Goal: Information Seeking & Learning: Learn about a topic

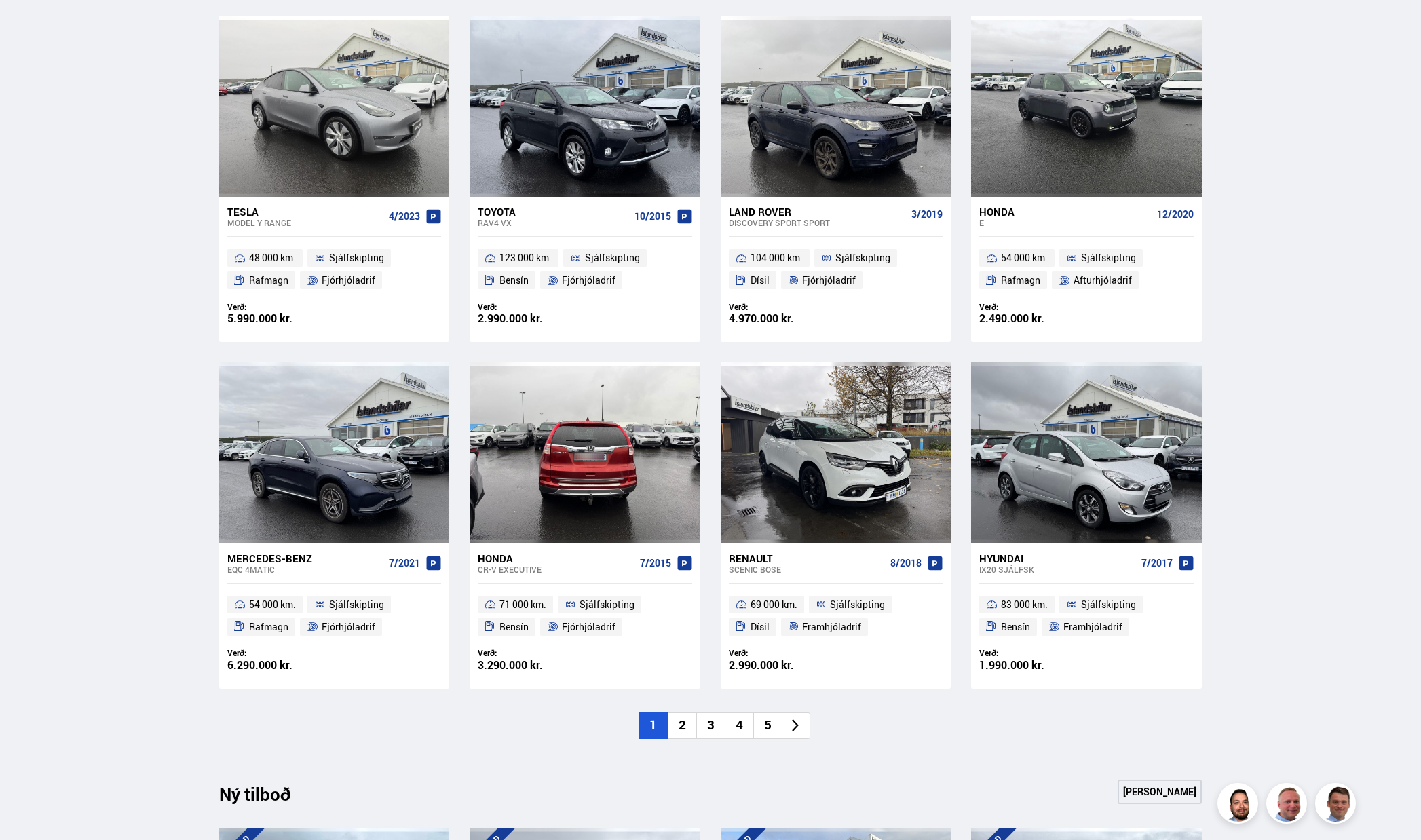
scroll to position [678, 0]
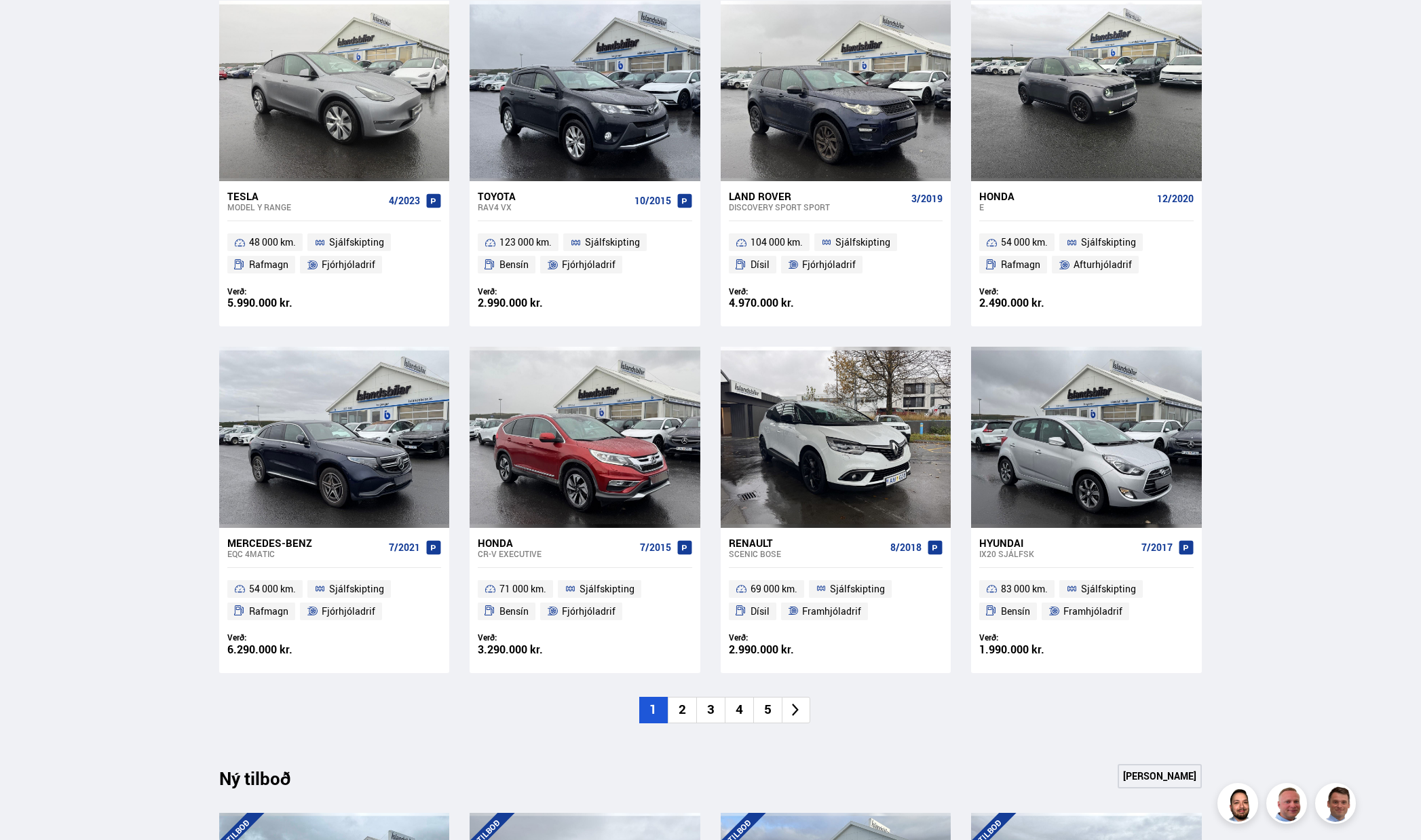
click at [691, 716] on li "2" at bounding box center [682, 710] width 29 height 27
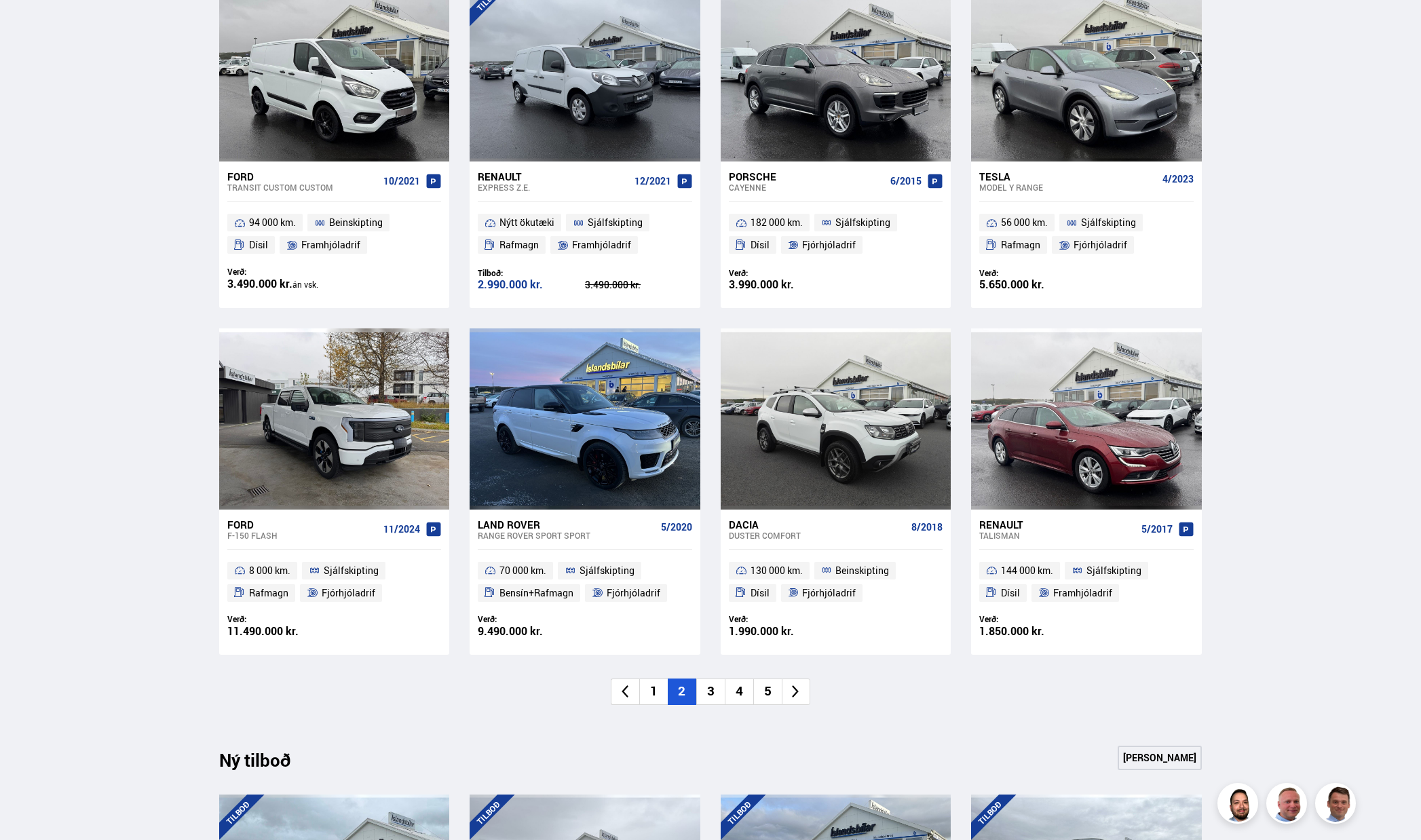
scroll to position [746, 0]
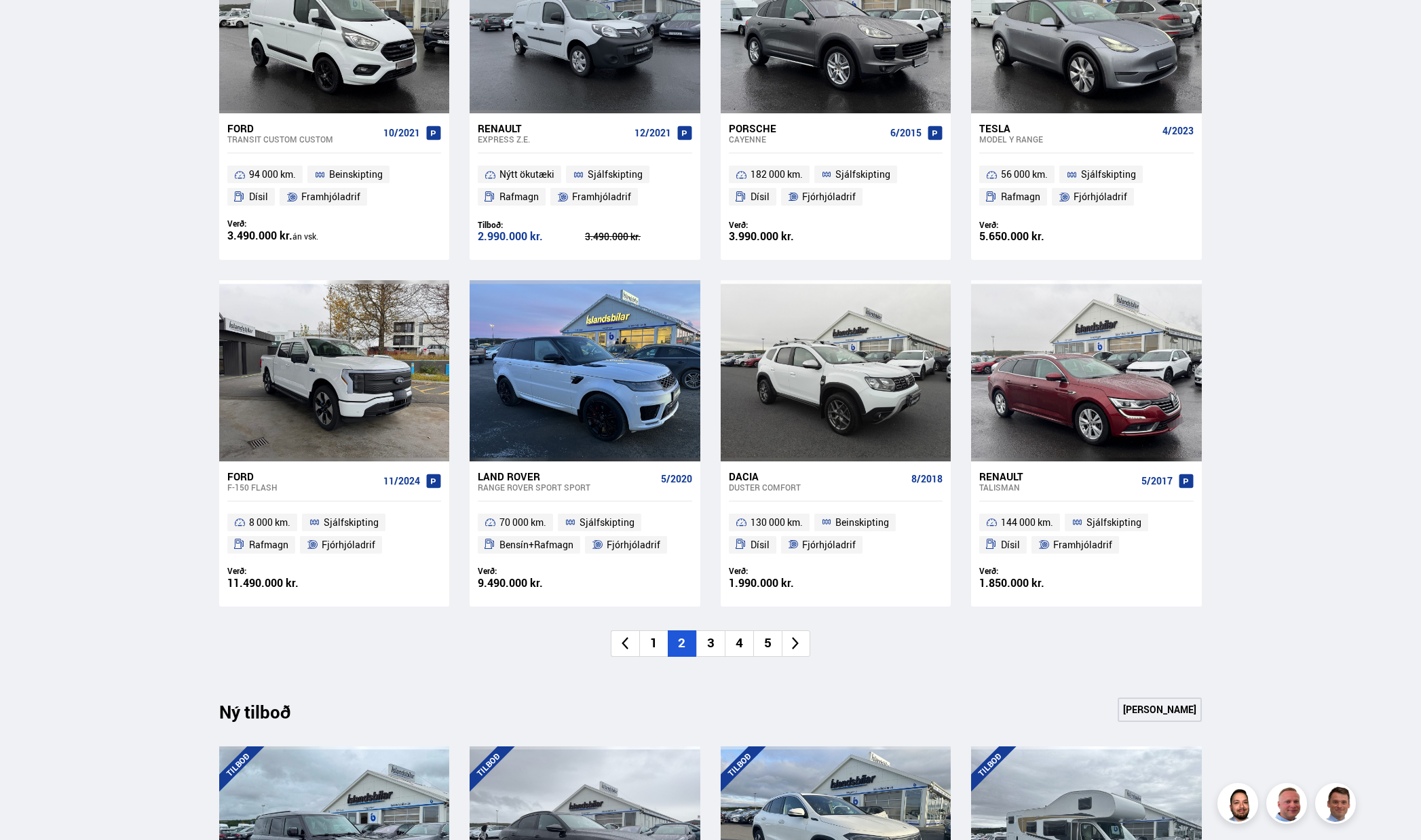
click at [714, 640] on li "3" at bounding box center [711, 643] width 29 height 27
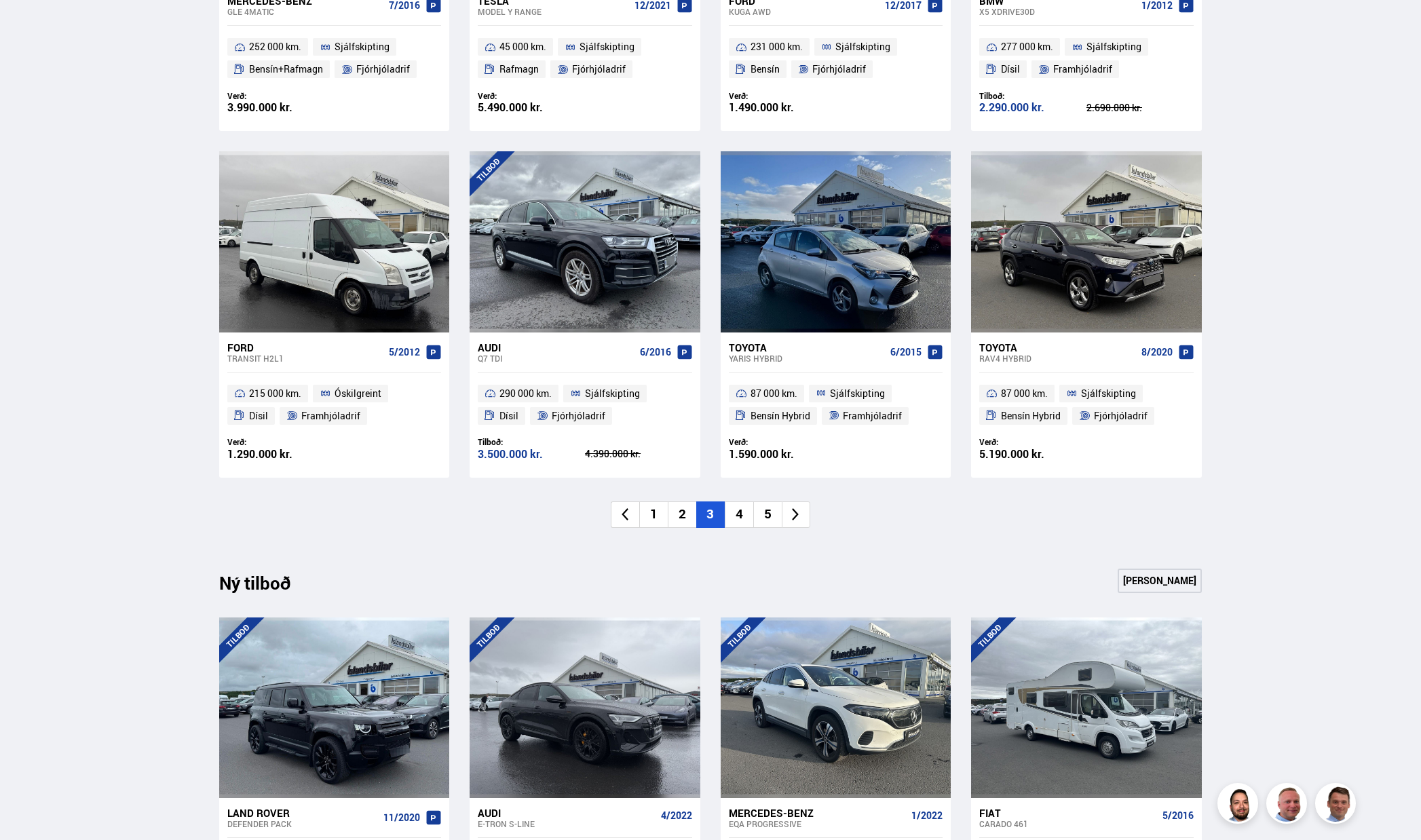
scroll to position [882, 0]
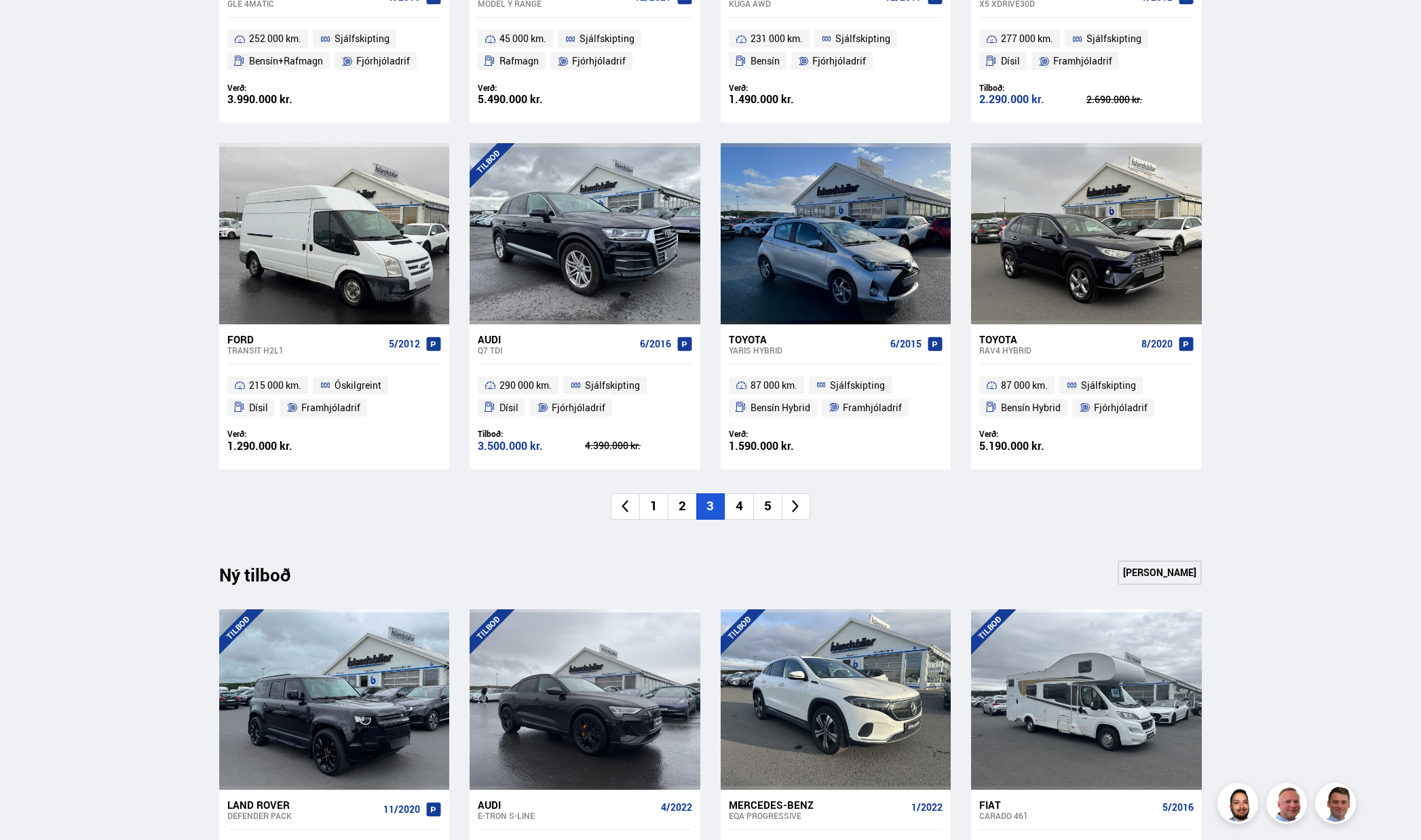
click at [738, 509] on li "4" at bounding box center [739, 506] width 29 height 27
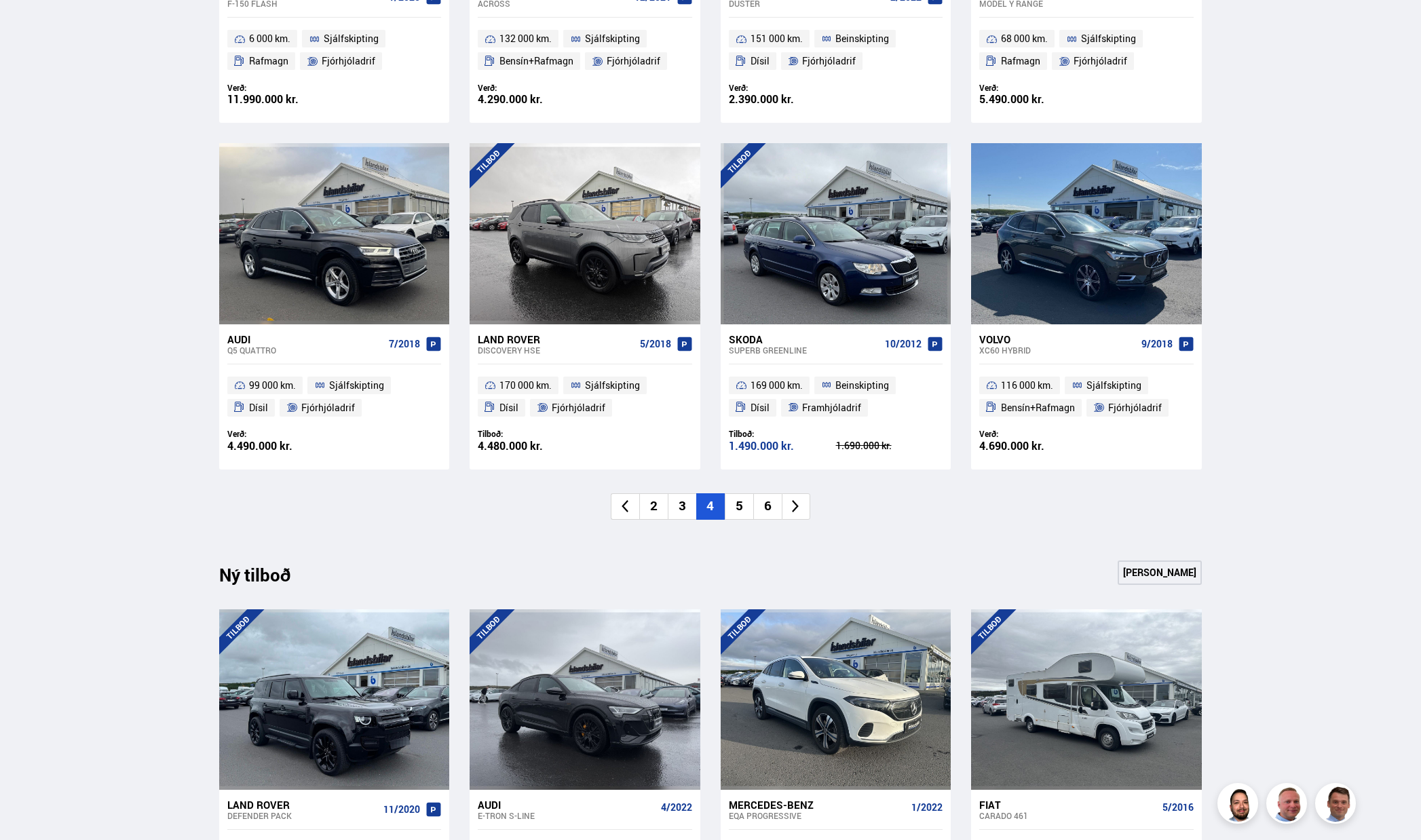
click at [741, 516] on li "5" at bounding box center [739, 506] width 29 height 27
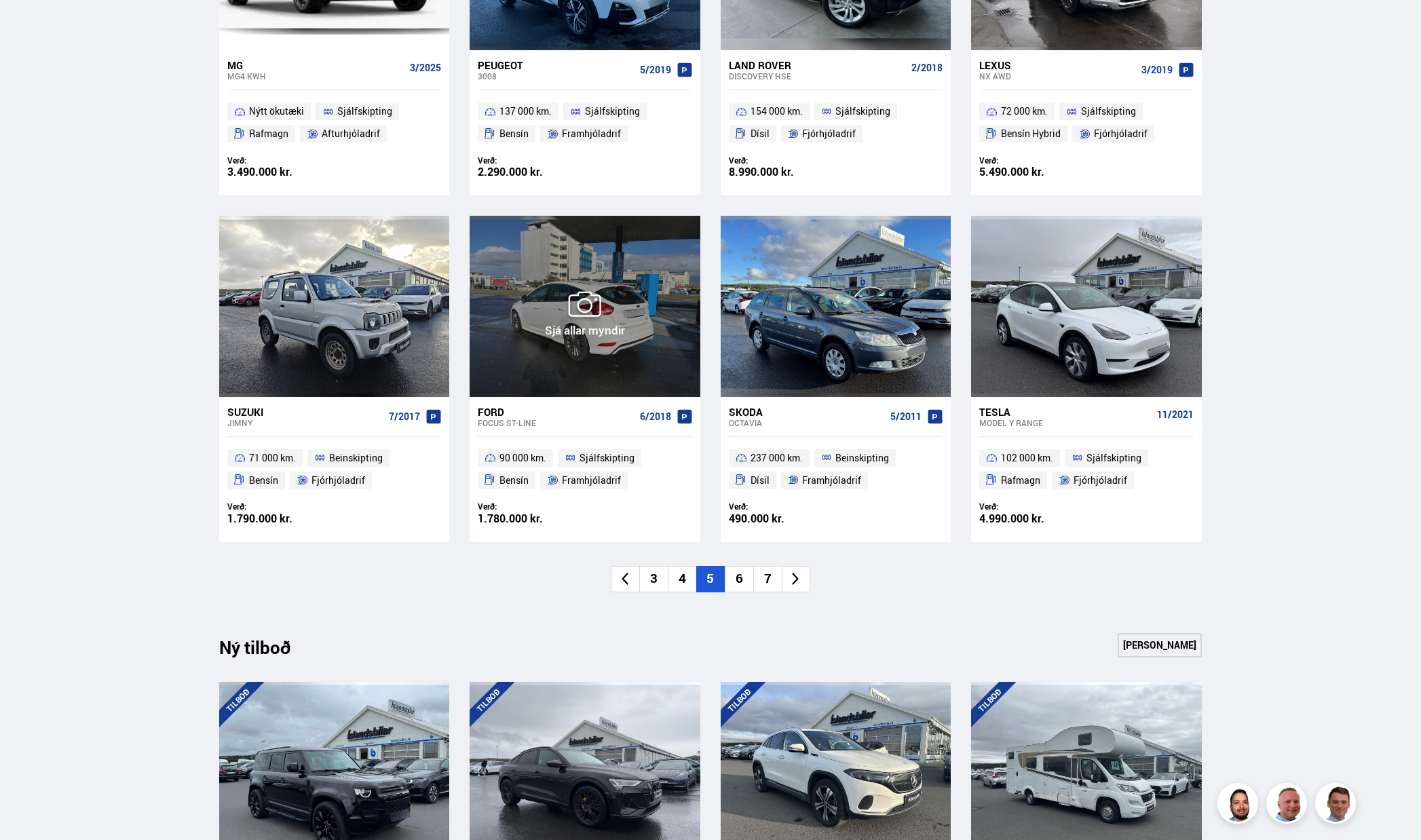
scroll to position [814, 0]
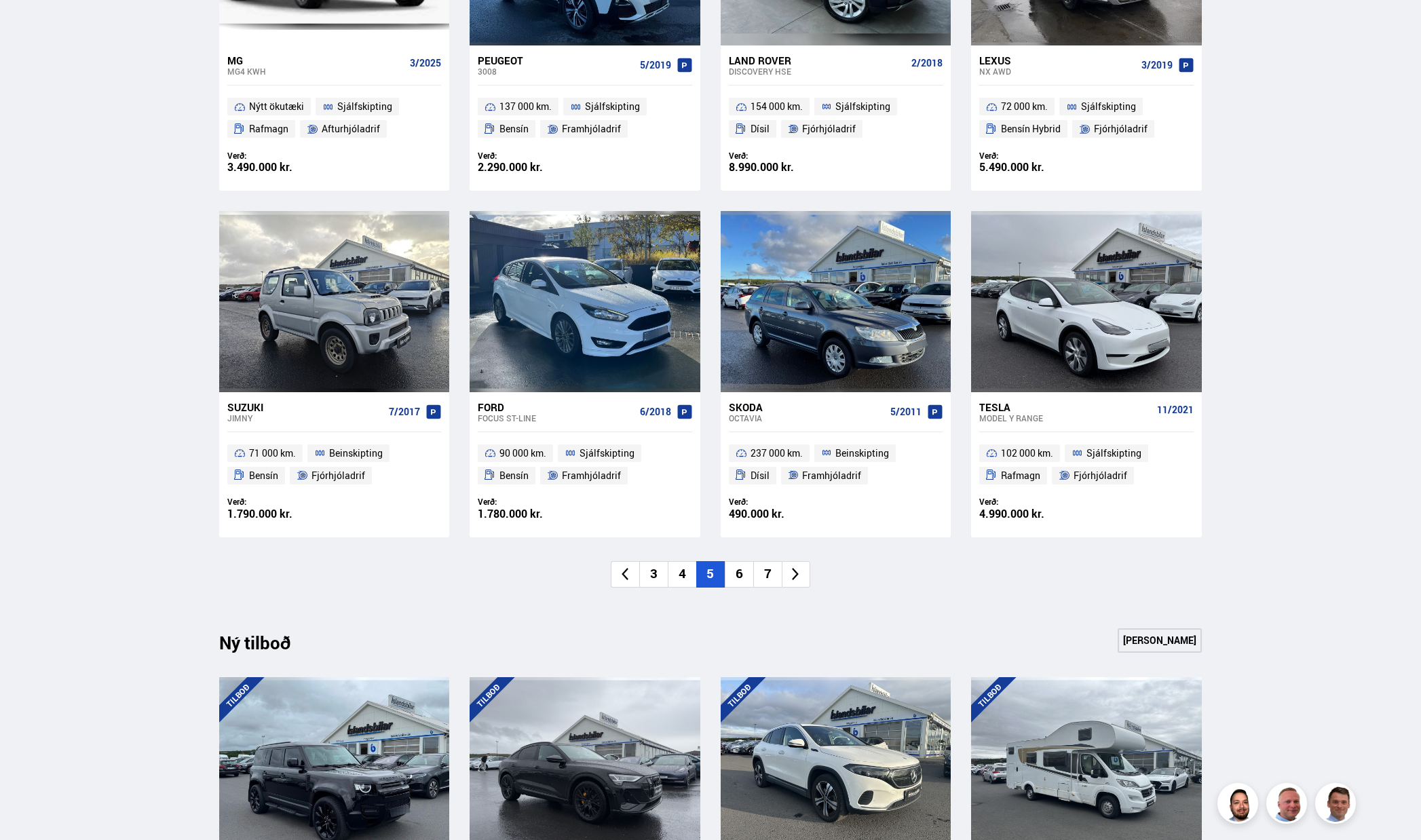
click at [734, 580] on li "6" at bounding box center [739, 574] width 29 height 27
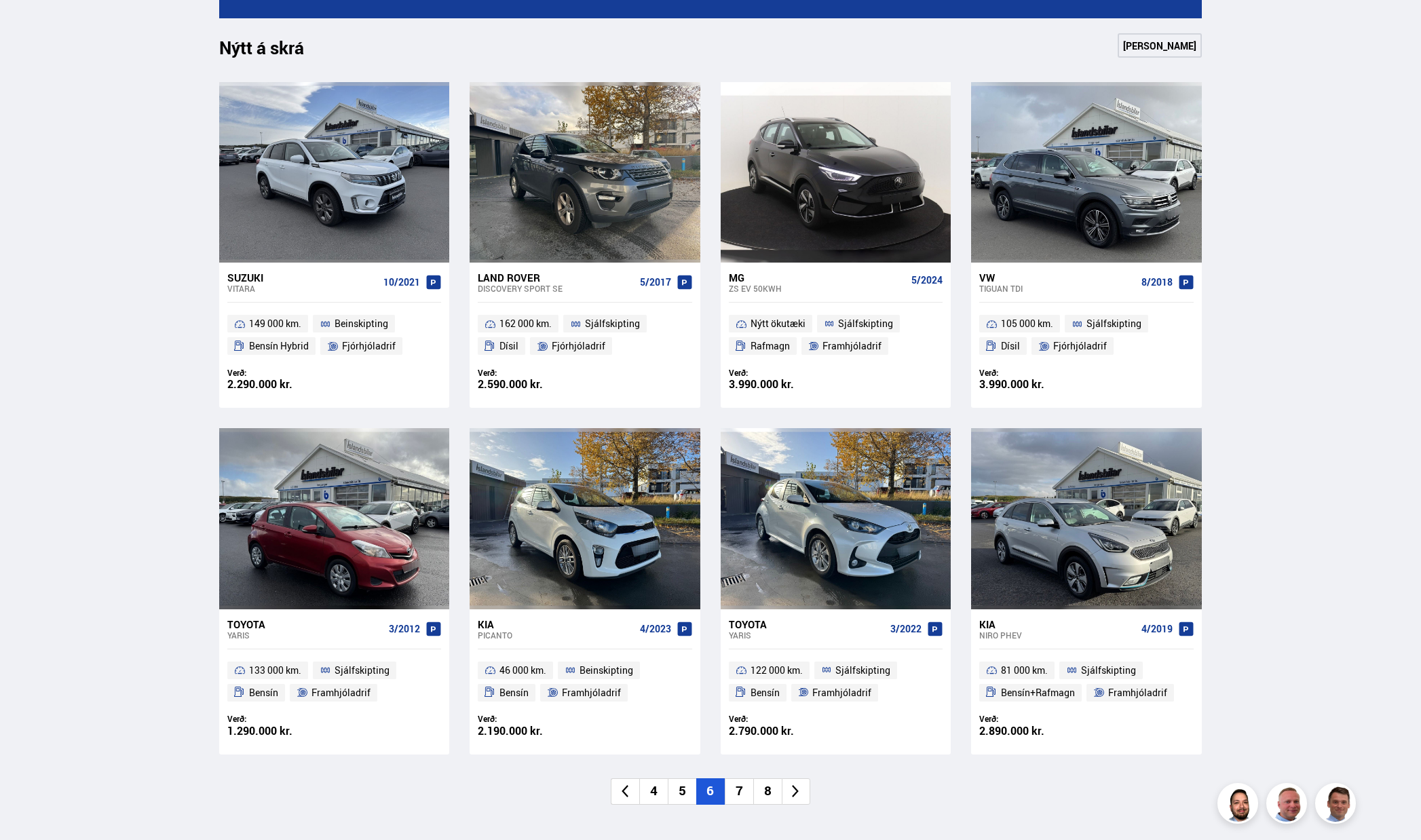
scroll to position [475, 0]
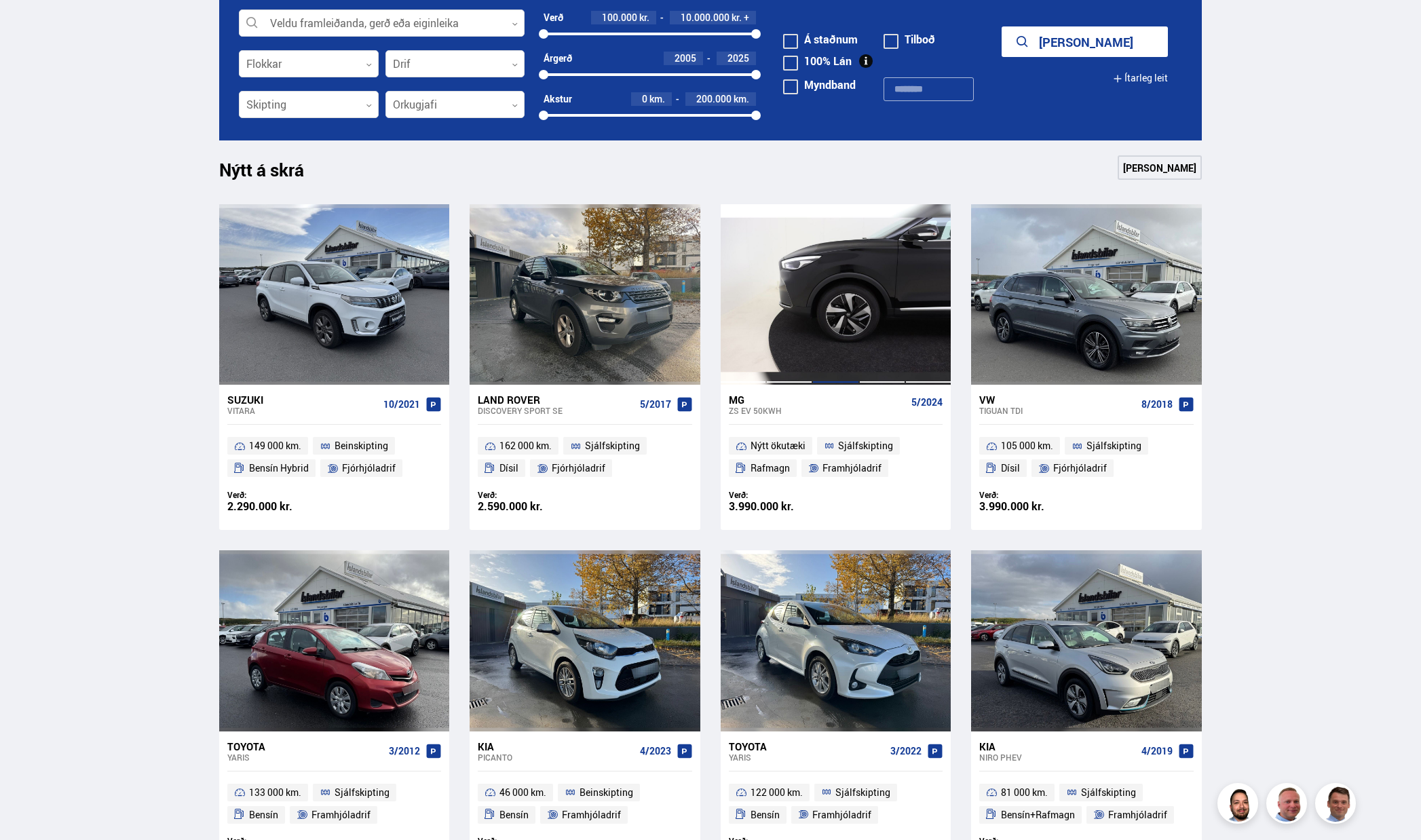
click at [851, 292] on div at bounding box center [836, 294] width 46 height 181
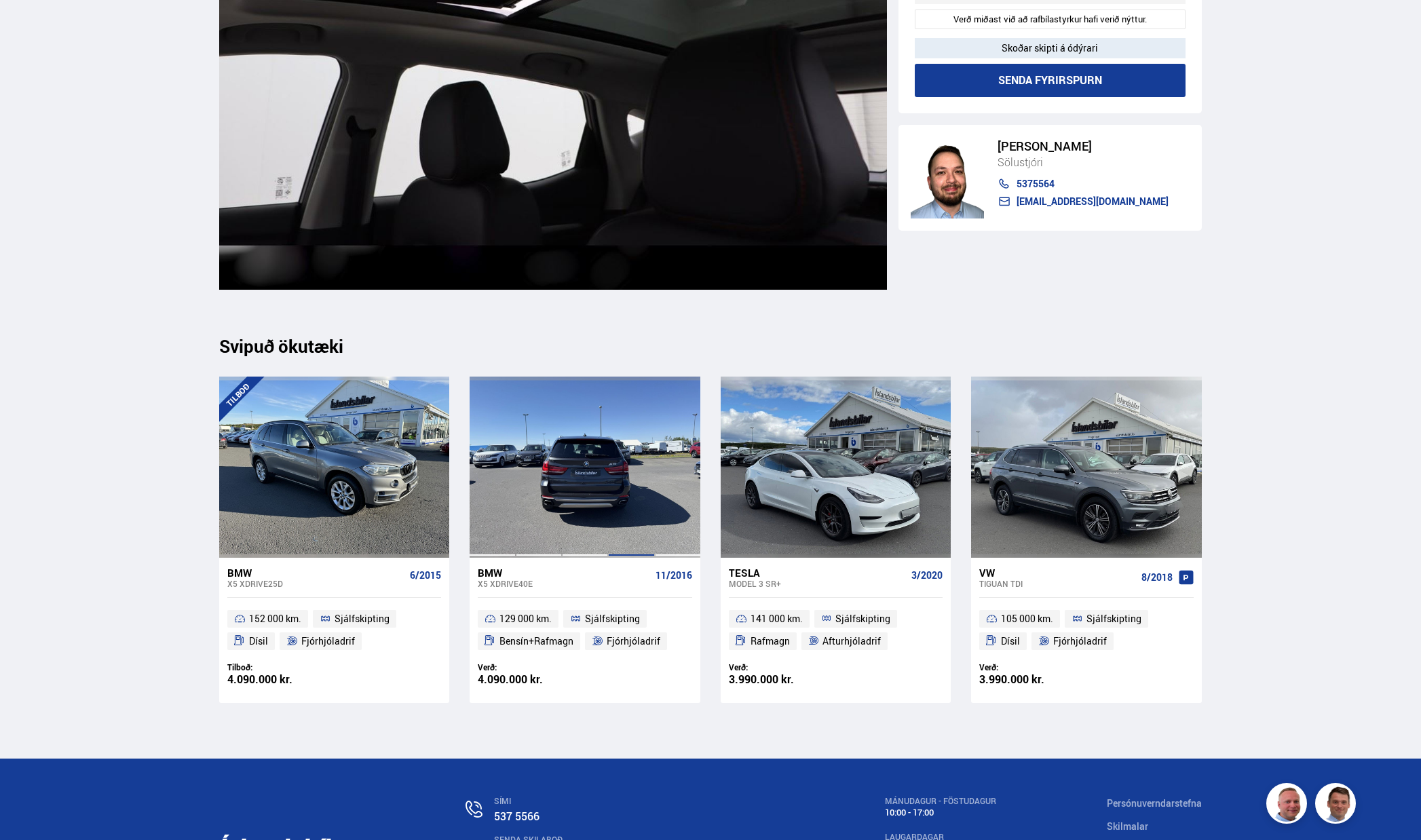
scroll to position [6444, 0]
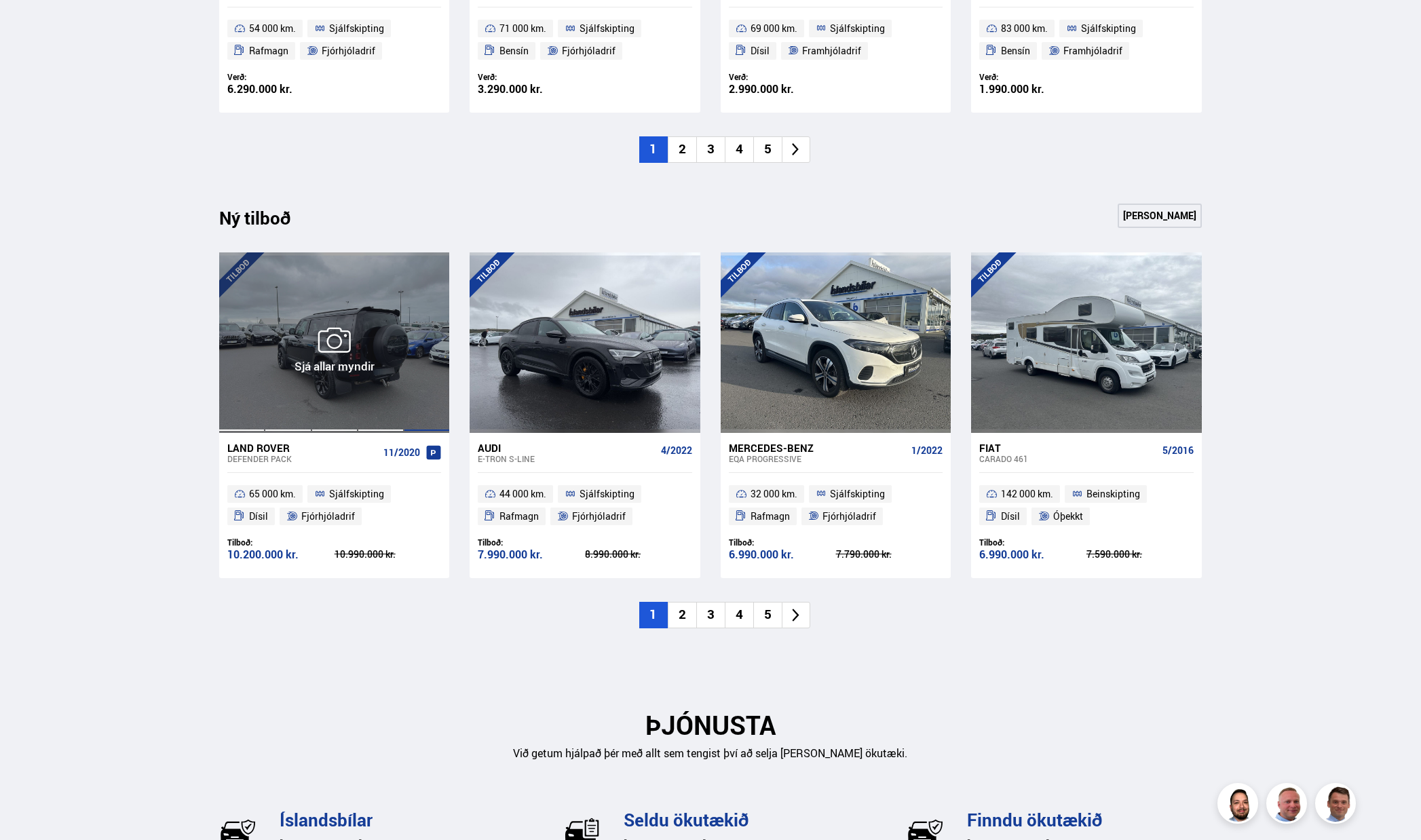
scroll to position [1289, 0]
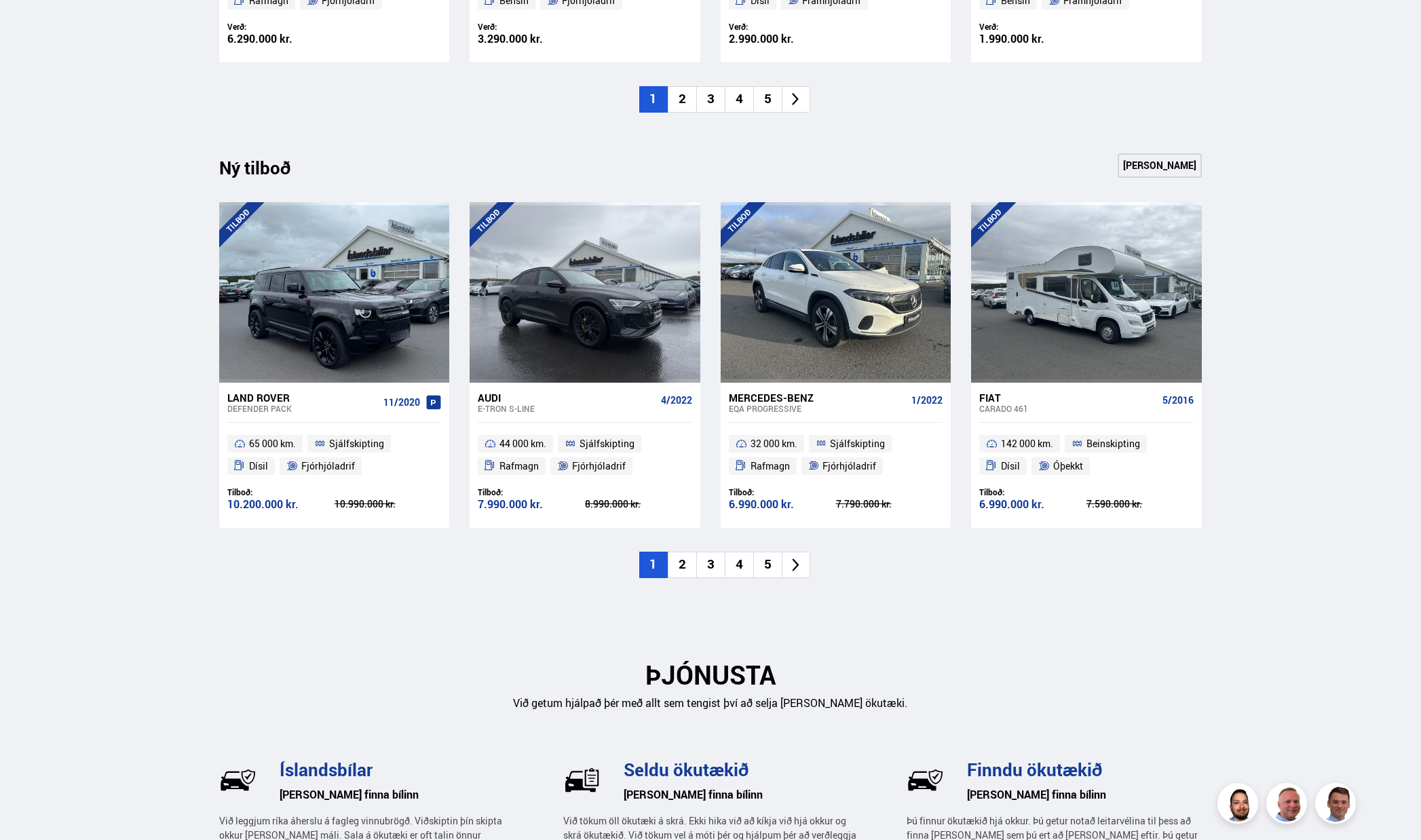
click at [682, 562] on li "2" at bounding box center [682, 565] width 29 height 27
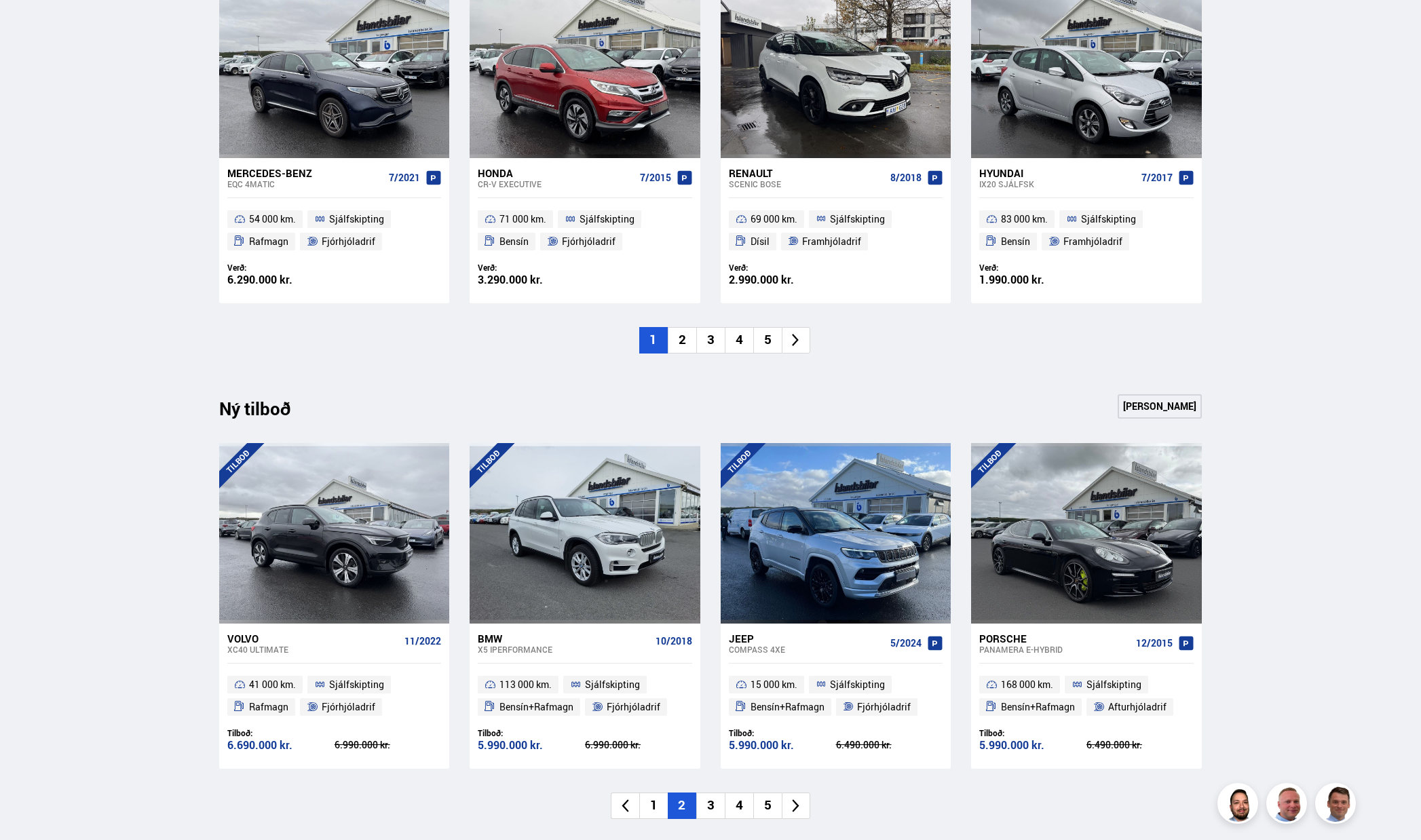
scroll to position [1017, 0]
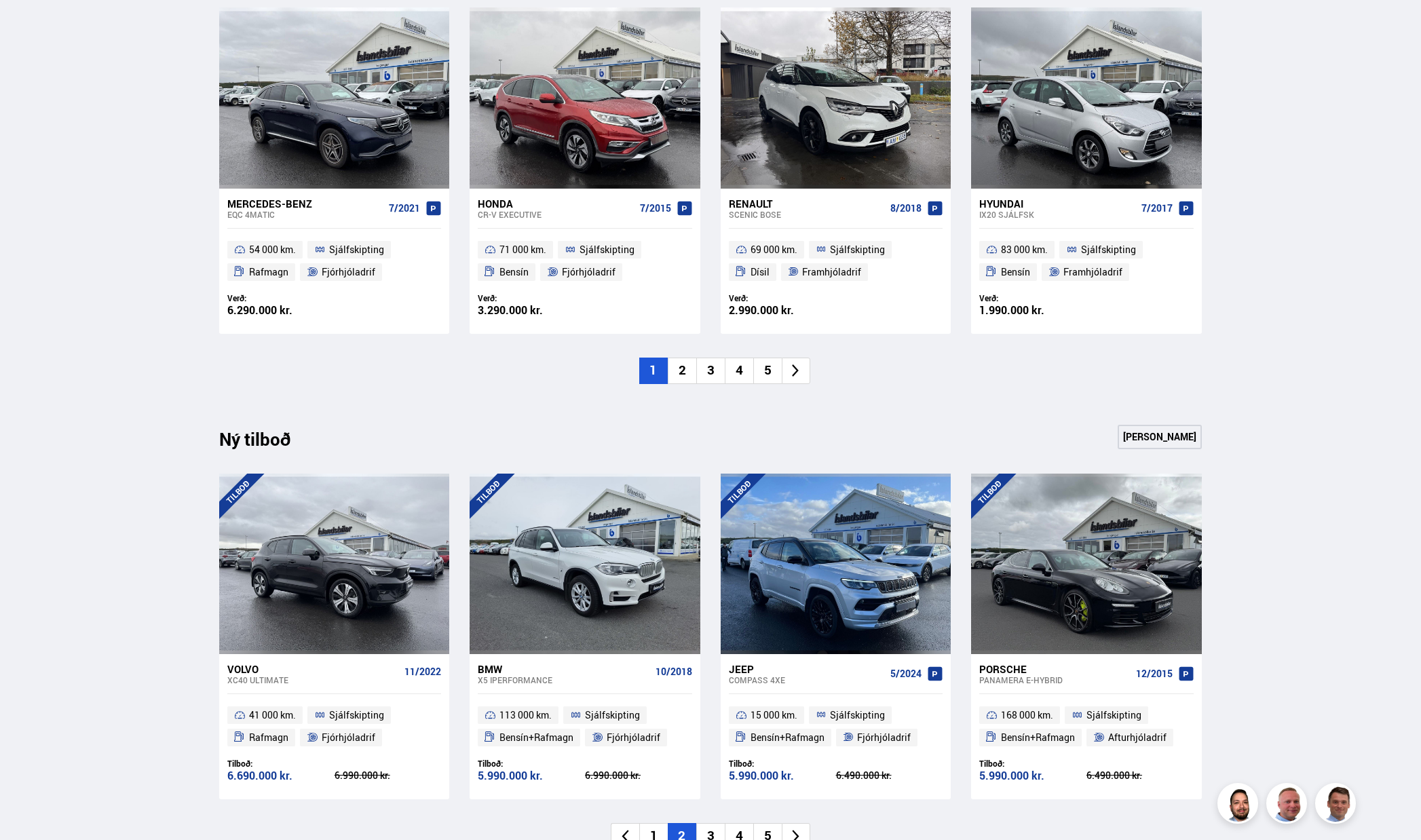
click at [718, 370] on li "3" at bounding box center [711, 370] width 29 height 27
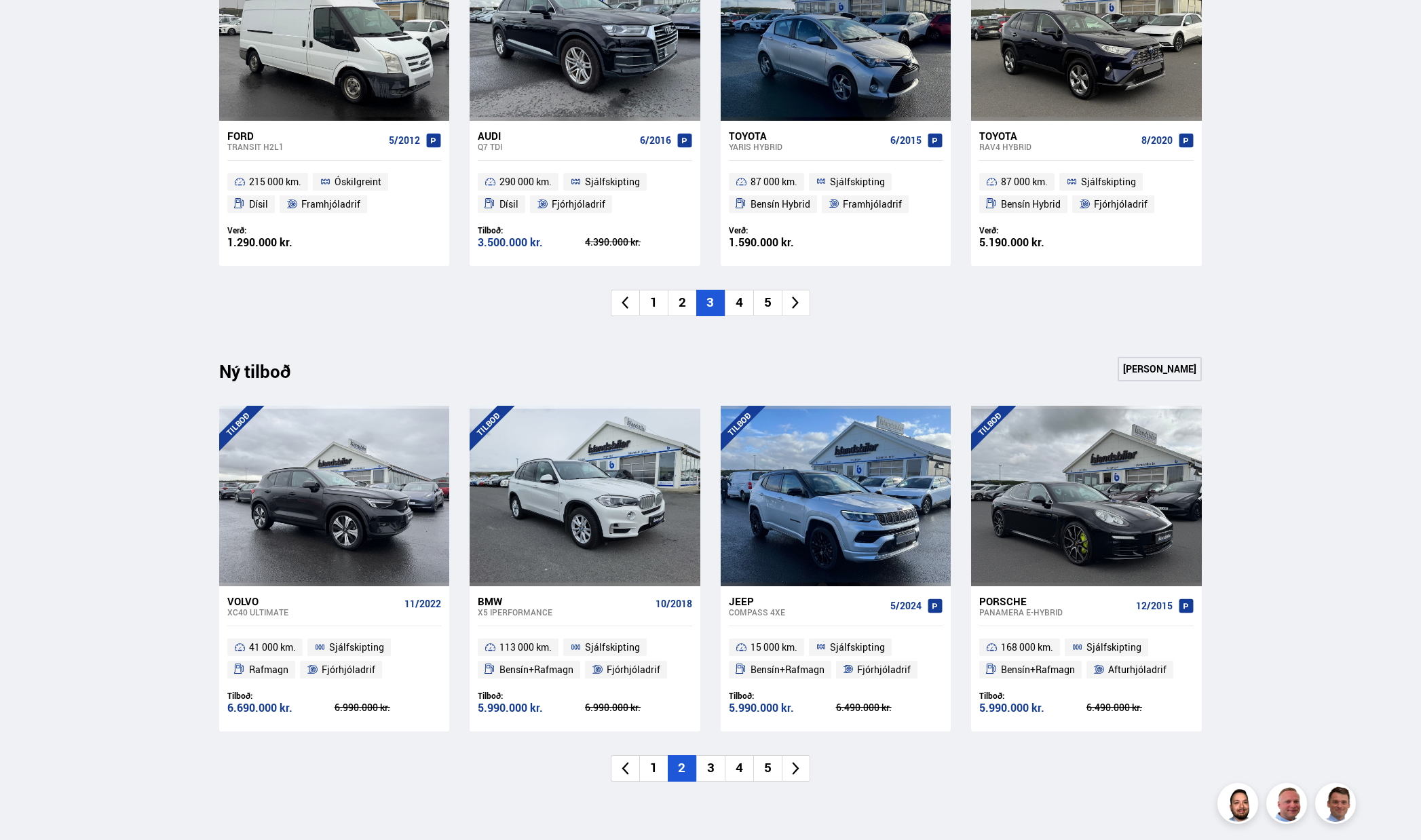
click at [737, 305] on li "4" at bounding box center [739, 303] width 29 height 27
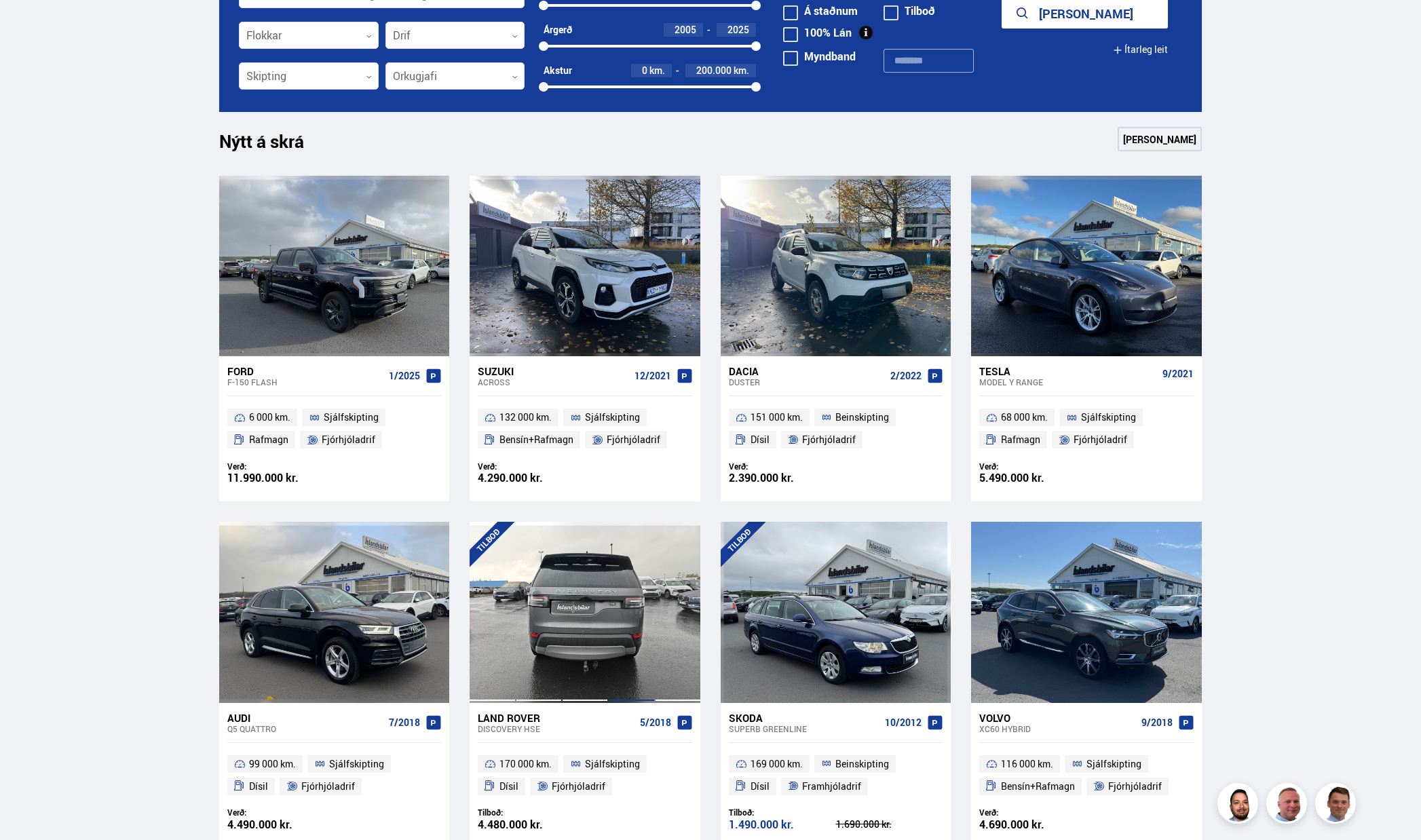
scroll to position [407, 0]
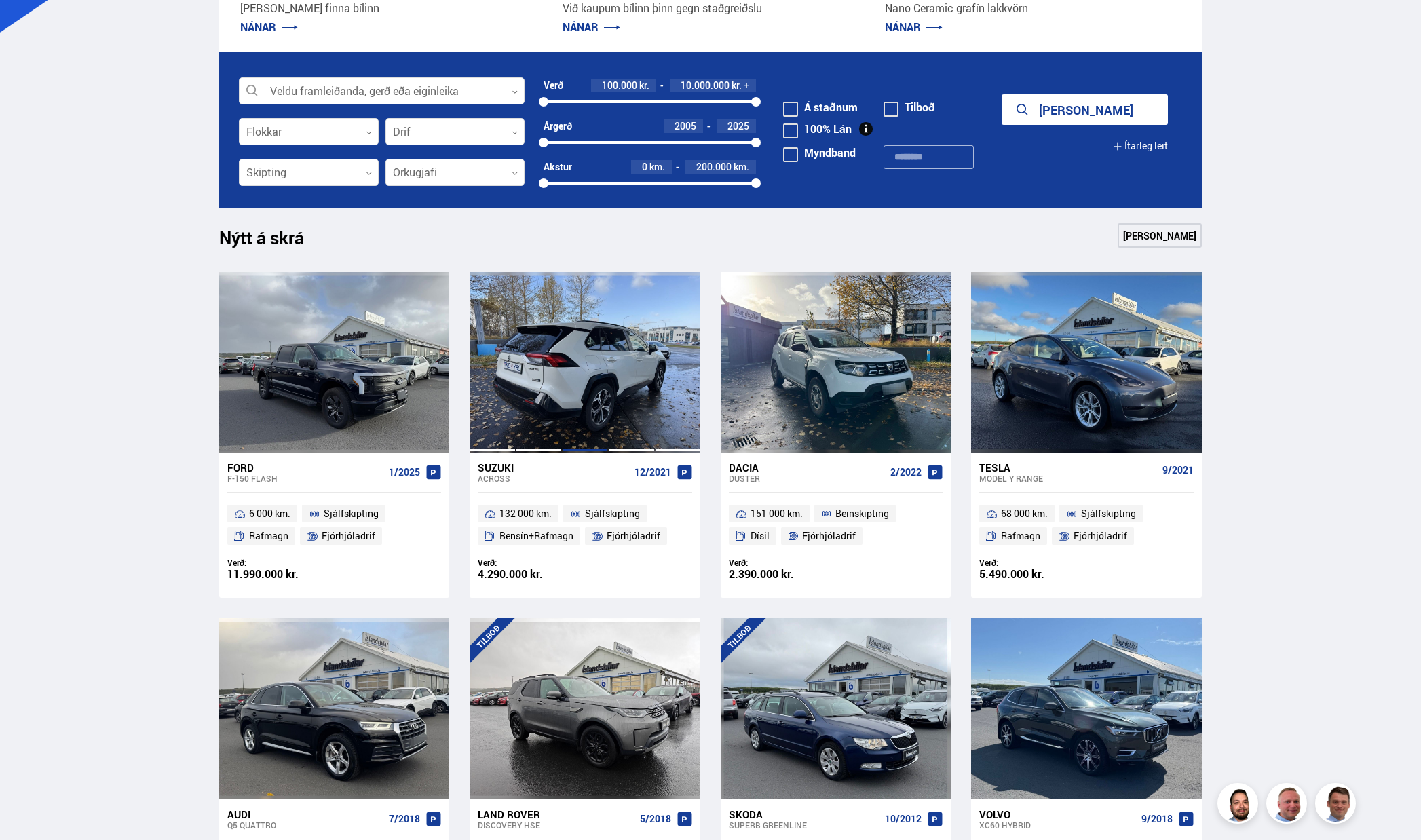
click at [565, 382] on div at bounding box center [585, 362] width 46 height 181
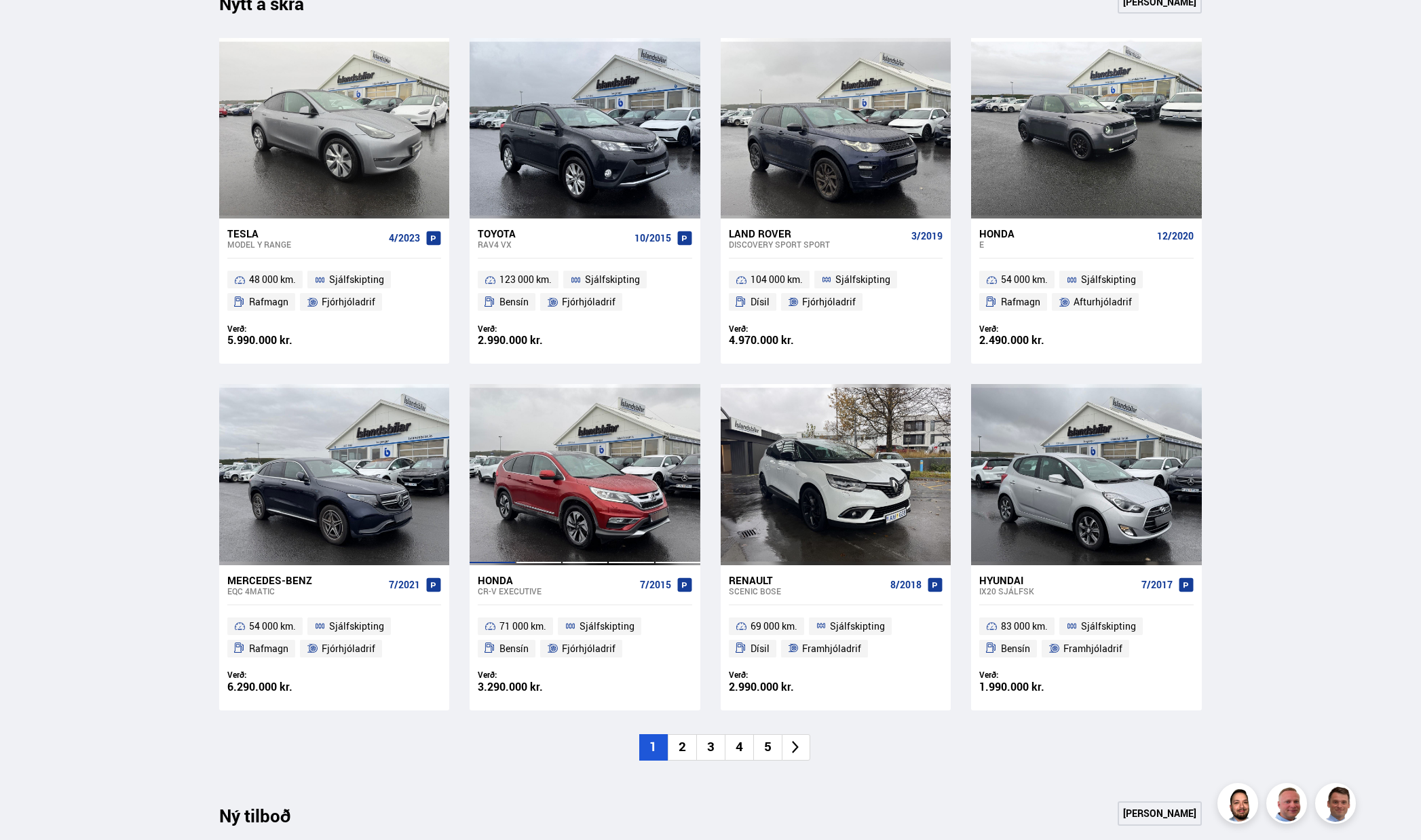
scroll to position [950, 0]
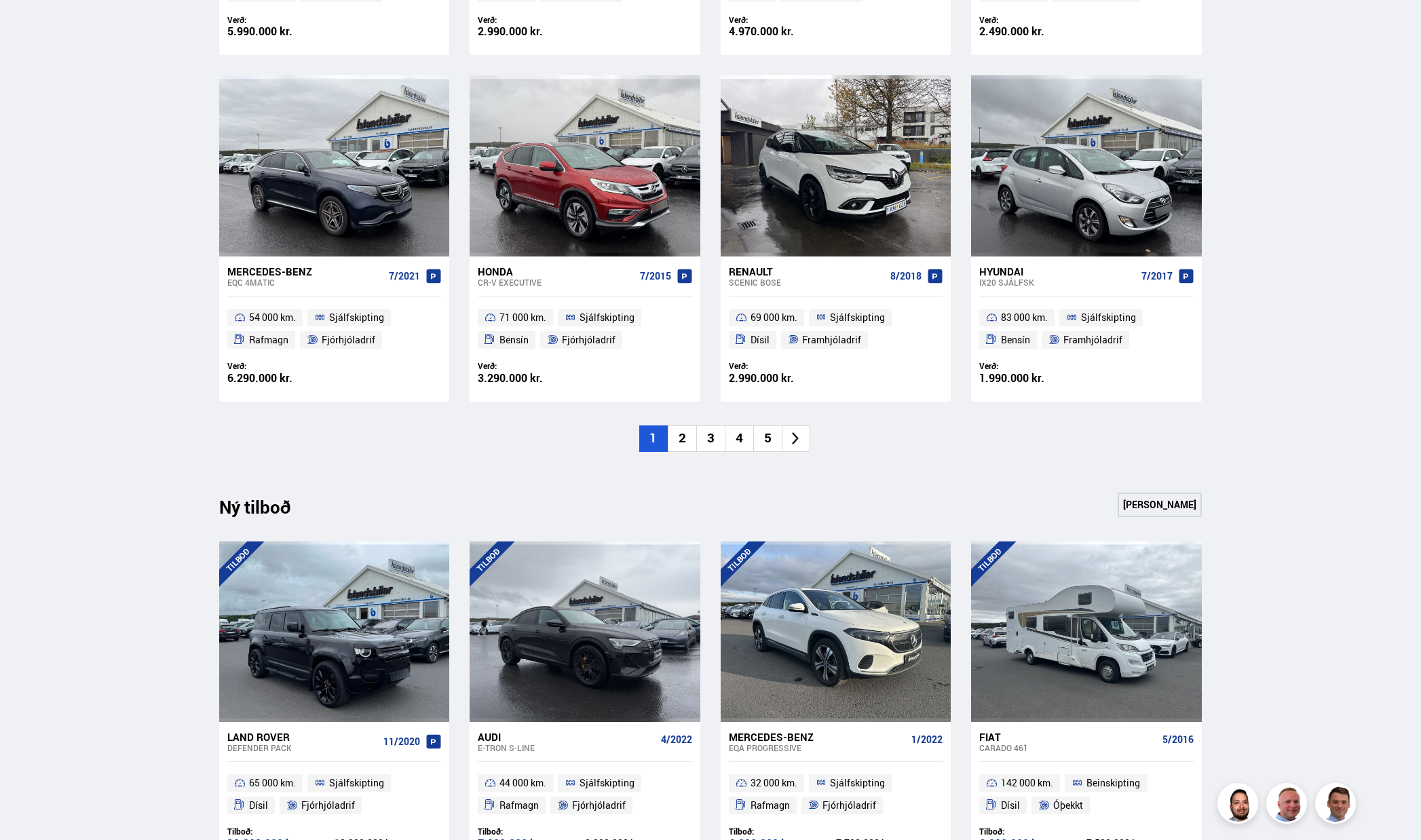
click at [802, 445] on icon at bounding box center [795, 438] width 16 height 16
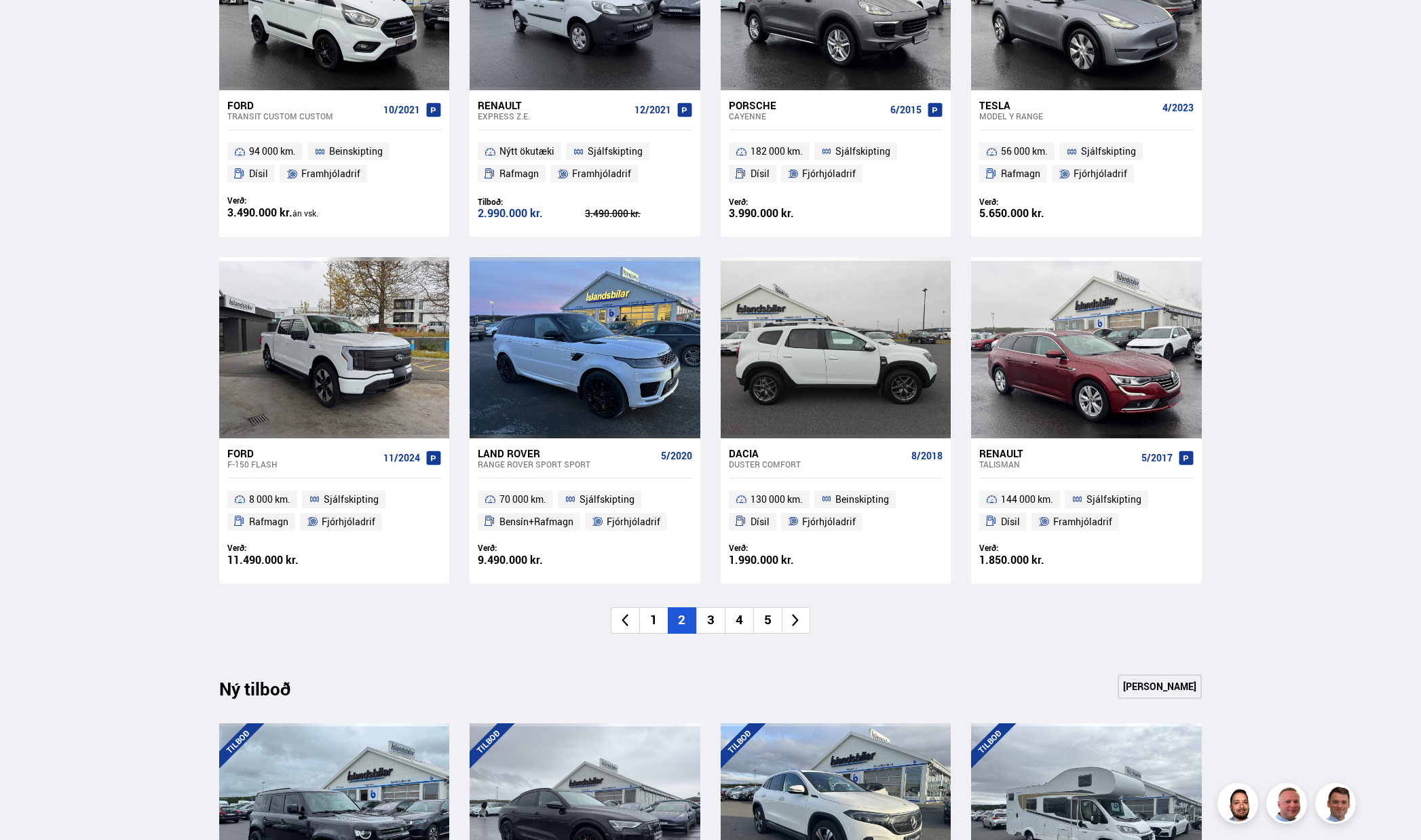
scroll to position [814, 0]
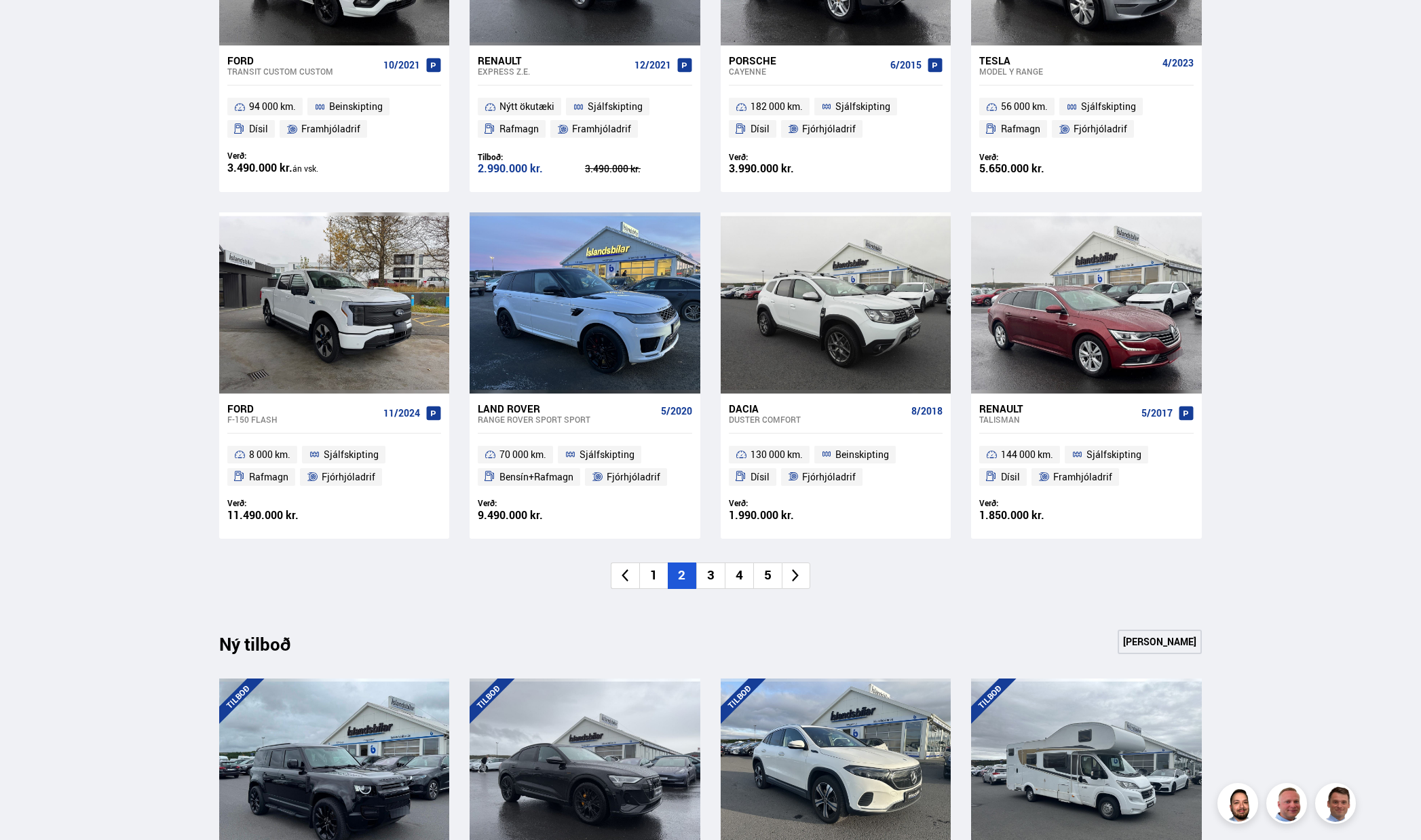
click at [800, 570] on icon at bounding box center [795, 575] width 16 height 16
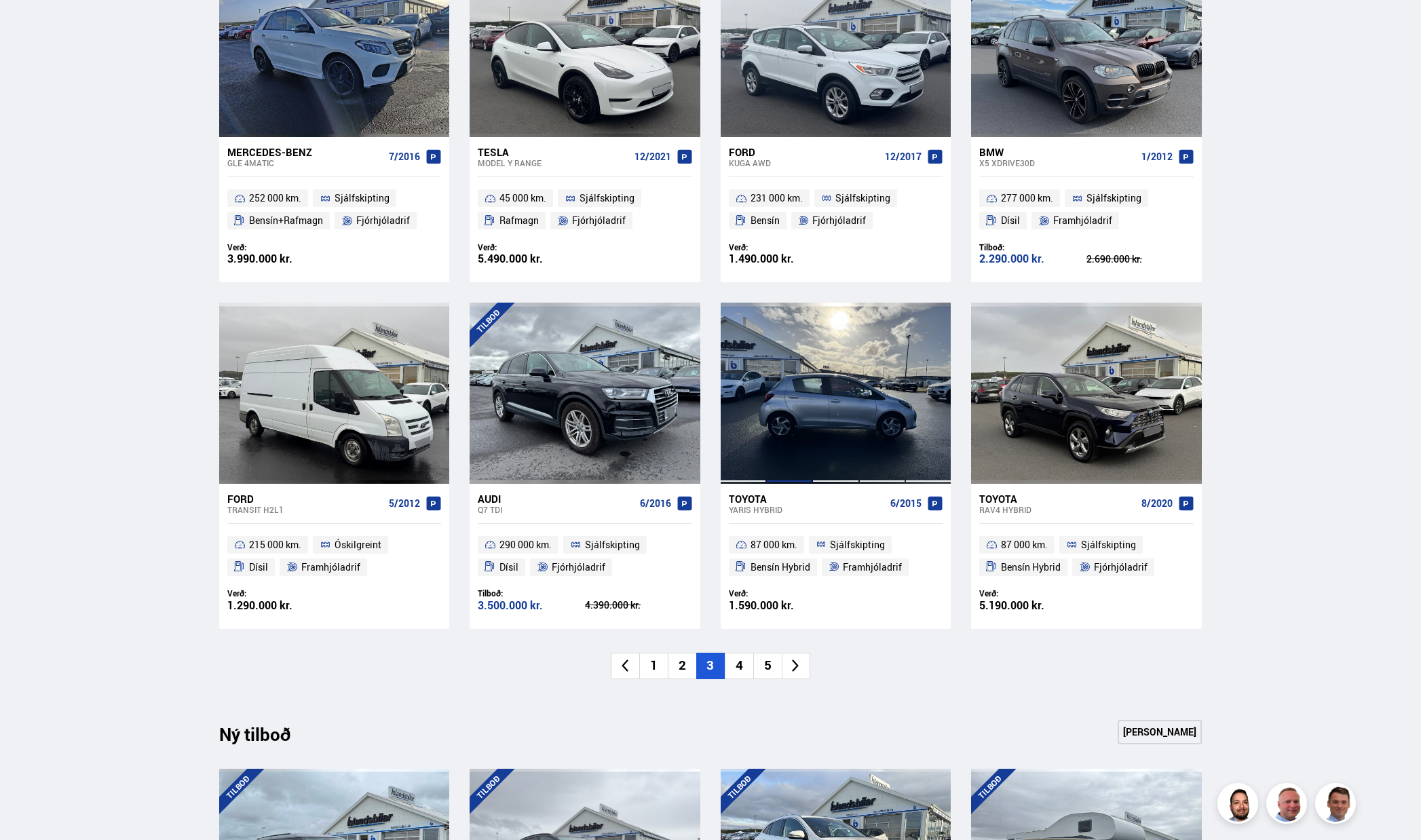
scroll to position [746, 0]
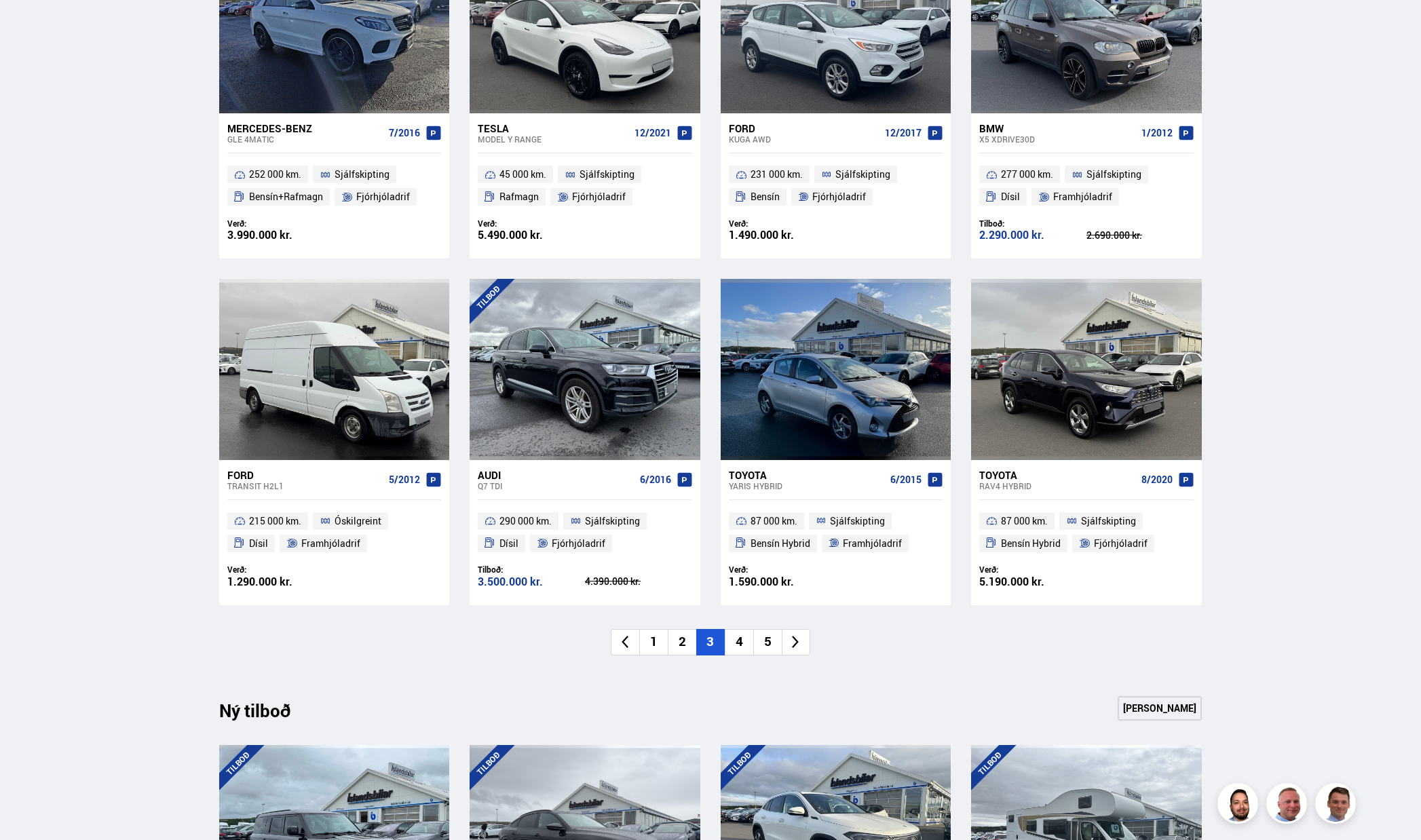
click at [790, 644] on icon at bounding box center [795, 642] width 16 height 16
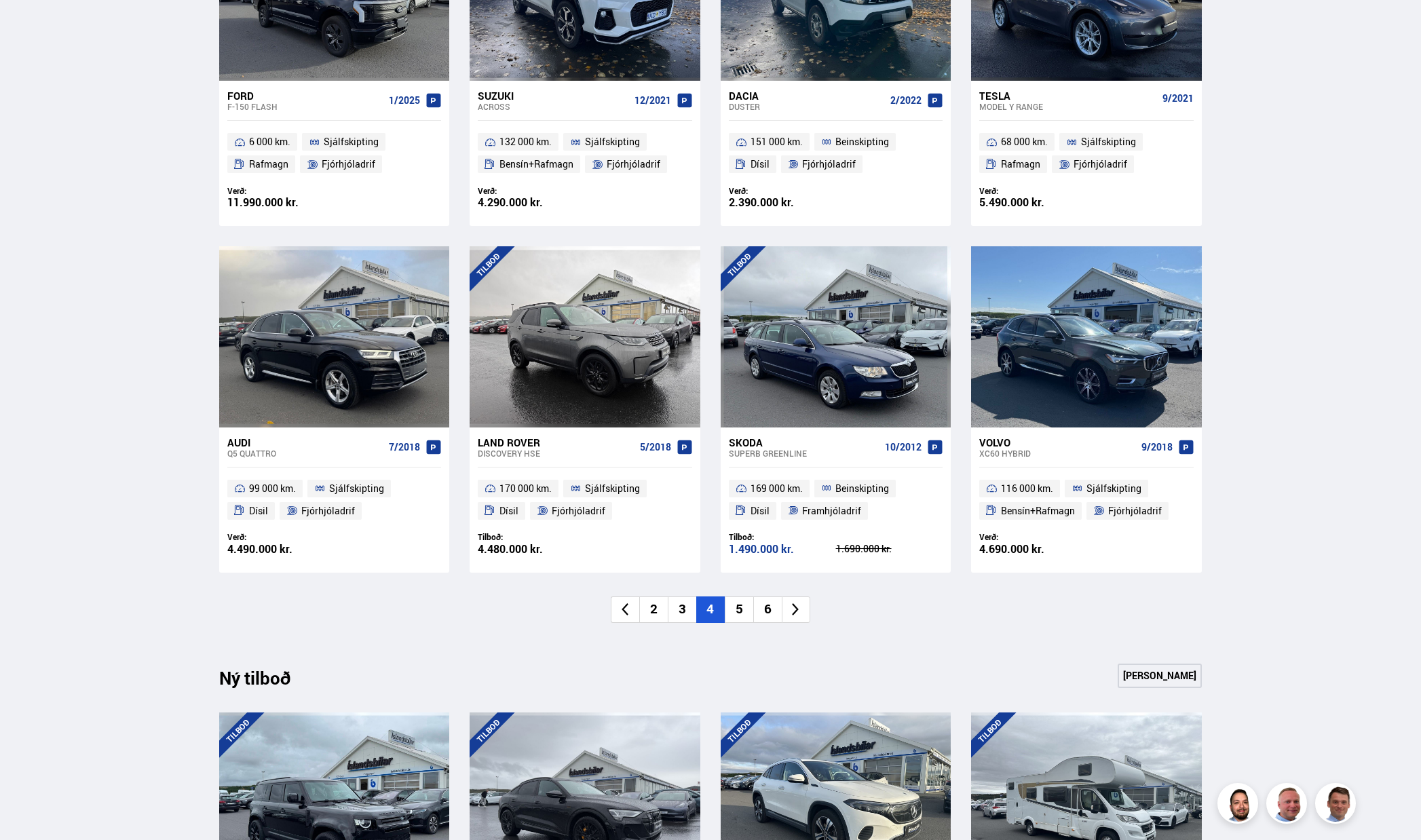
scroll to position [814, 0]
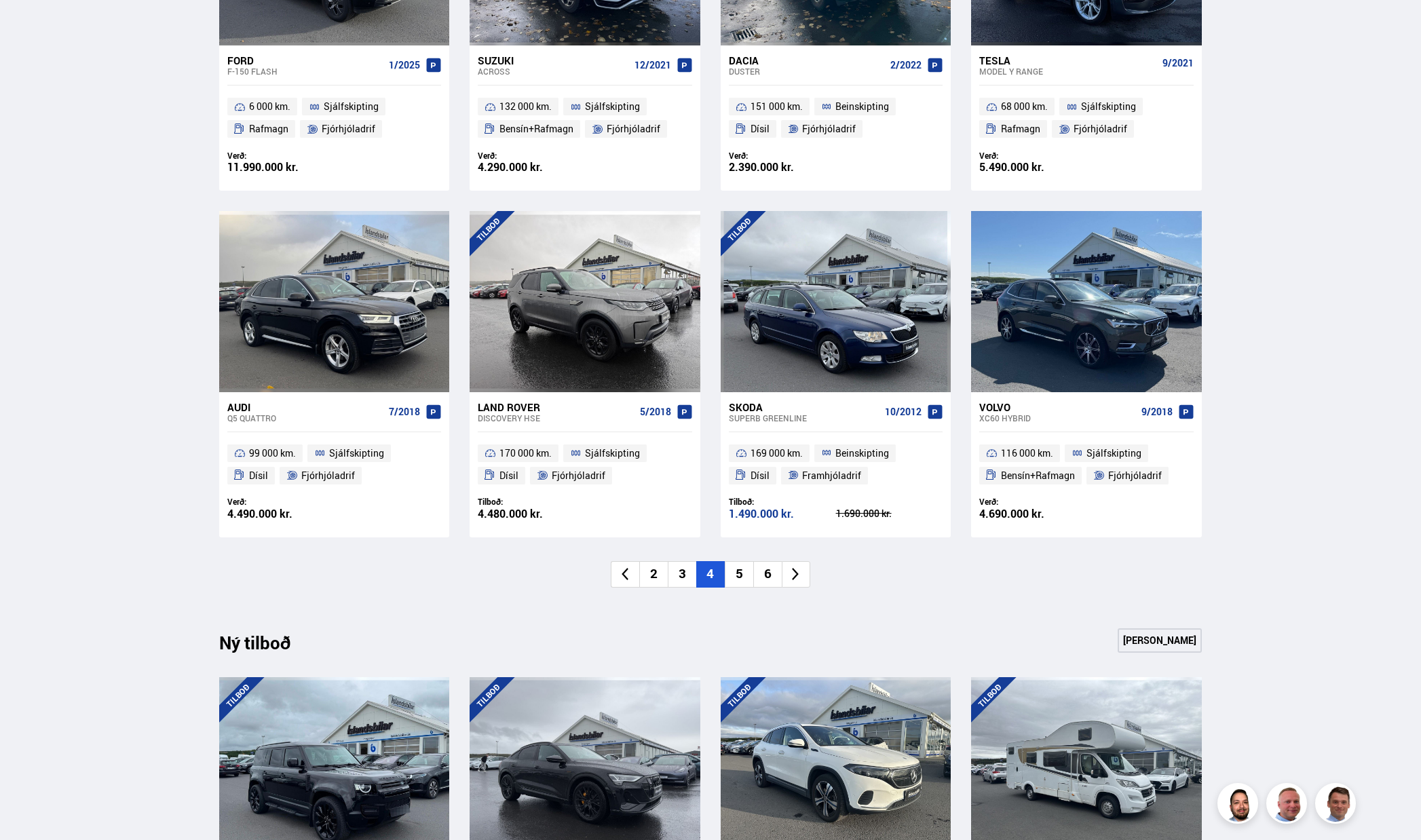
click at [798, 578] on icon at bounding box center [795, 574] width 16 height 16
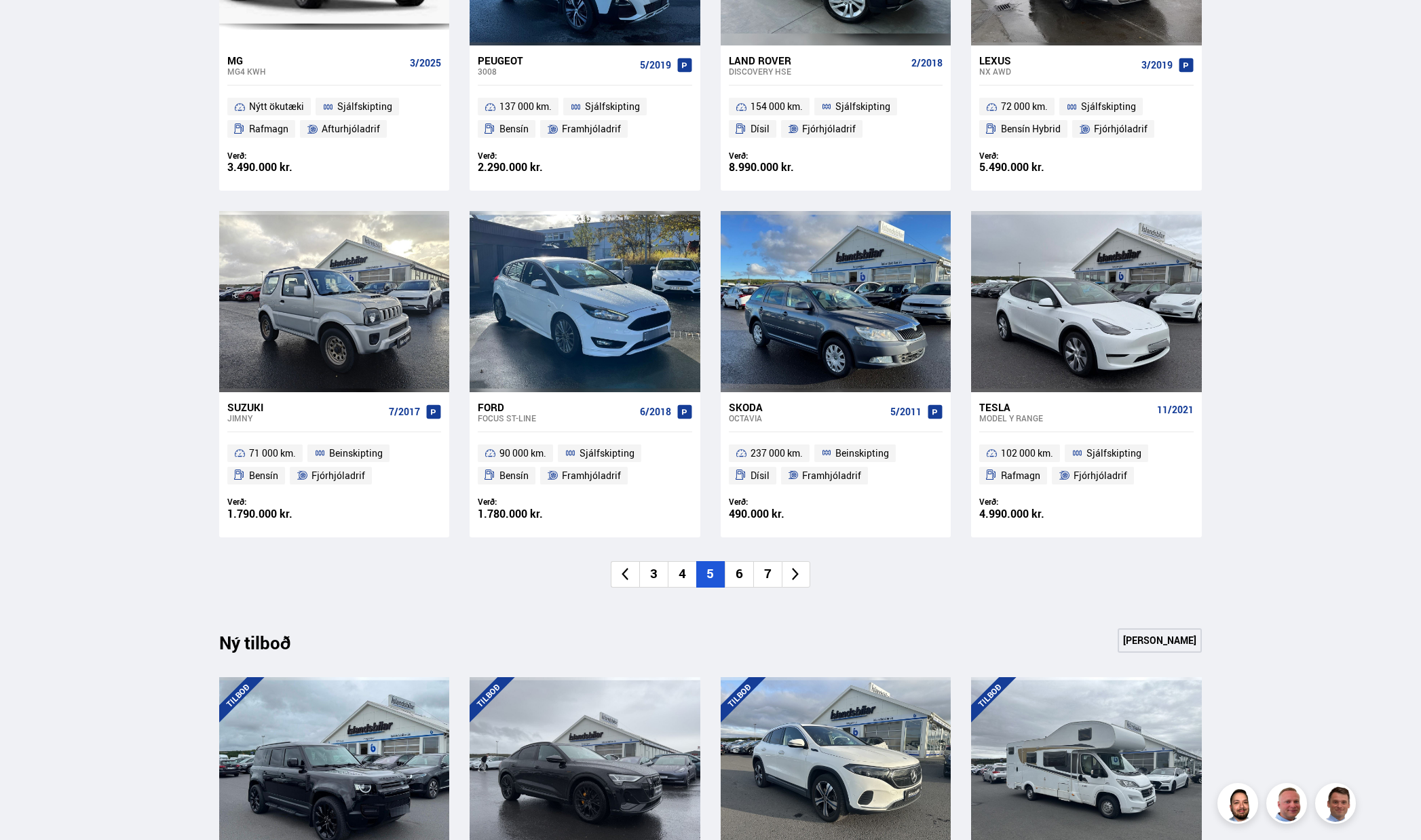
click at [746, 574] on li "6" at bounding box center [739, 574] width 29 height 27
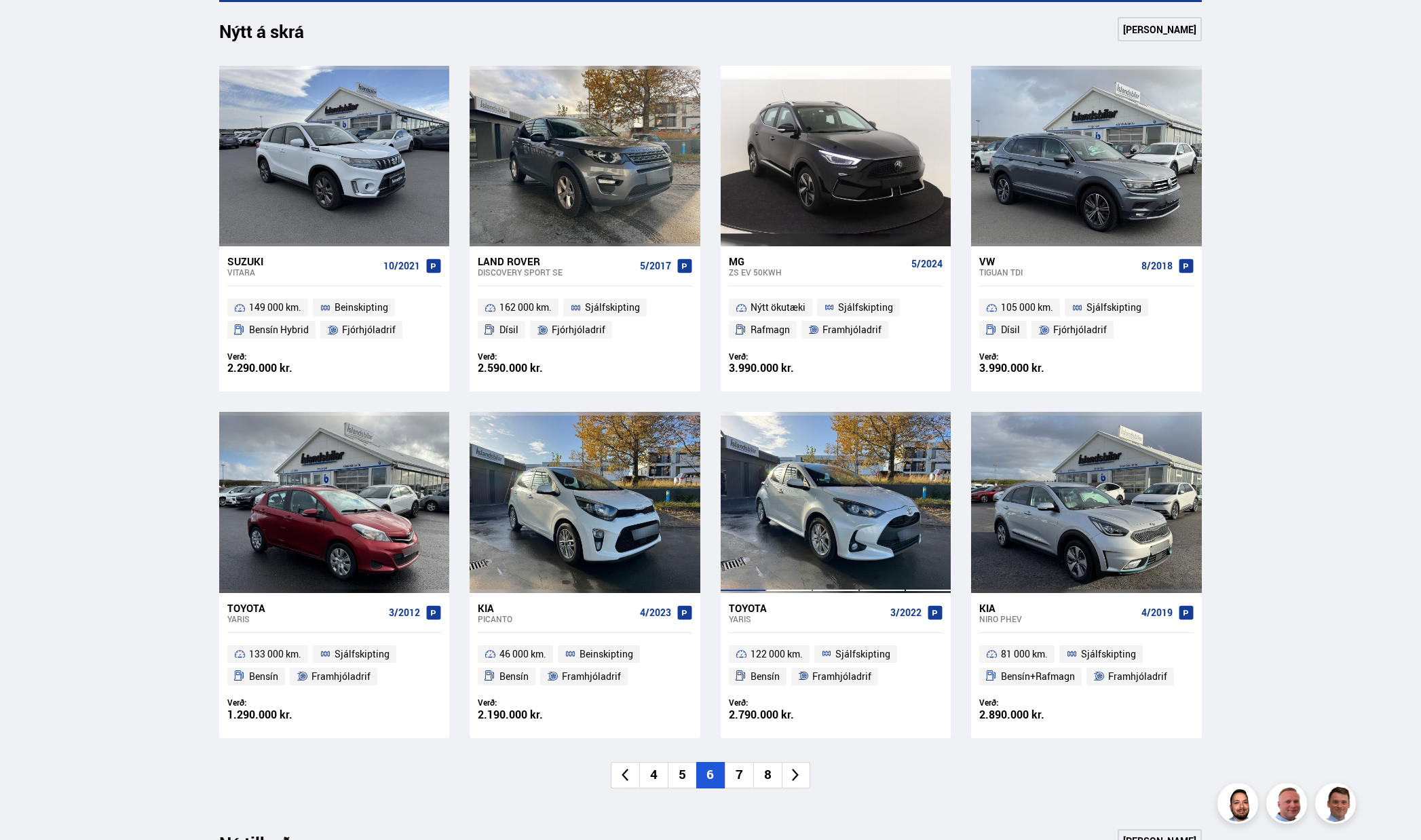
scroll to position [610, 0]
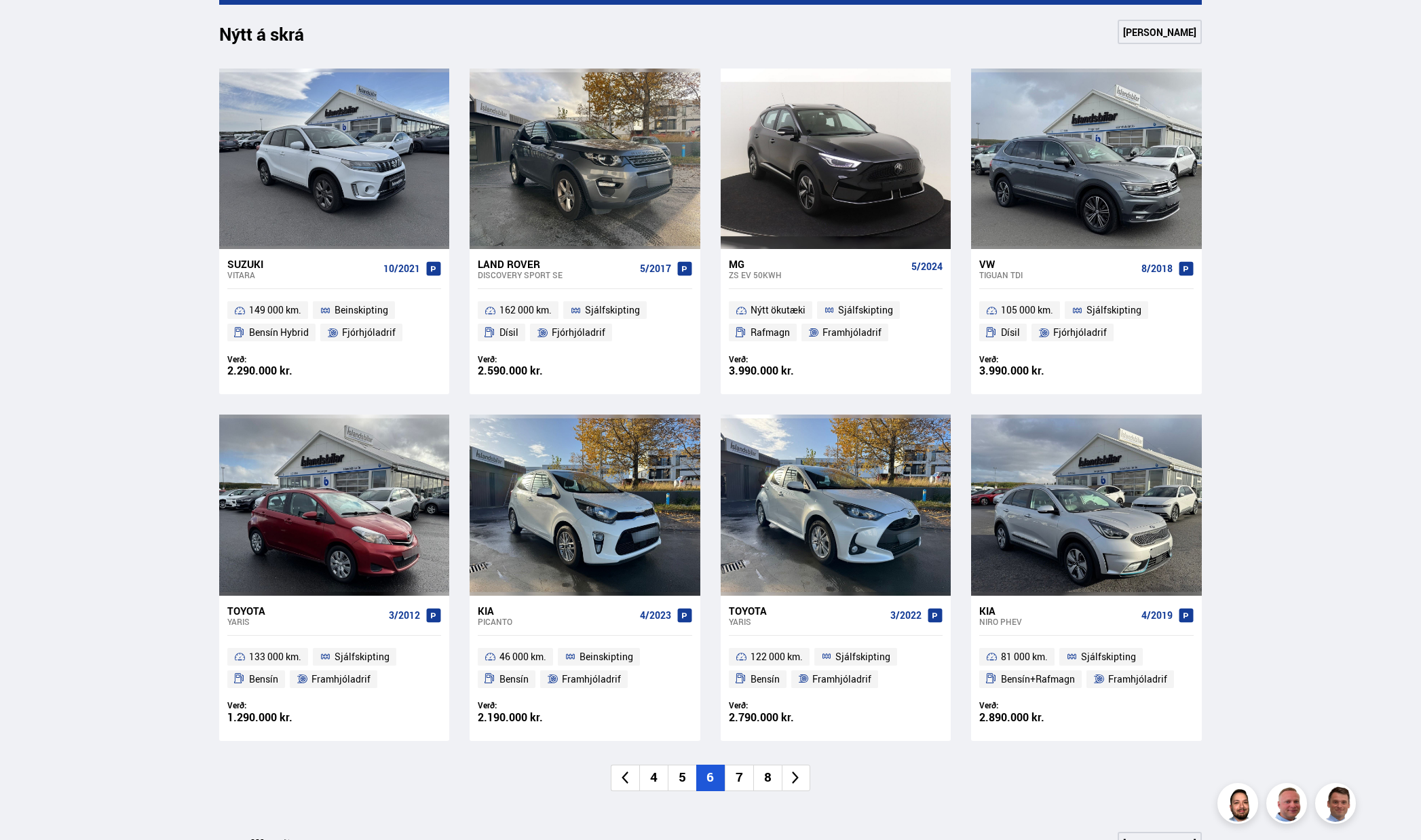
click at [746, 781] on li "7" at bounding box center [739, 777] width 29 height 27
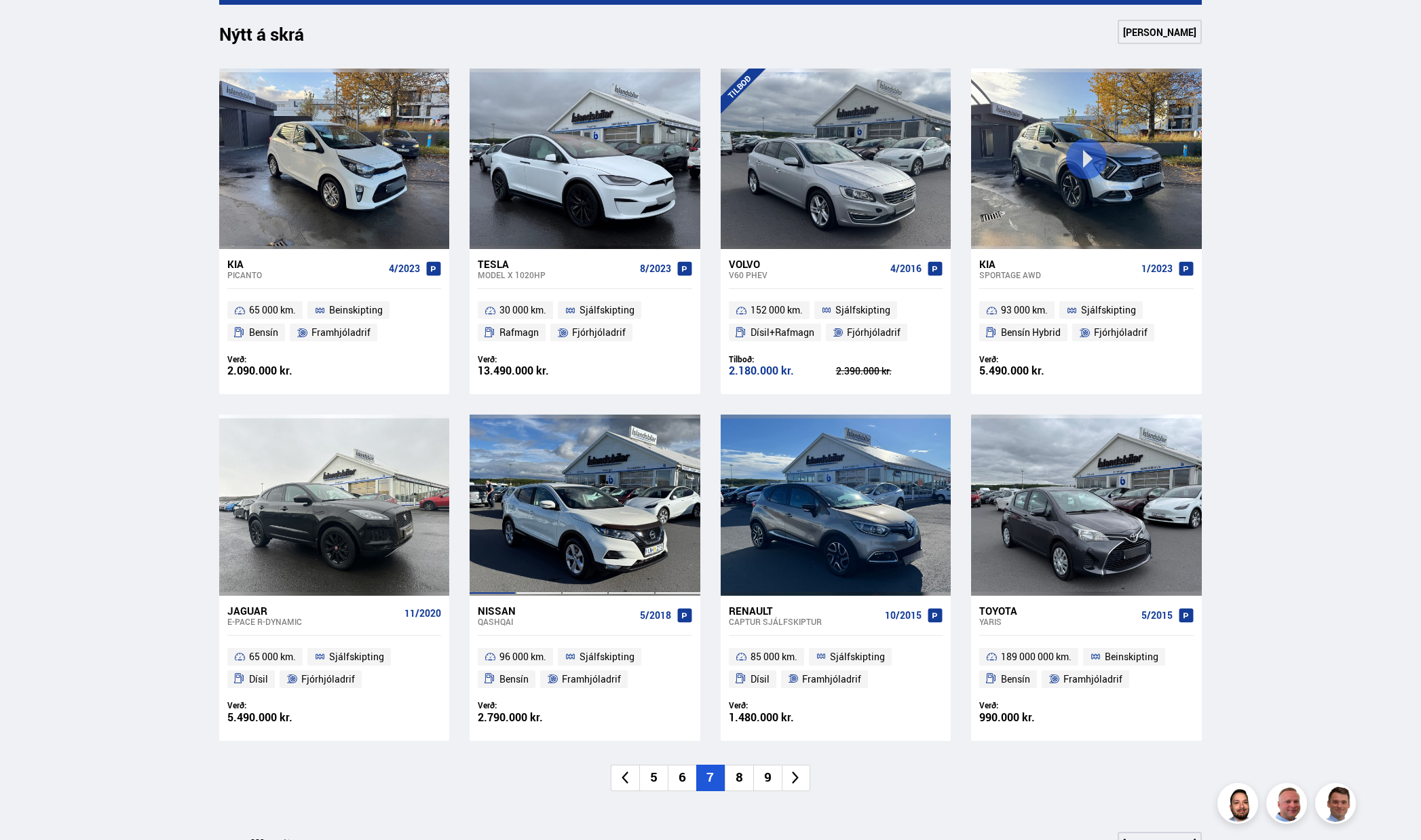
click at [514, 565] on div at bounding box center [492, 505] width 46 height 181
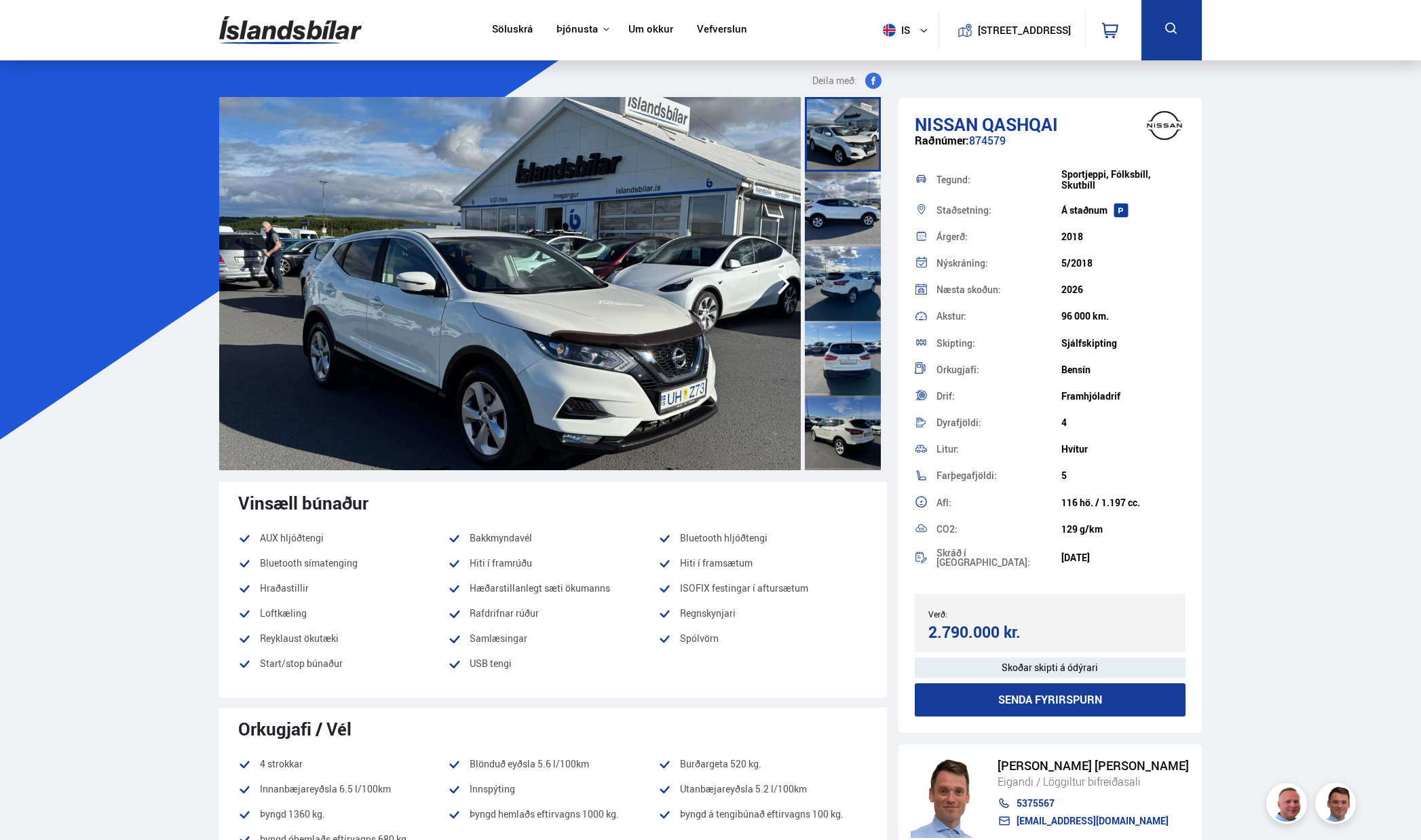
click at [996, 136] on div "Raðnúmer: 874579" at bounding box center [1050, 147] width 271 height 27
copy div "874579"
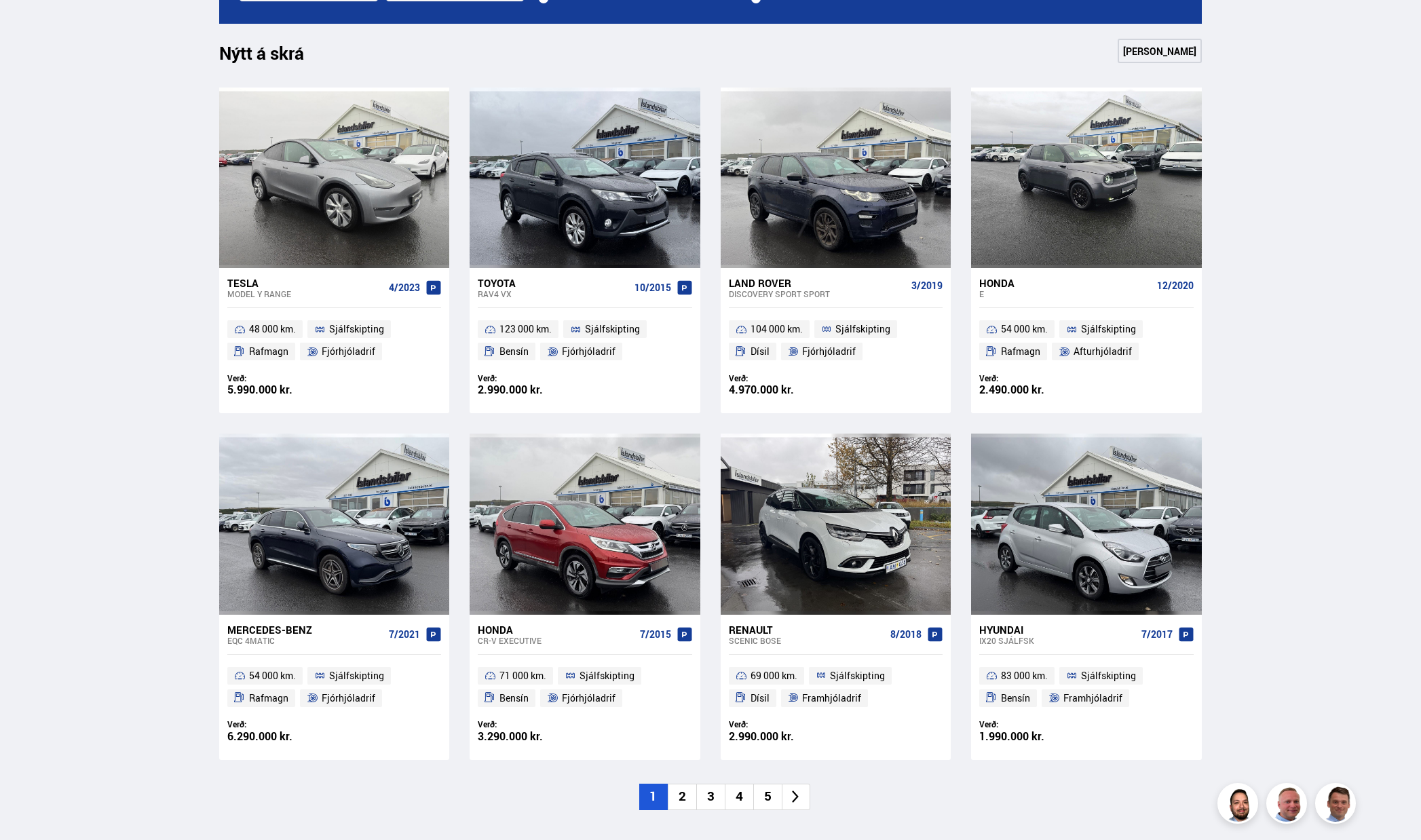
scroll to position [678, 0]
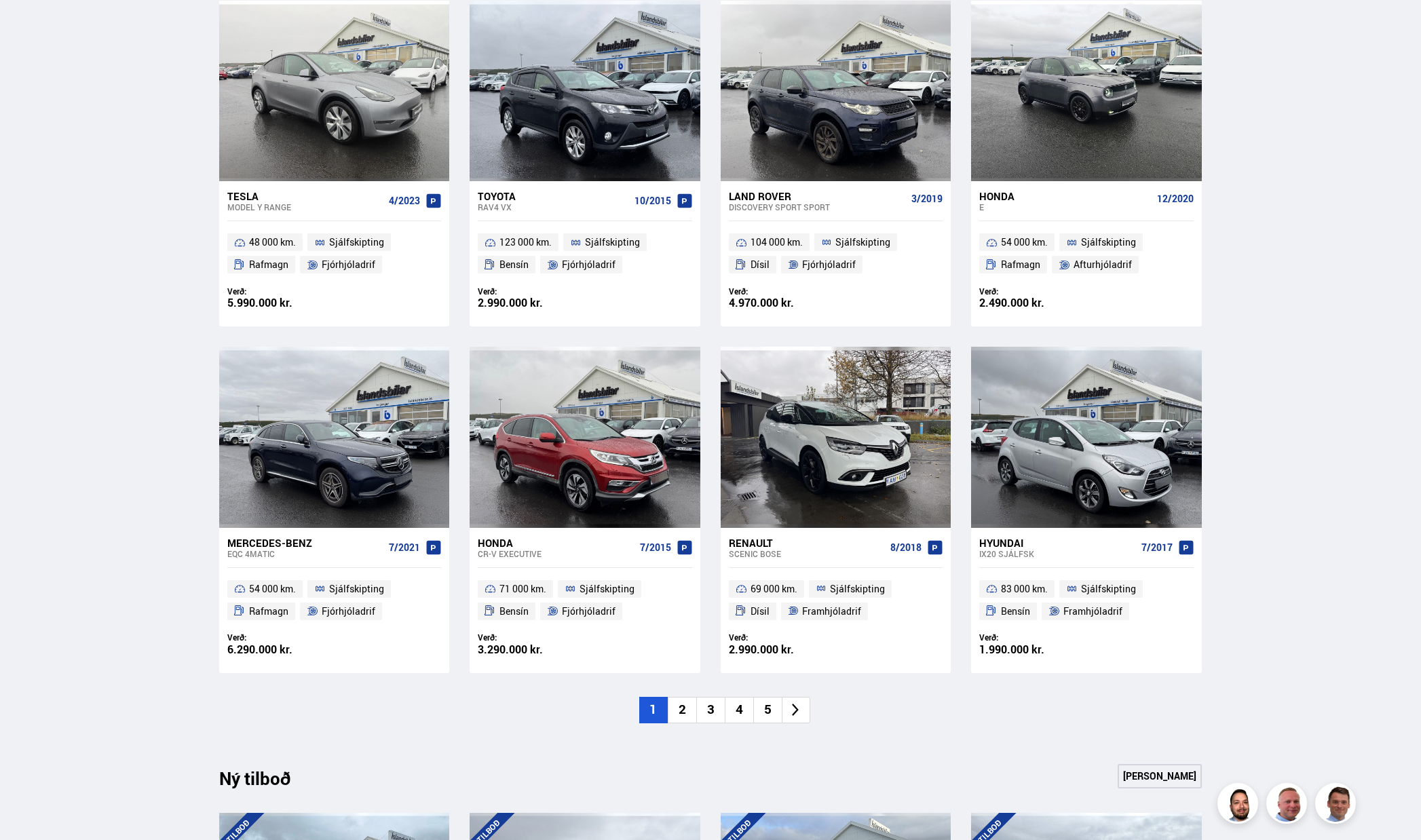
click at [739, 719] on li "4" at bounding box center [739, 710] width 29 height 27
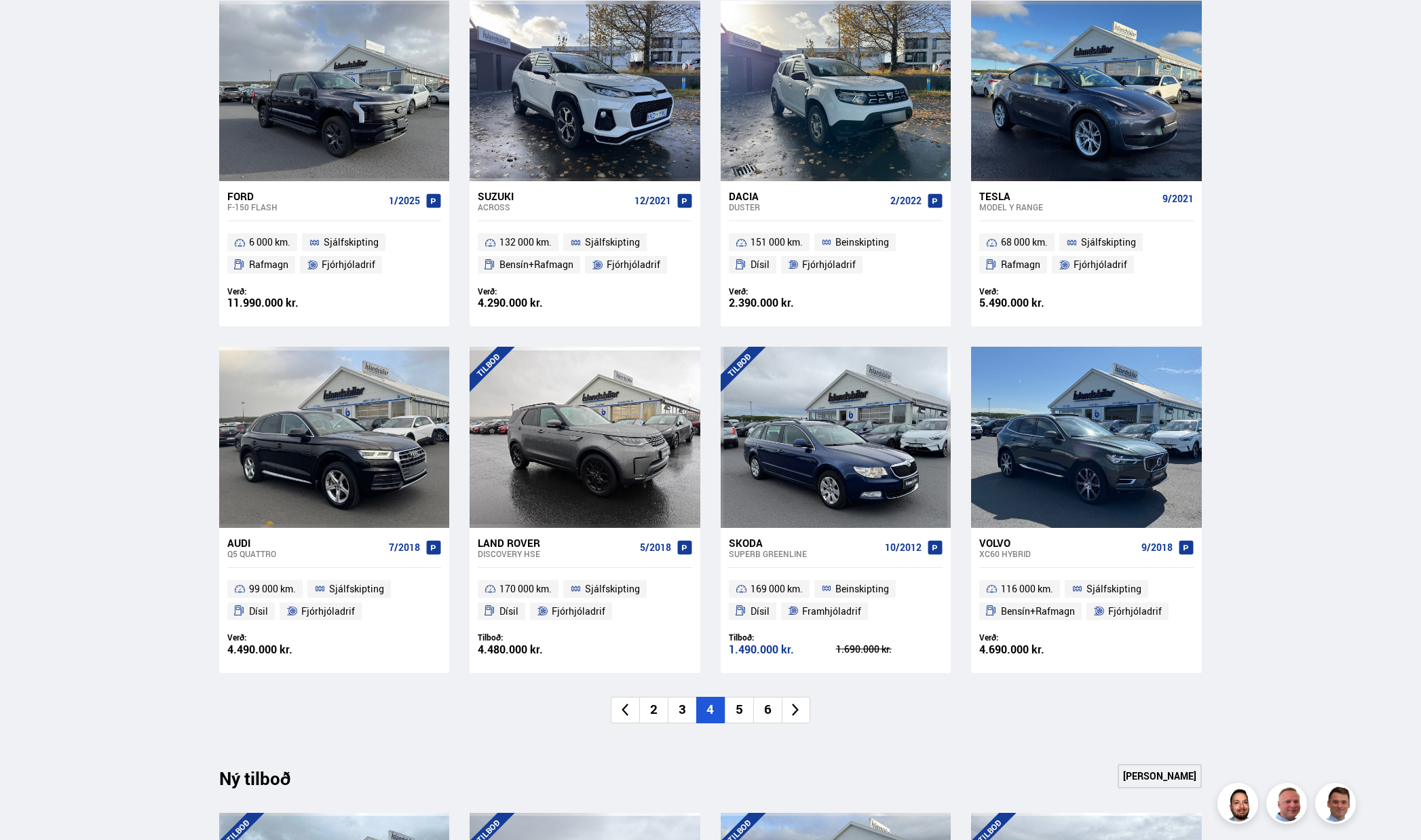
click at [746, 717] on li "5" at bounding box center [739, 710] width 29 height 27
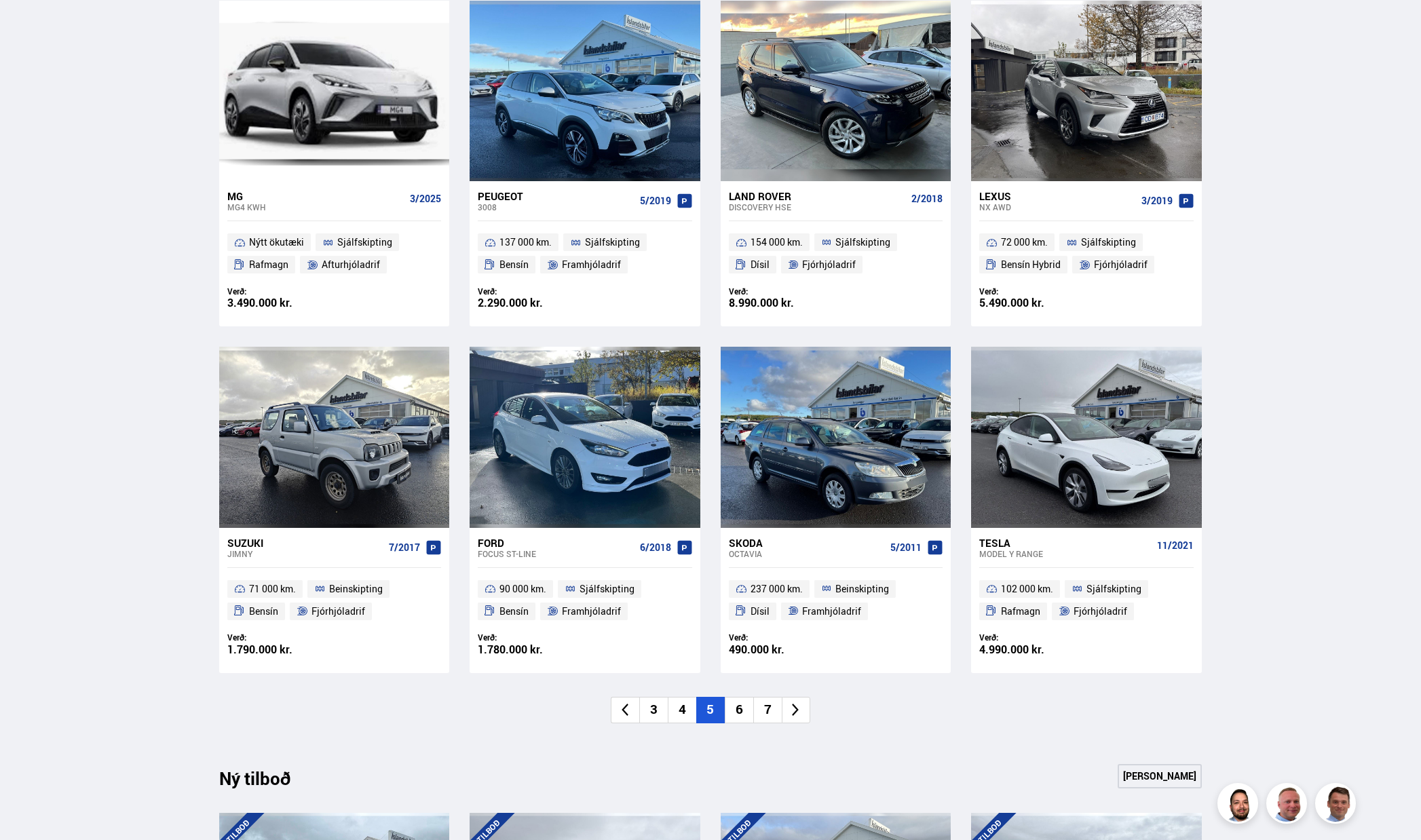
click at [740, 715] on li "6" at bounding box center [739, 710] width 29 height 27
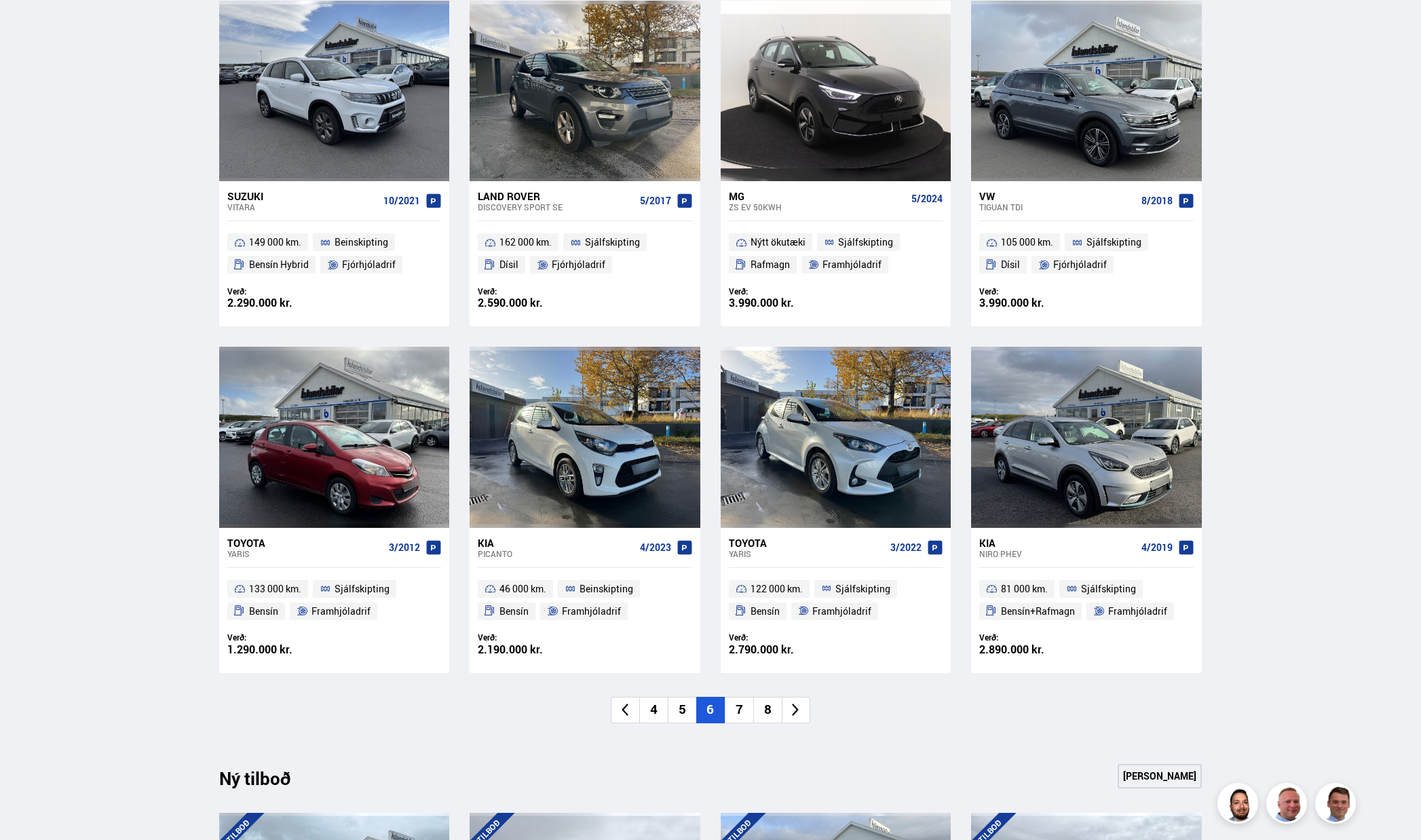
click at [748, 711] on li "7" at bounding box center [739, 710] width 29 height 27
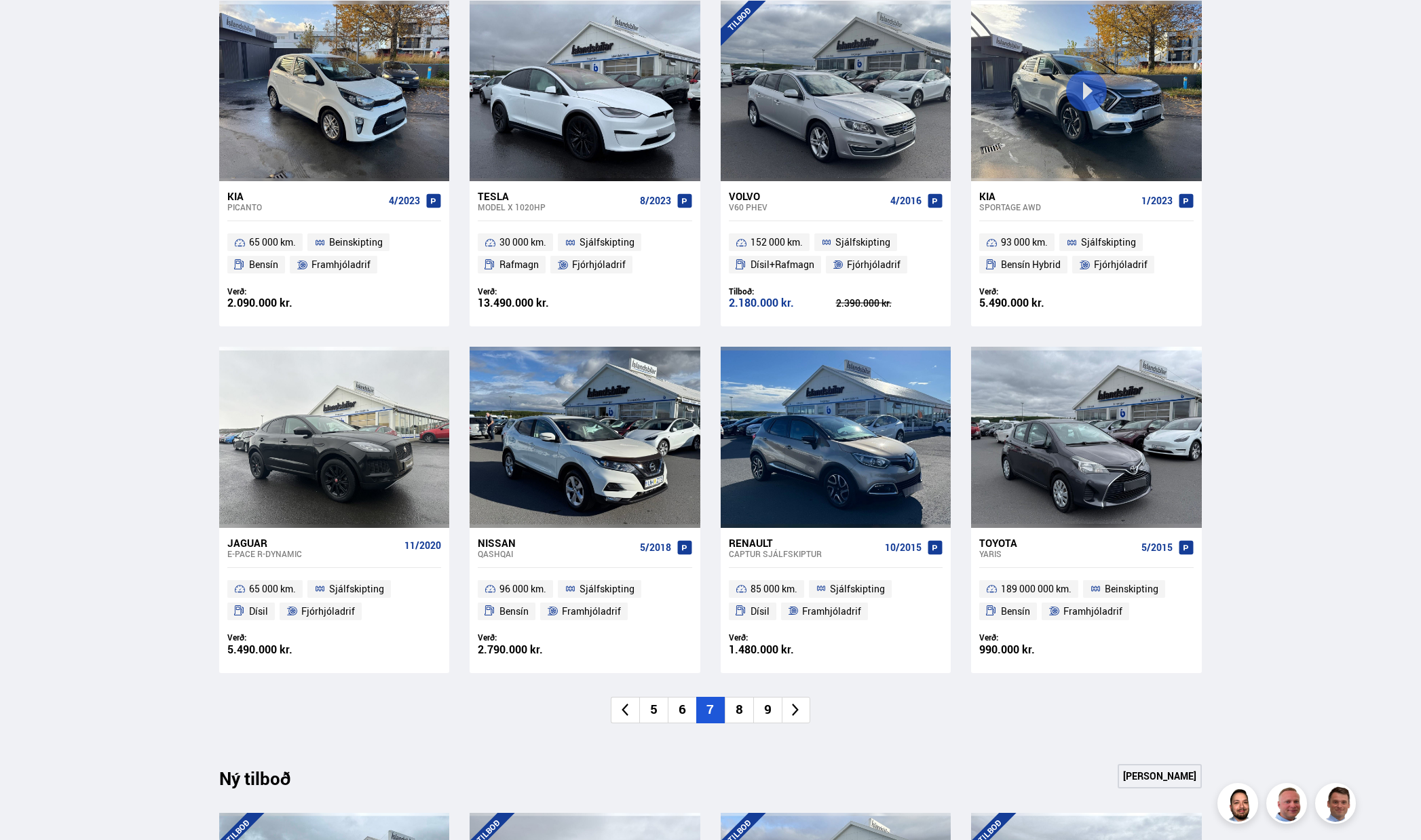
click at [746, 713] on li "8" at bounding box center [739, 710] width 29 height 27
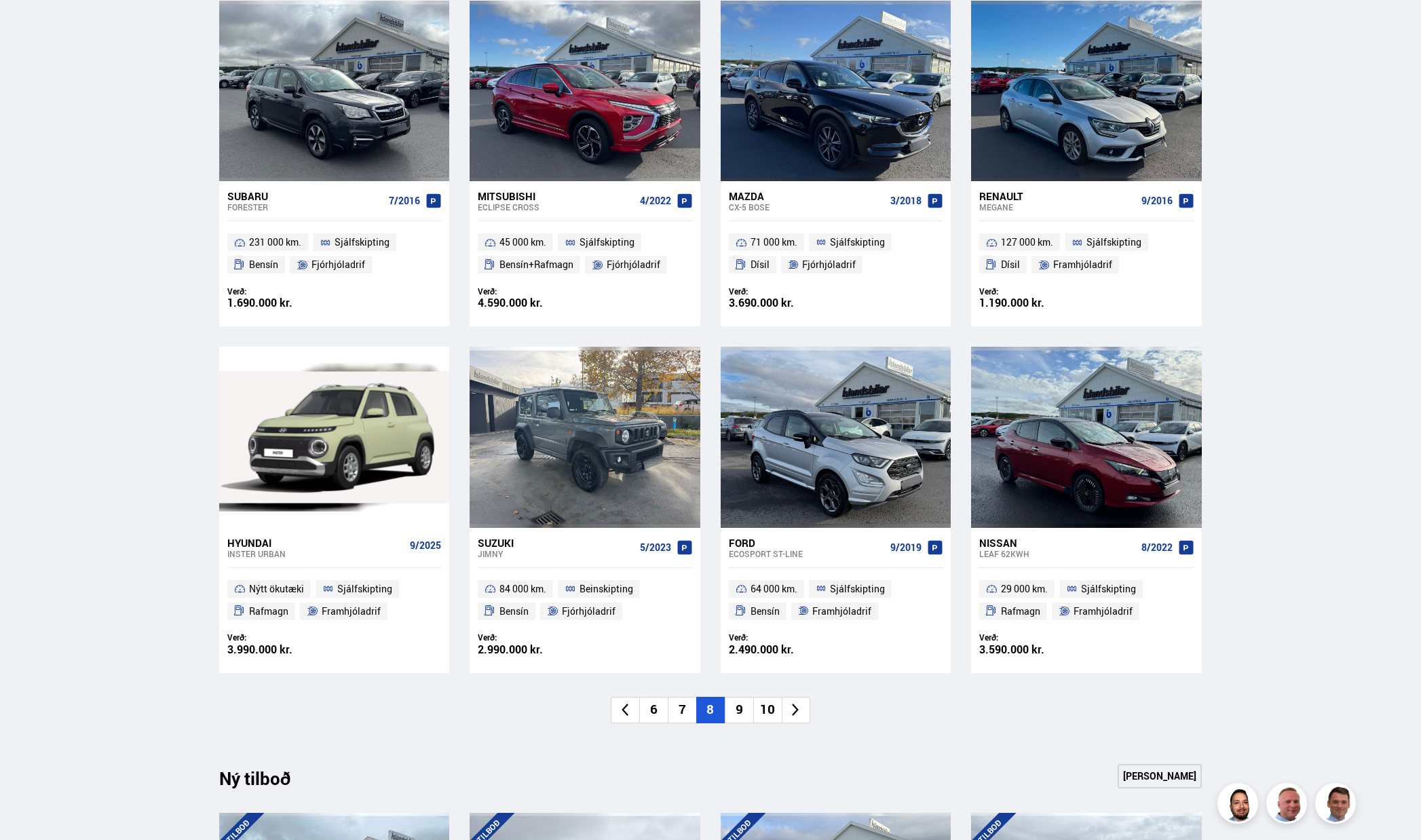
click at [747, 714] on li "9" at bounding box center [739, 710] width 29 height 27
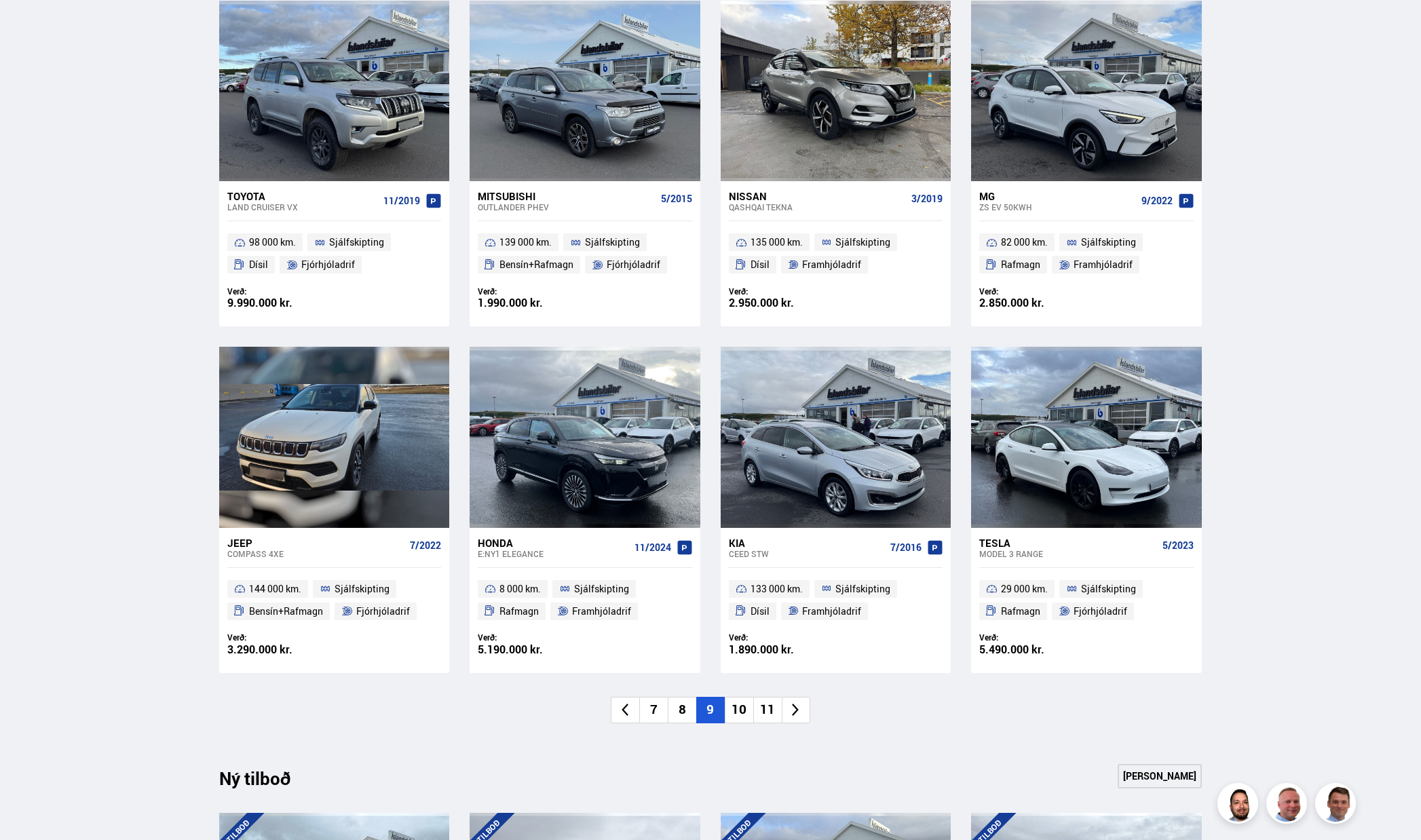
click at [748, 714] on li "10" at bounding box center [739, 710] width 29 height 27
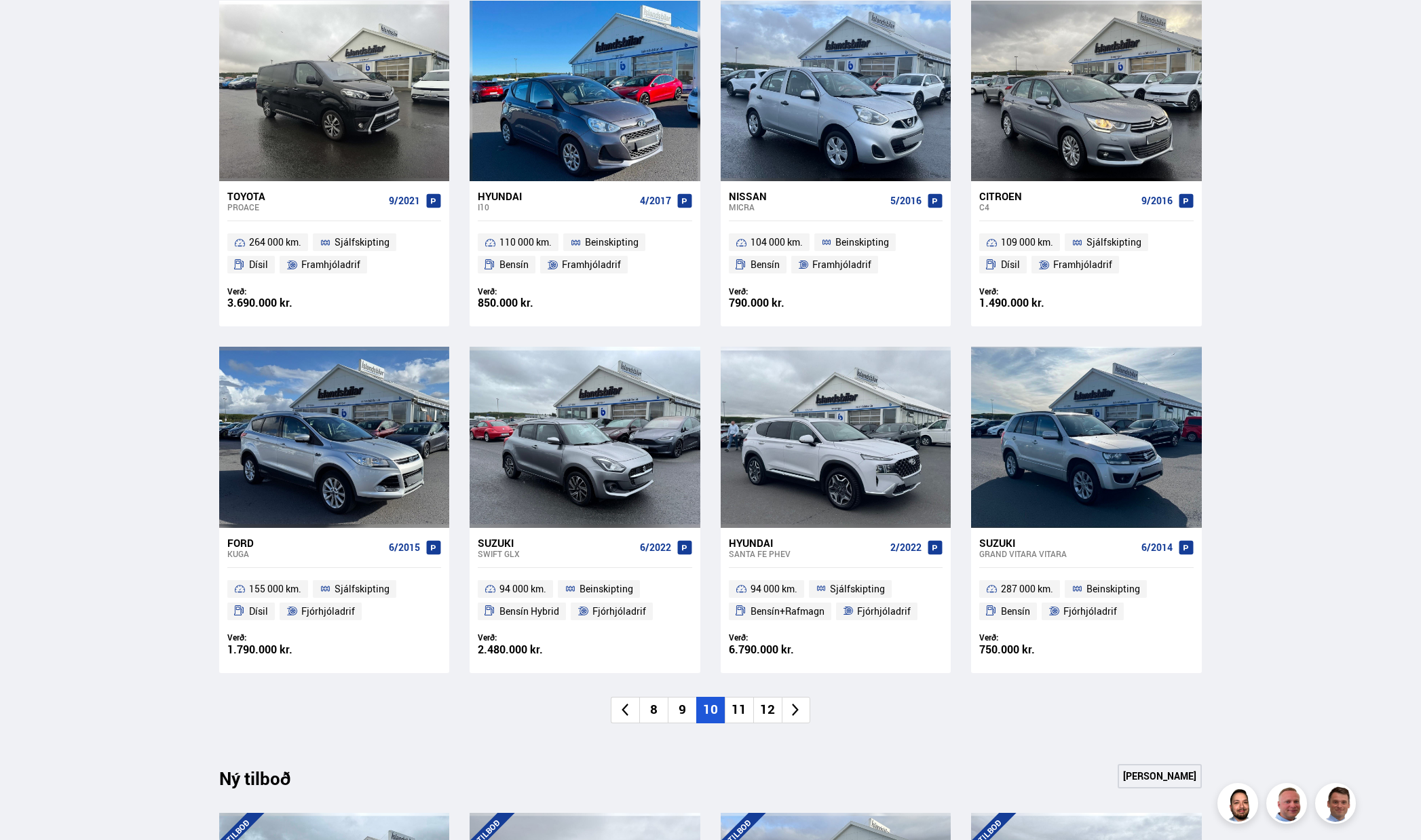
click at [749, 715] on li "11" at bounding box center [739, 710] width 29 height 27
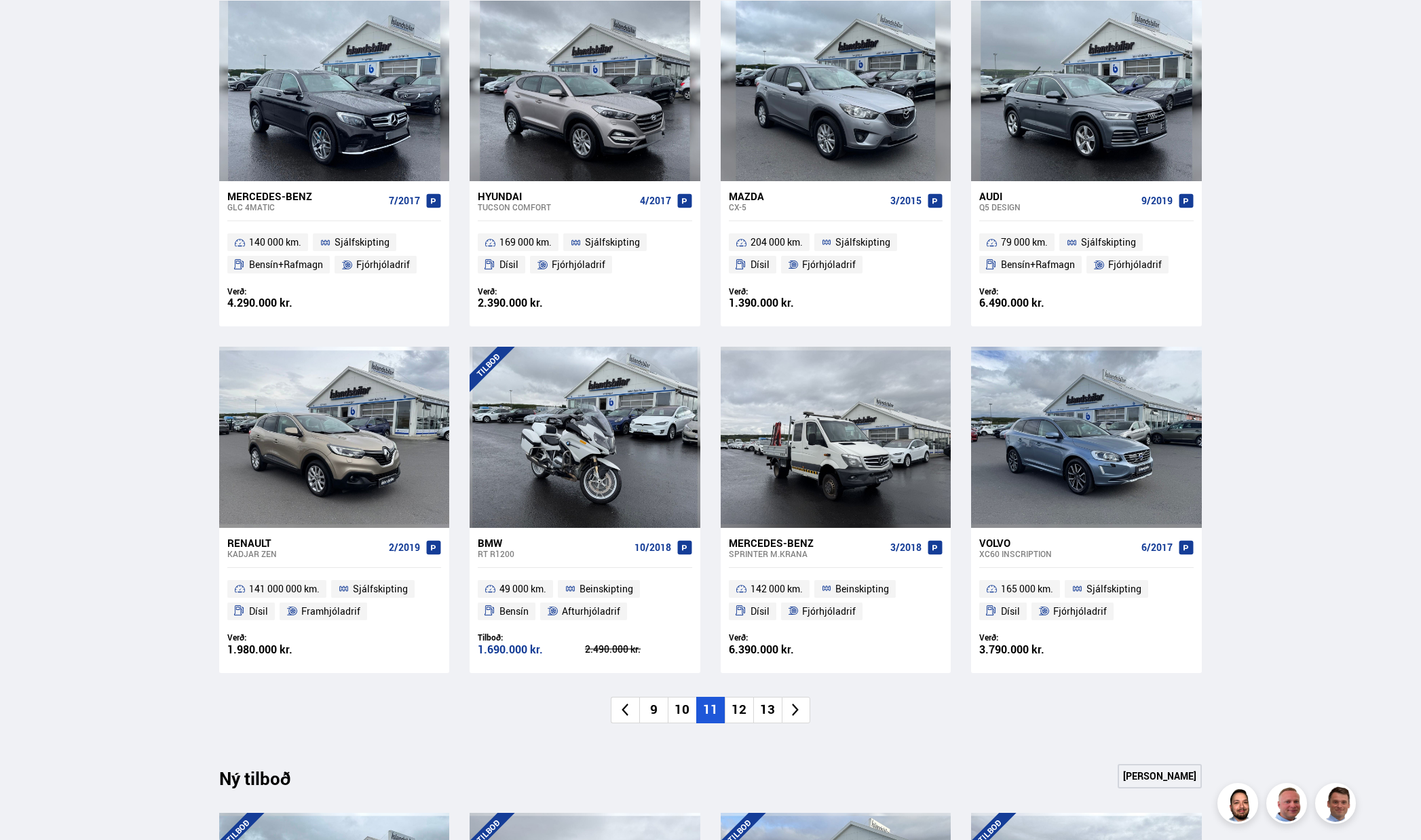
click at [748, 715] on li "12" at bounding box center [739, 710] width 29 height 27
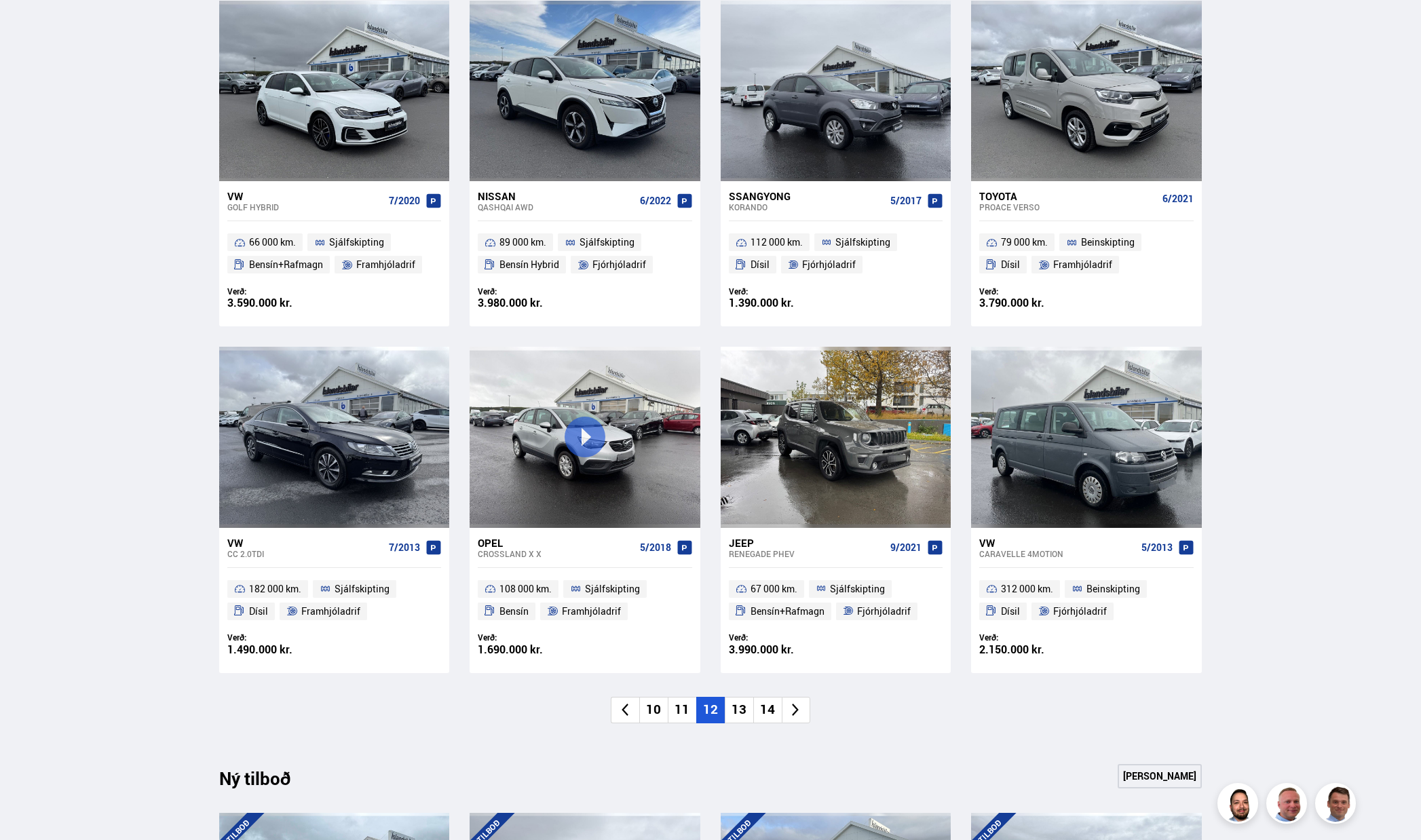
click at [750, 712] on li "13" at bounding box center [739, 710] width 29 height 27
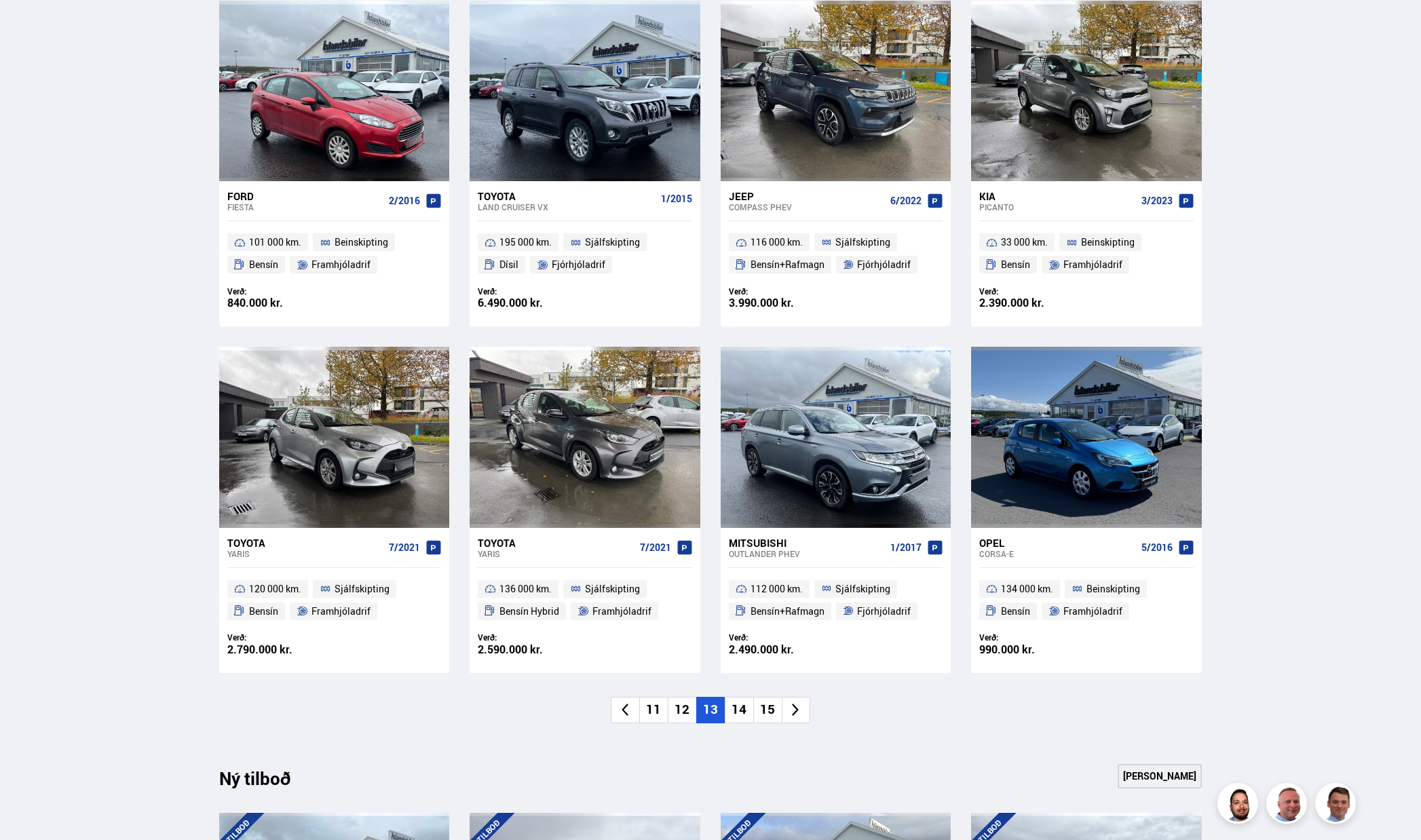
click at [749, 712] on li "14" at bounding box center [739, 710] width 29 height 27
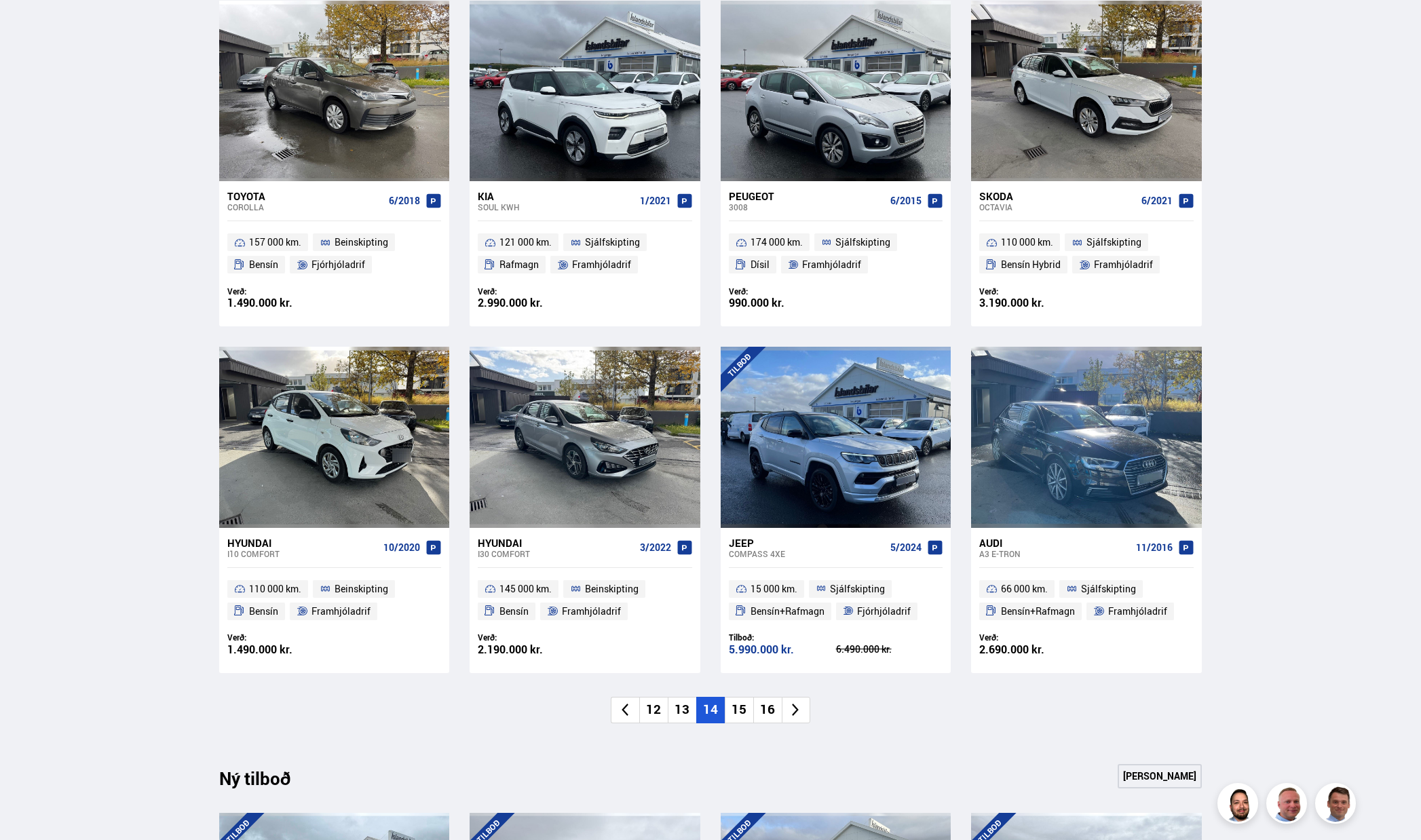
click at [743, 712] on li "15" at bounding box center [739, 710] width 29 height 27
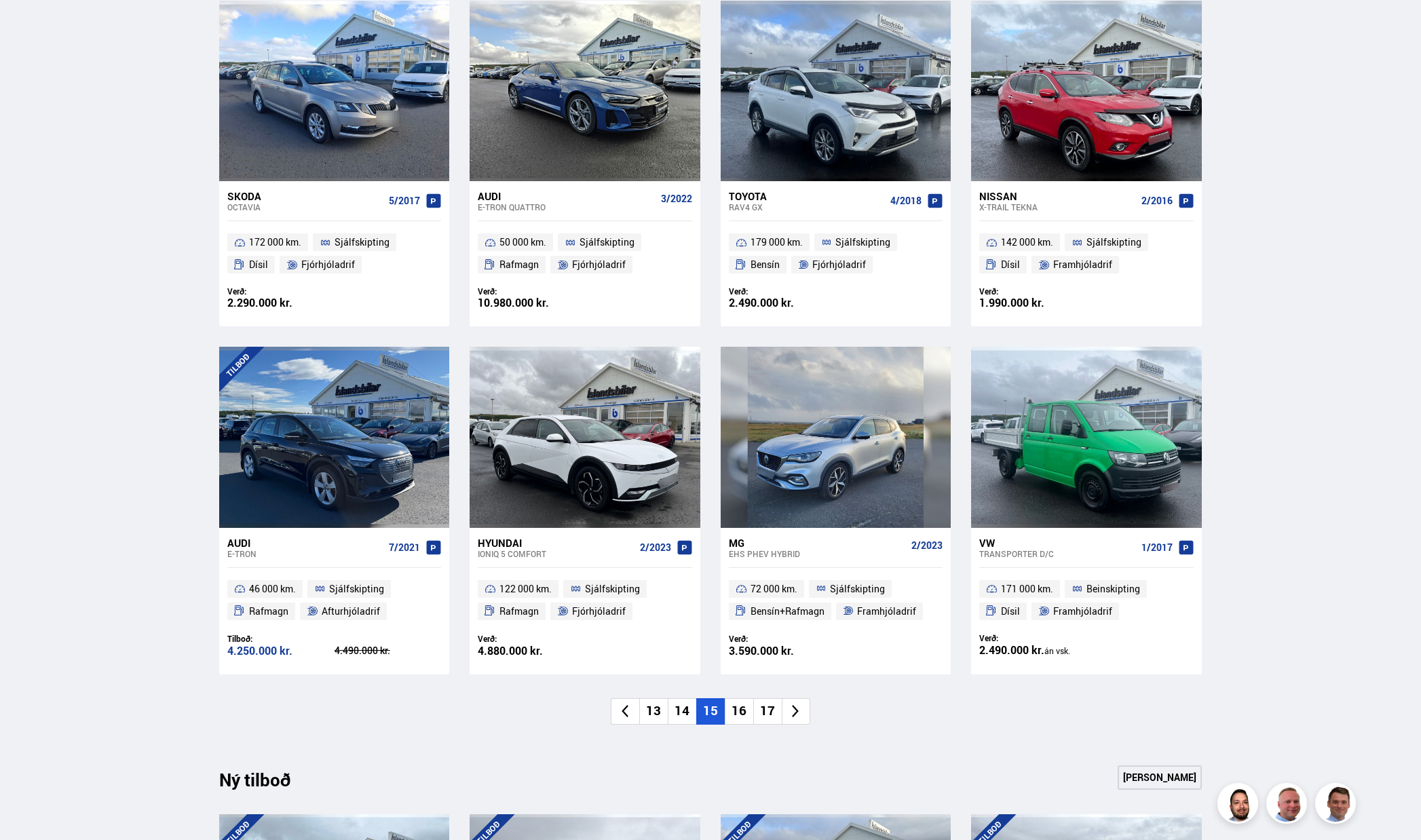
click at [748, 711] on li "16" at bounding box center [739, 711] width 29 height 27
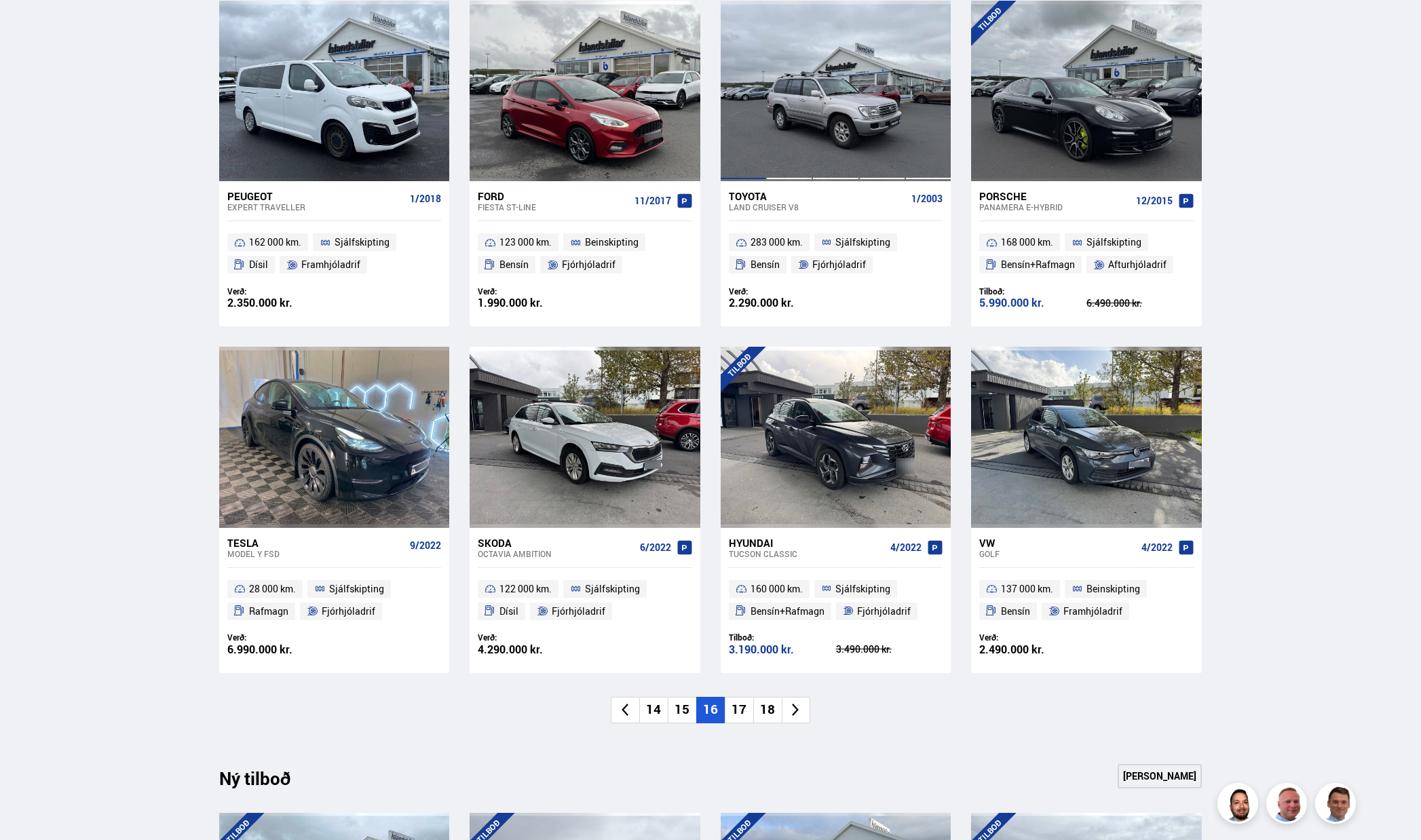
click at [797, 154] on div at bounding box center [789, 91] width 46 height 181
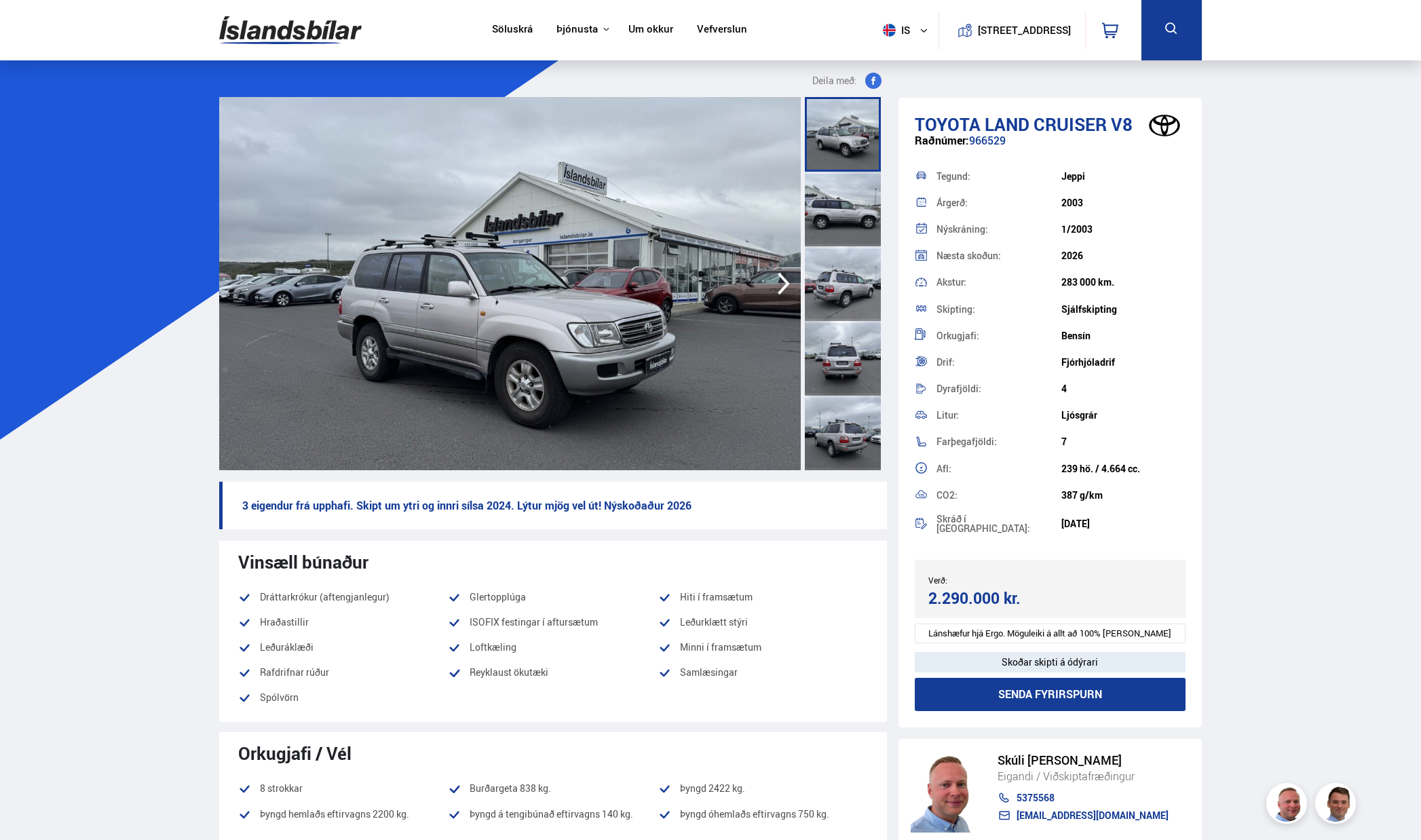
click at [974, 142] on div "Raðnúmer: 966529" at bounding box center [1050, 147] width 271 height 27
copy div "966529"
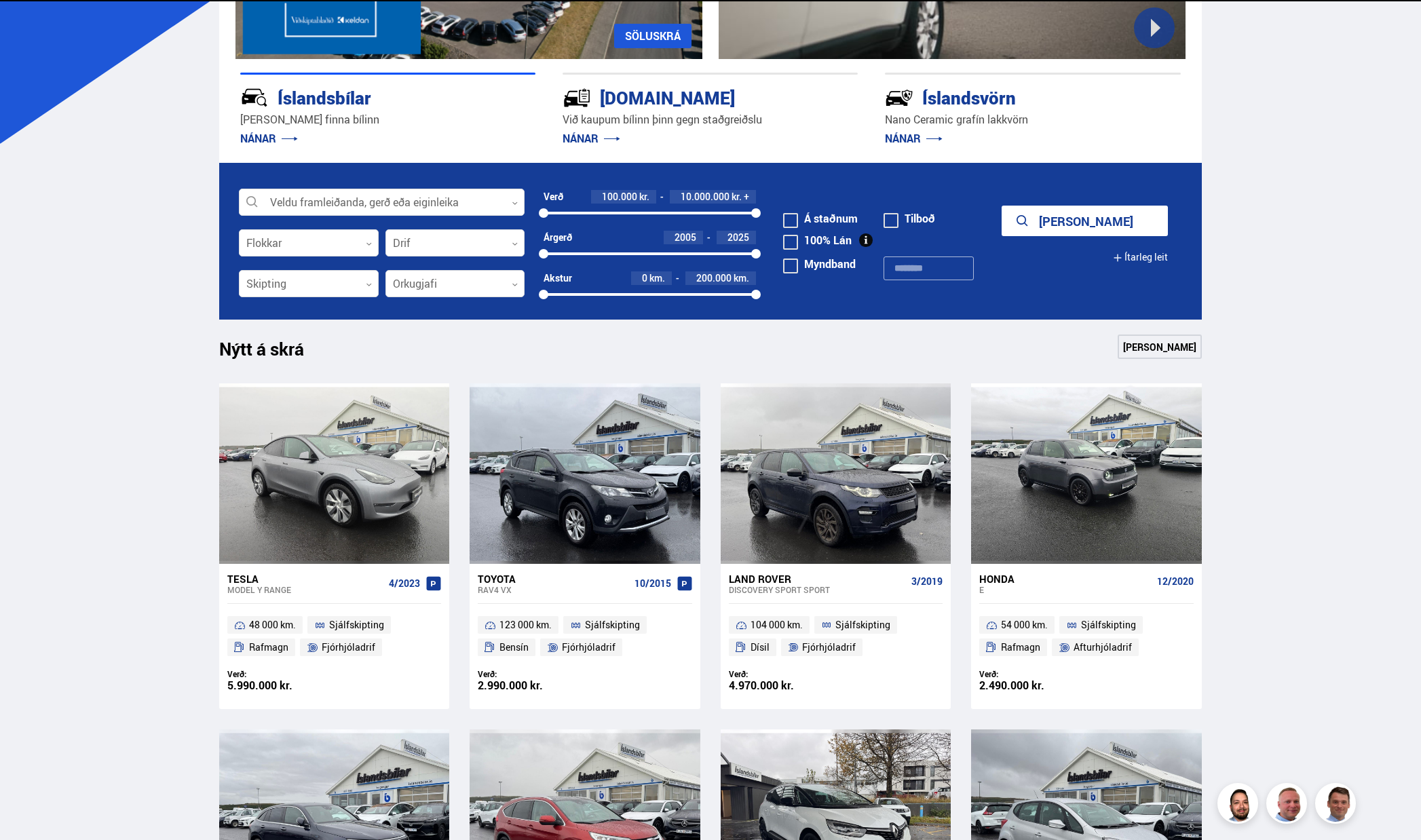
scroll to position [678, 0]
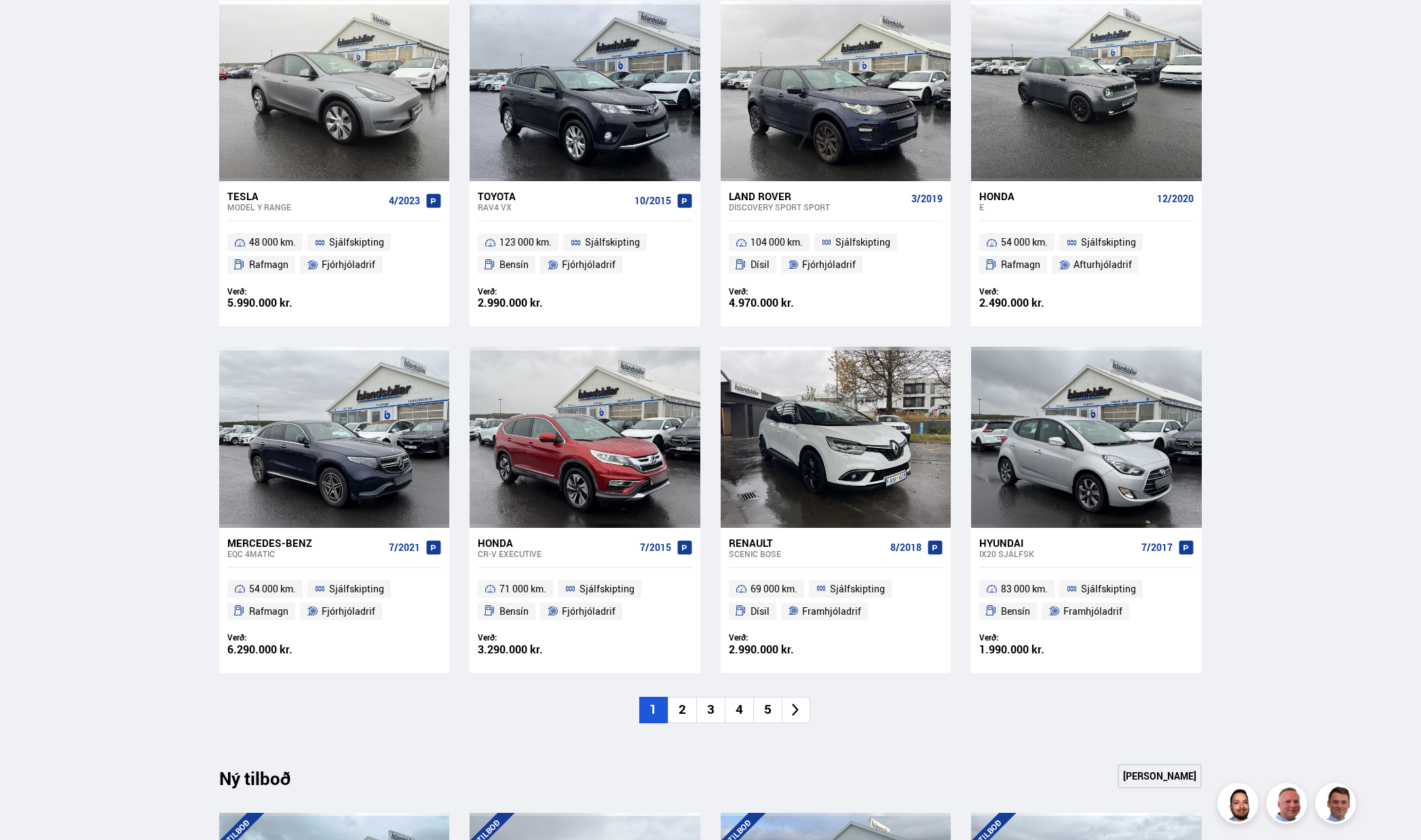
click at [762, 716] on li "5" at bounding box center [767, 710] width 29 height 27
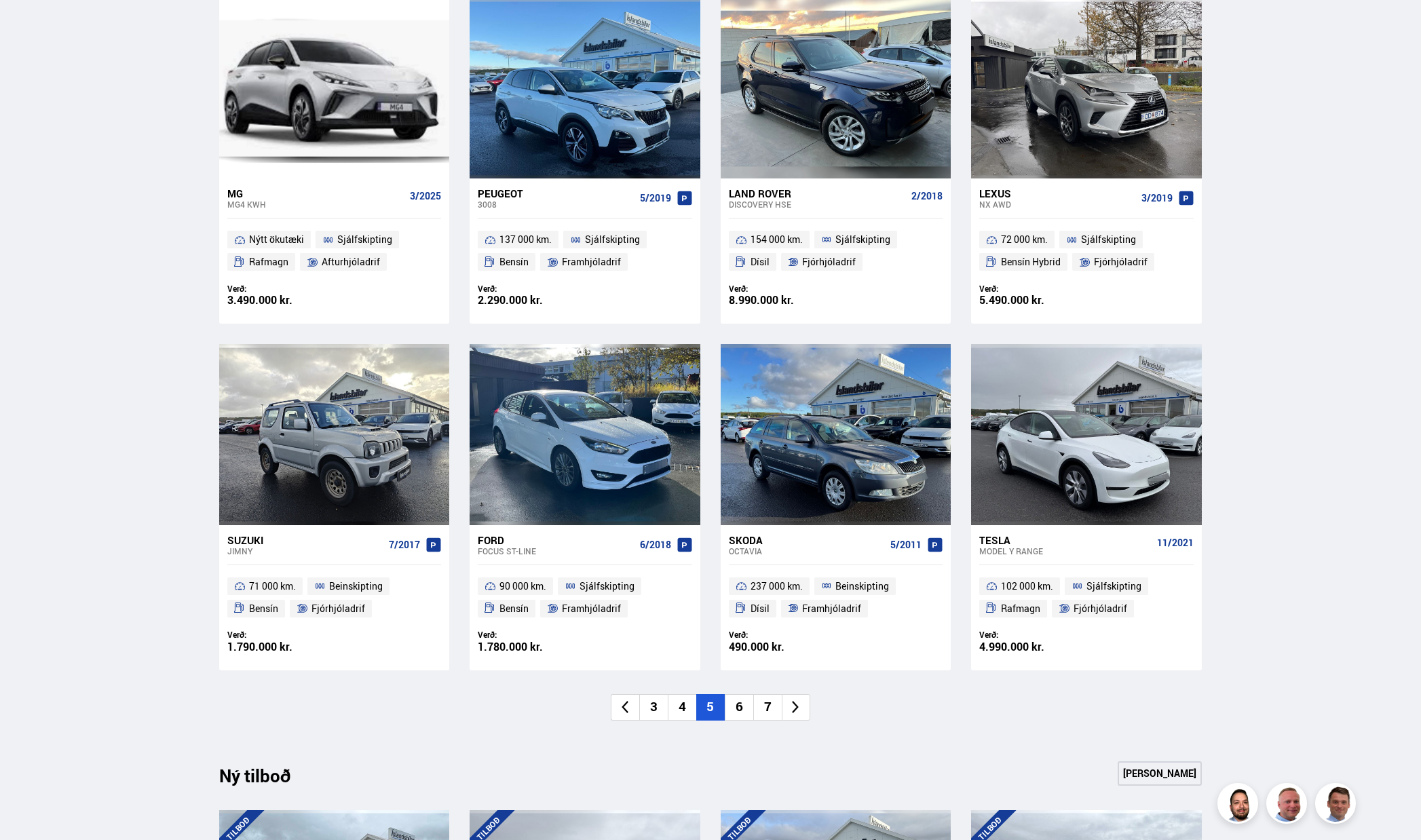
scroll to position [814, 0]
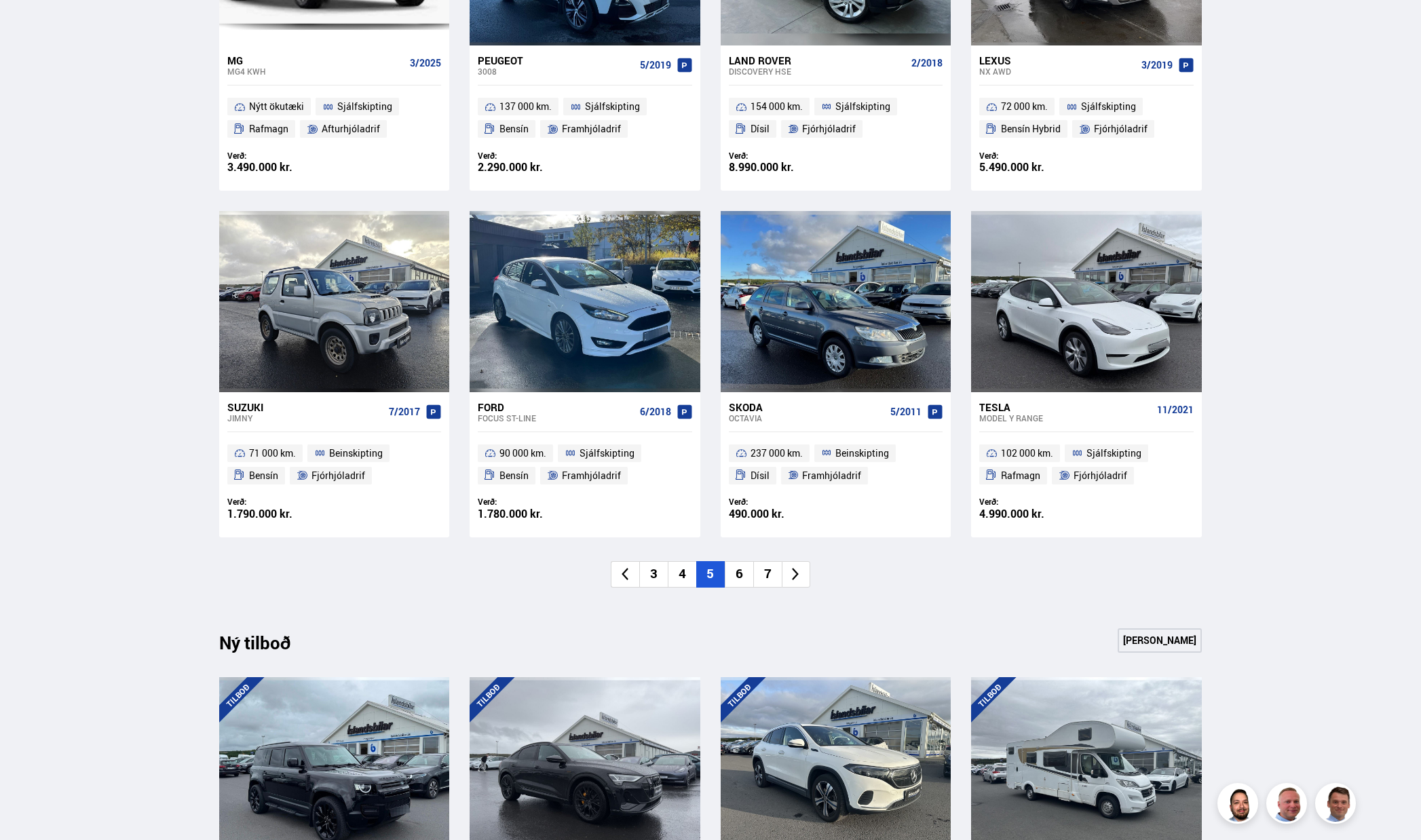
click at [767, 587] on div "Nýtt á skrá Sjá meira MG MG4 KWH 3/2025 Nýtt ökutæki Sjálfskipting Rafmagn Aftu…" at bounding box center [710, 222] width 1004 height 811
click at [768, 579] on li "7" at bounding box center [767, 574] width 29 height 27
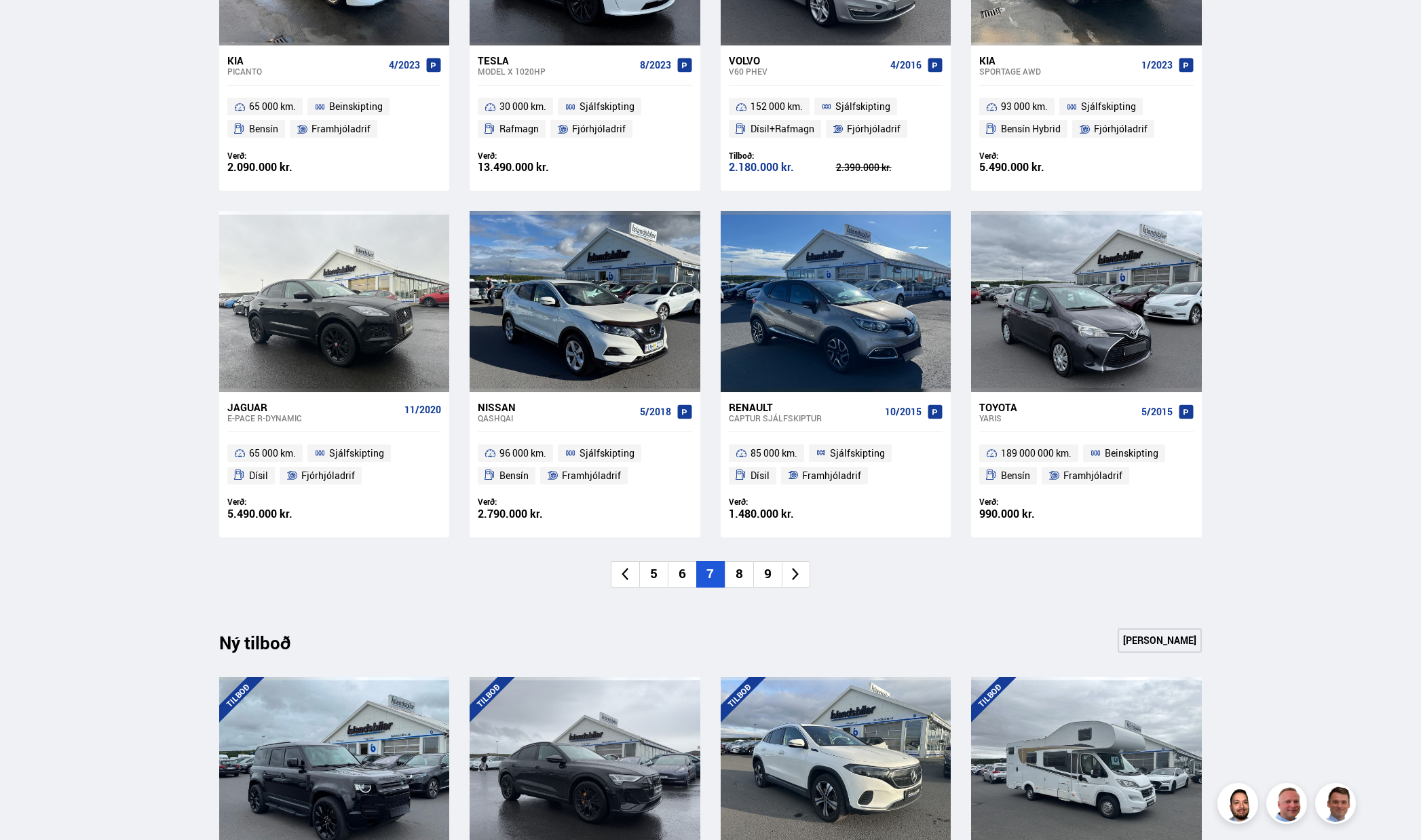
click at [768, 579] on li "9" at bounding box center [767, 574] width 29 height 27
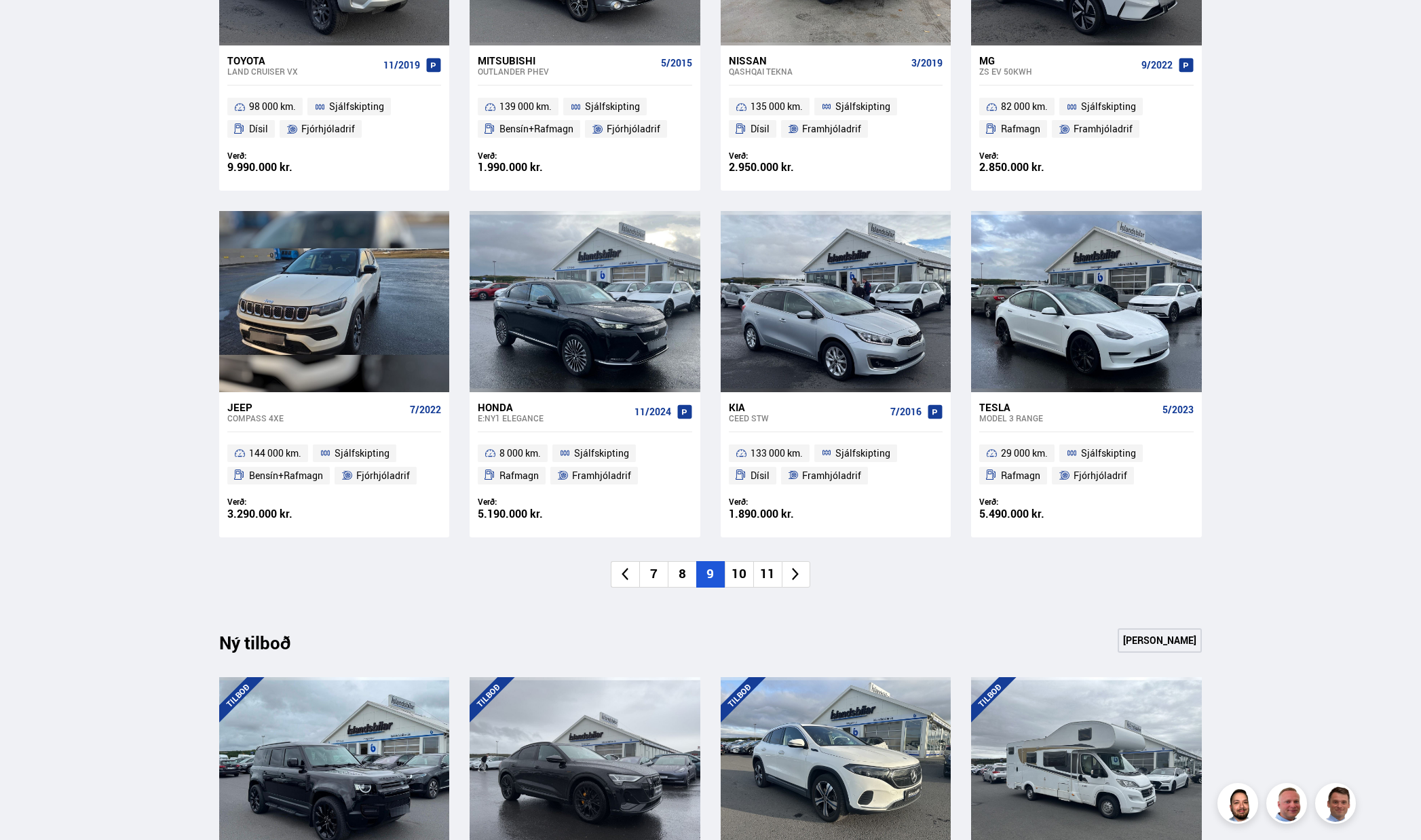
click at [765, 579] on li "11" at bounding box center [767, 574] width 29 height 27
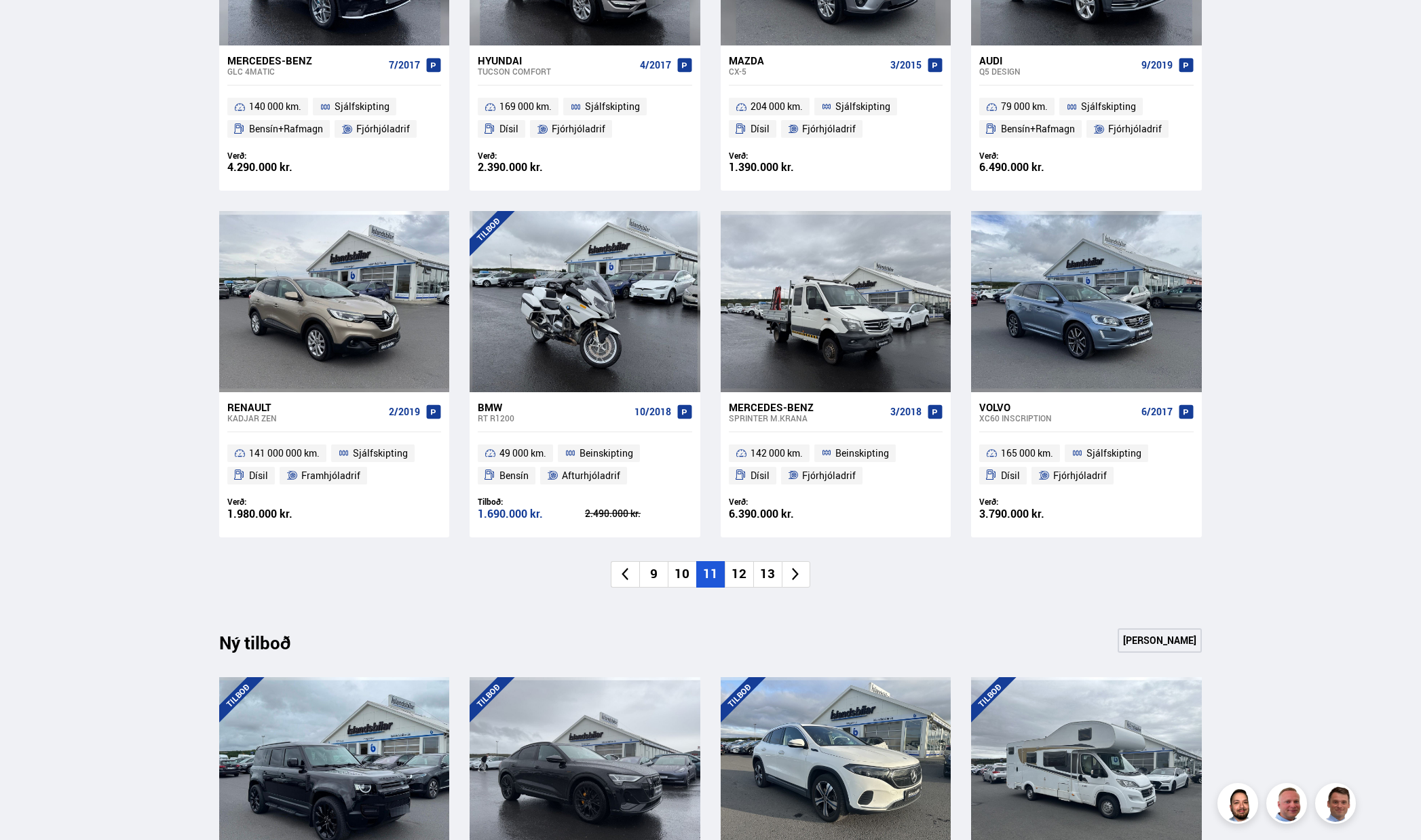
click at [763, 581] on li "13" at bounding box center [767, 574] width 29 height 27
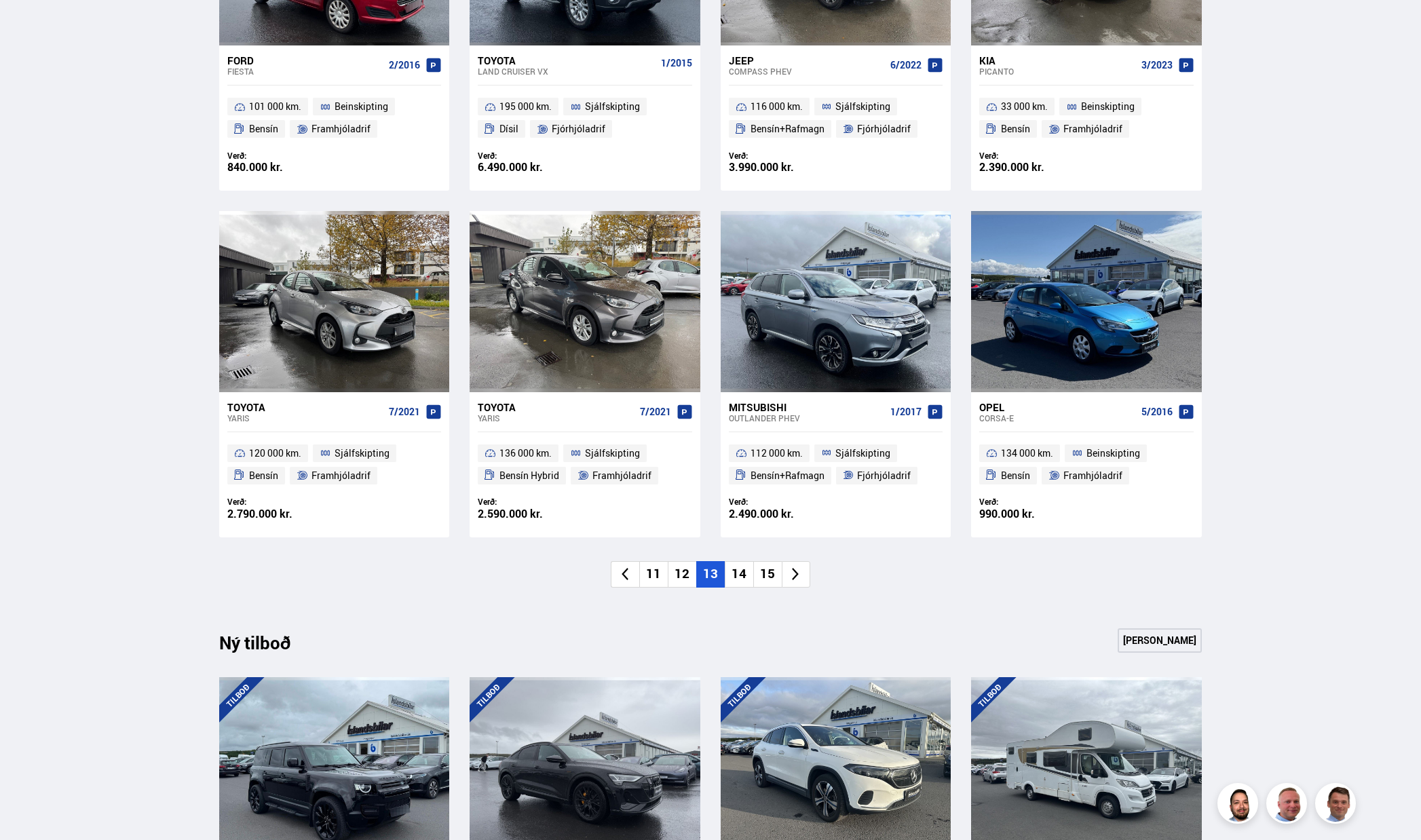
click at [745, 581] on li "14" at bounding box center [739, 574] width 29 height 27
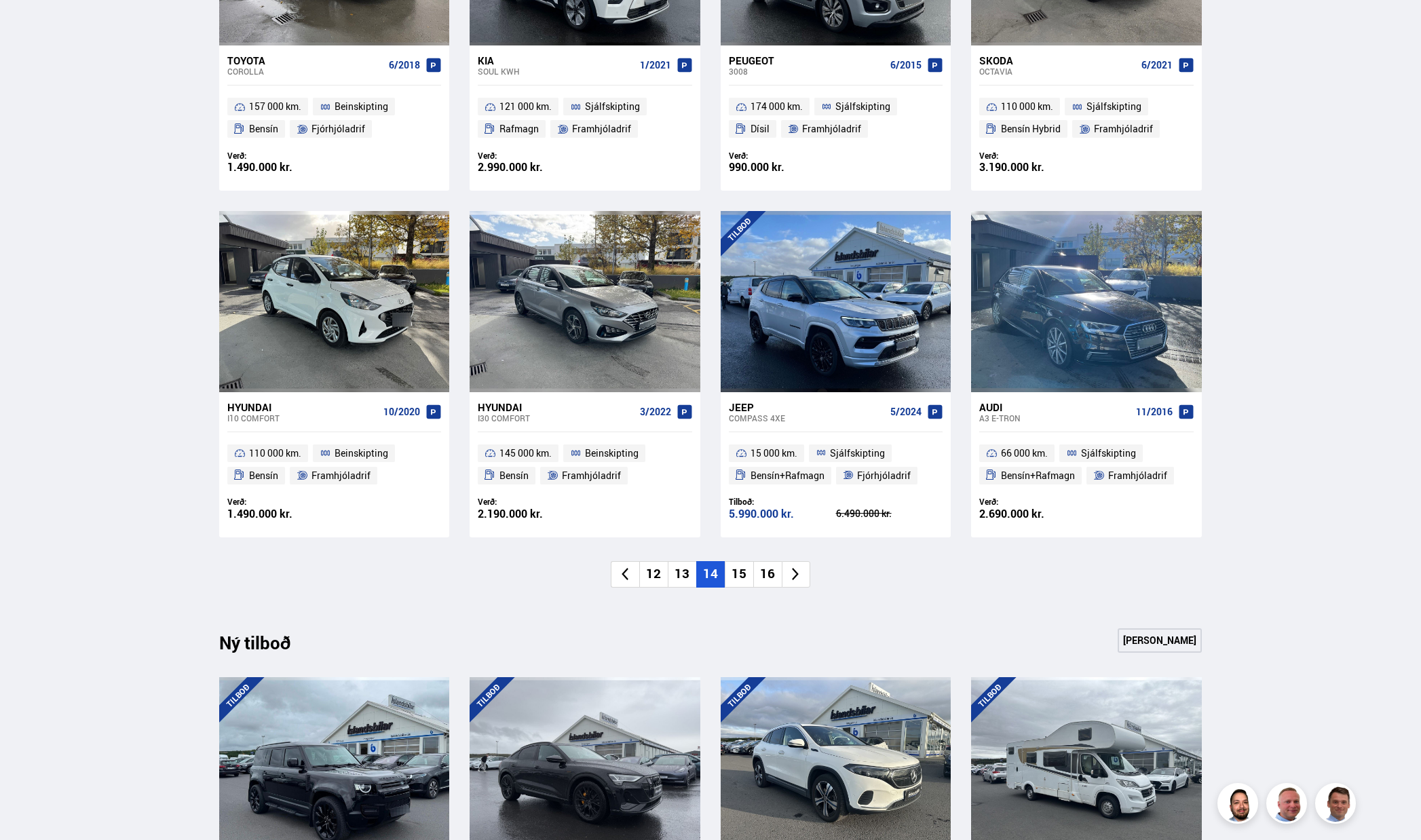
click at [737, 578] on li "15" at bounding box center [739, 574] width 29 height 27
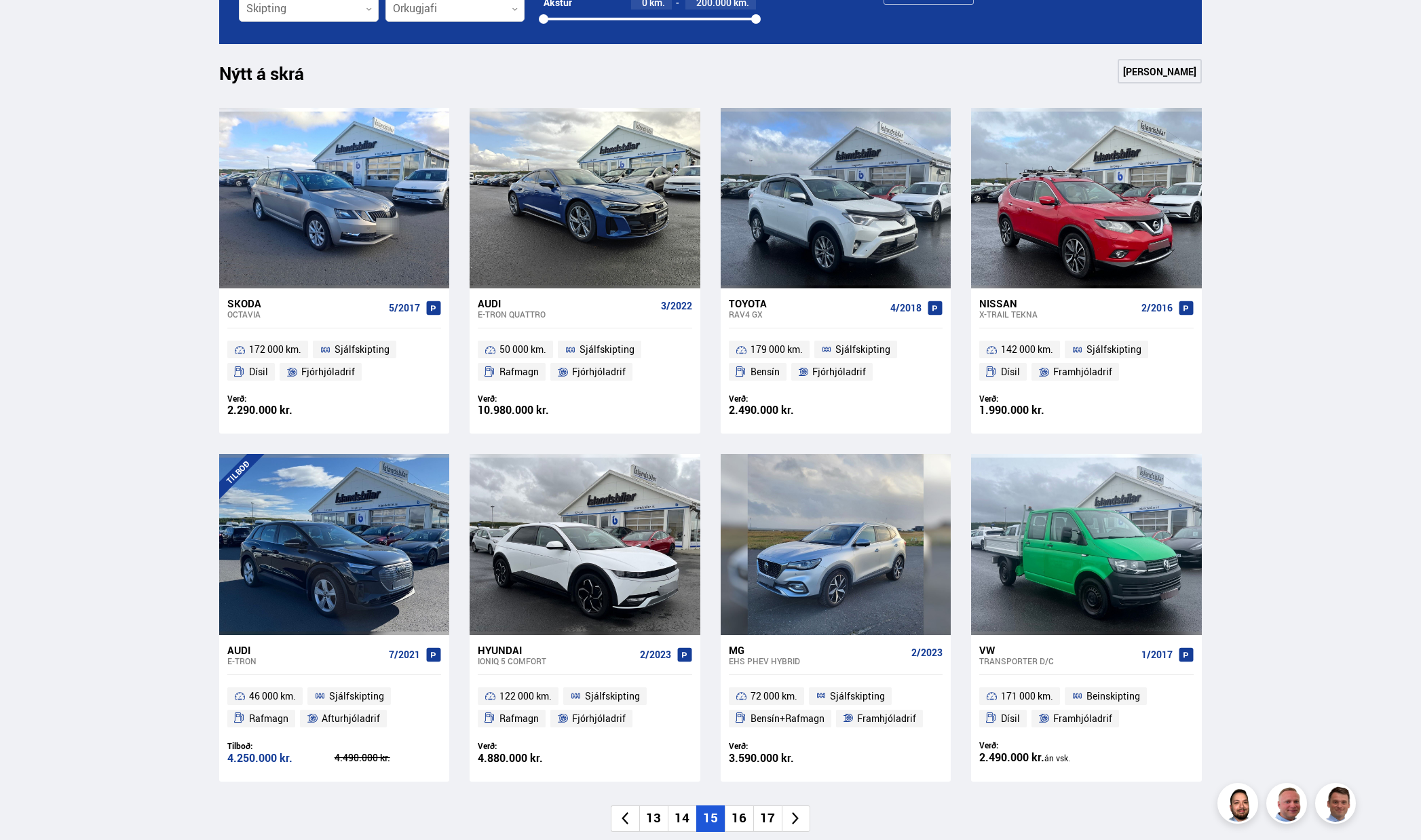
scroll to position [678, 0]
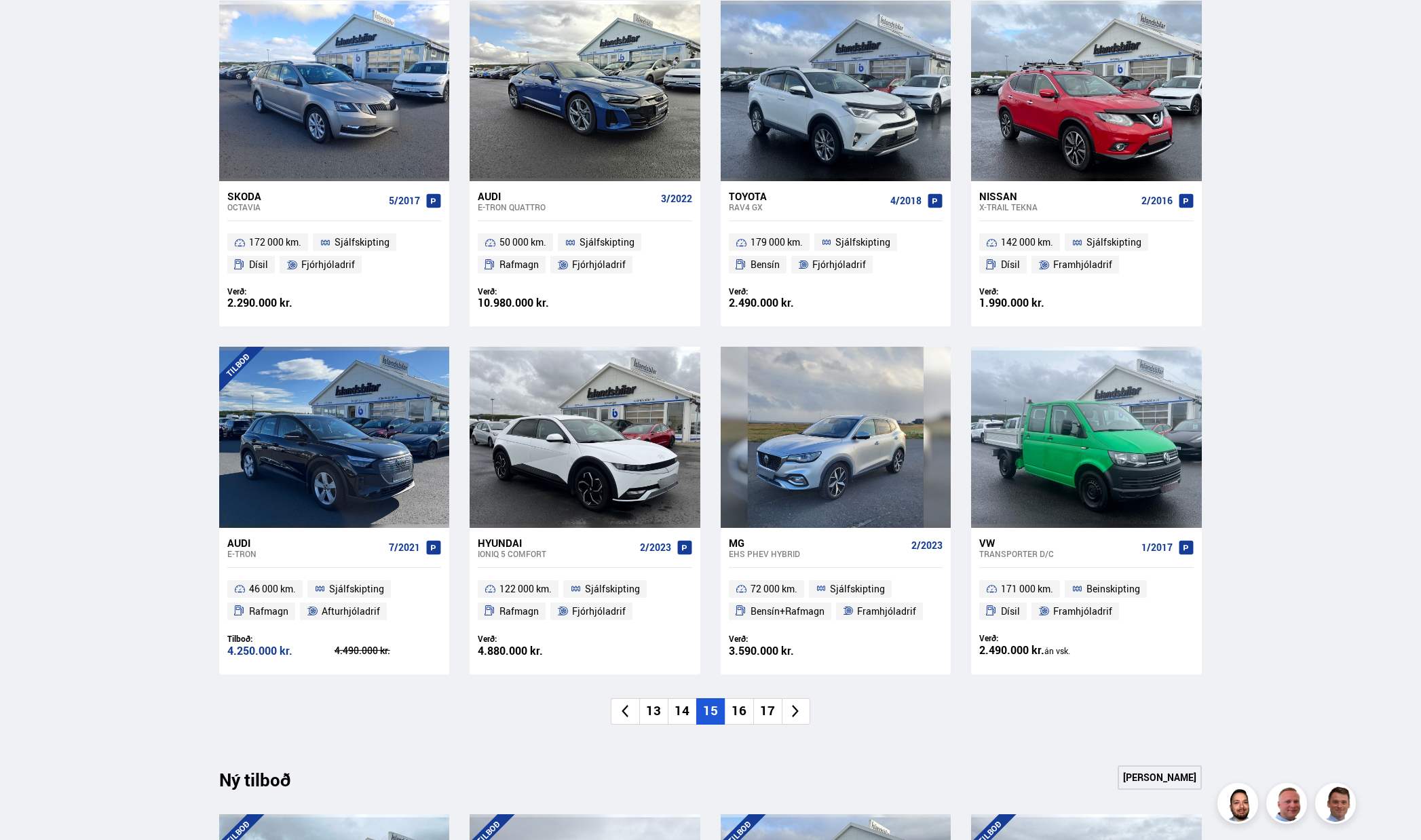
click at [737, 712] on li "16" at bounding box center [739, 711] width 29 height 27
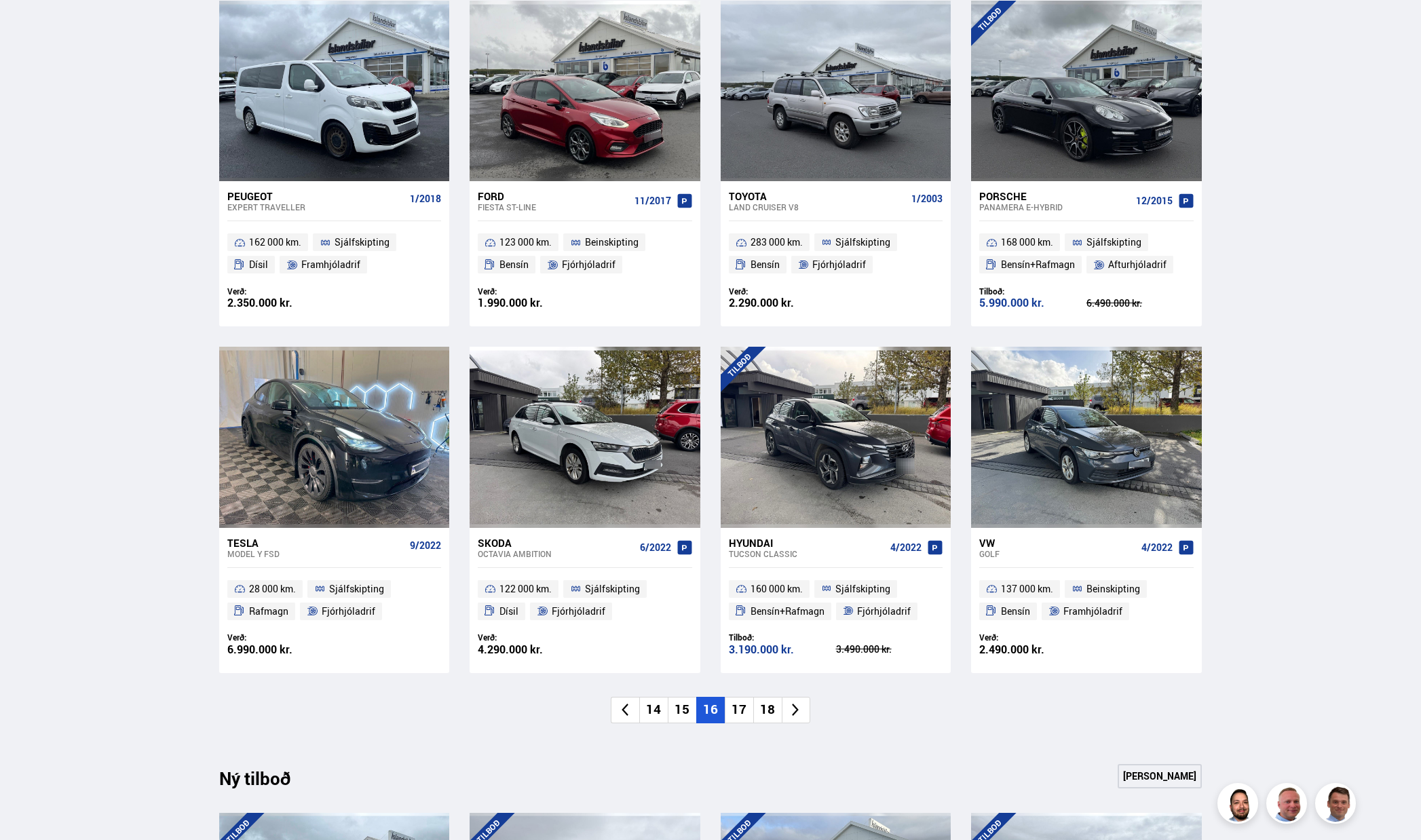
click at [746, 706] on li "17" at bounding box center [739, 710] width 29 height 27
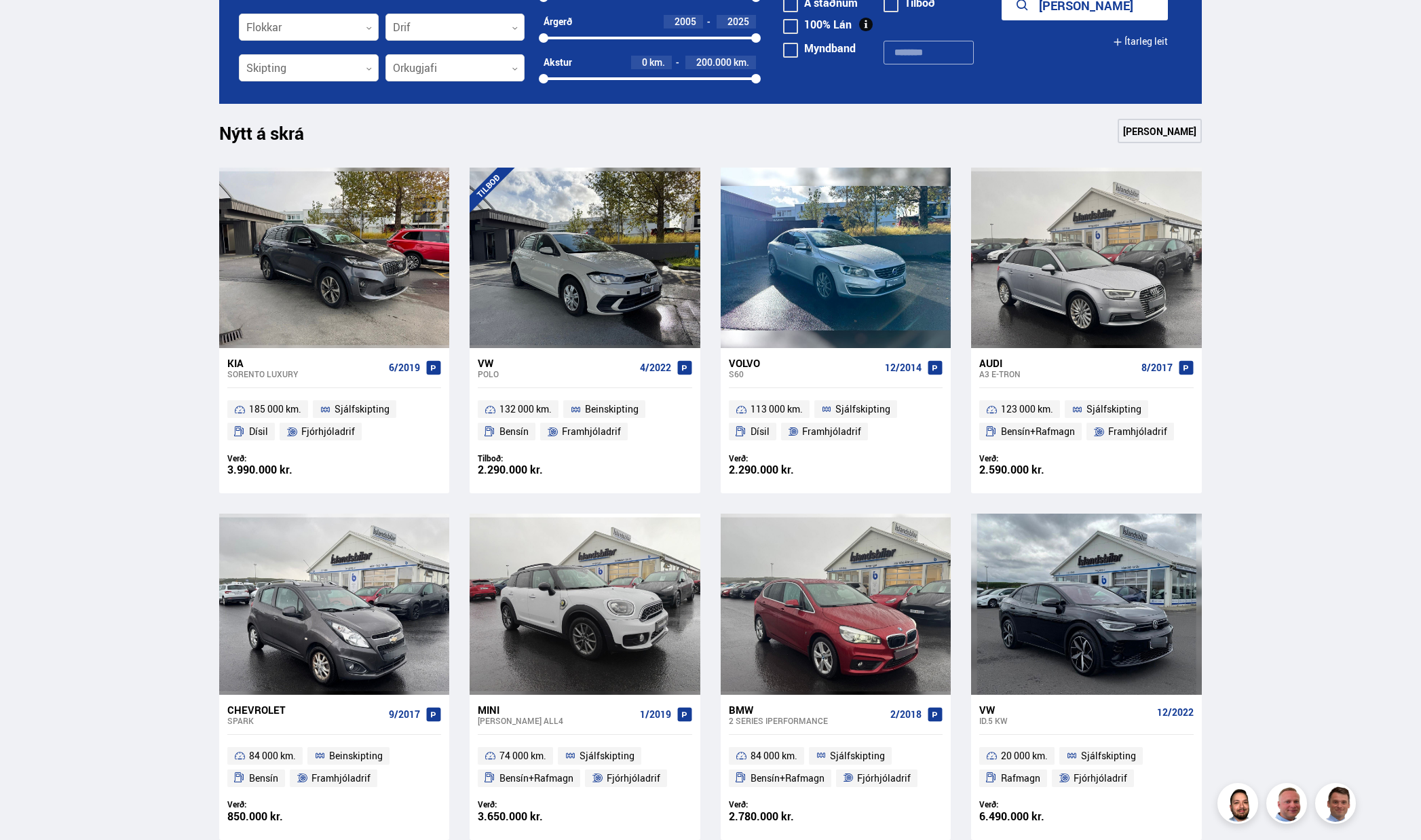
scroll to position [475, 0]
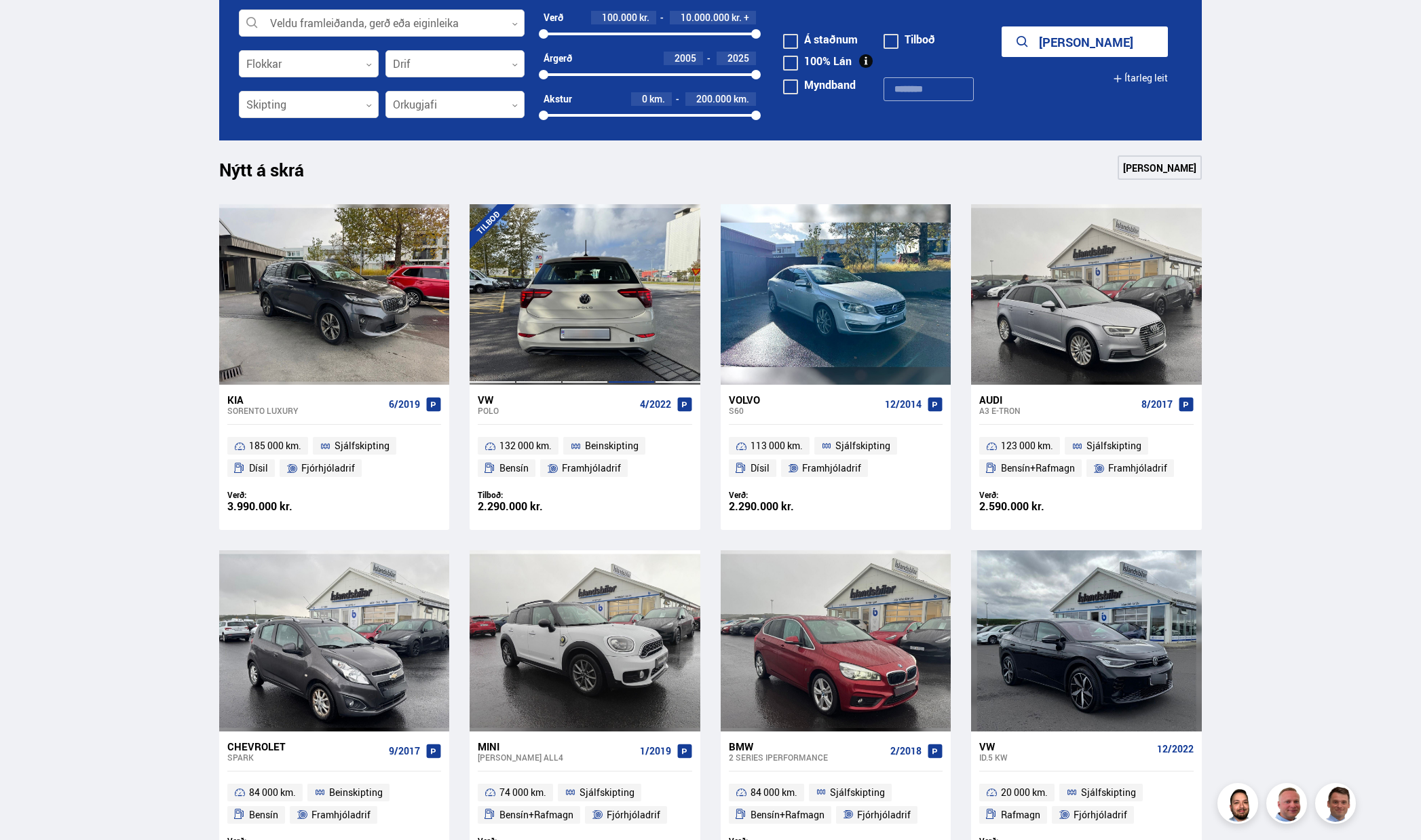
click at [611, 355] on div at bounding box center [631, 294] width 46 height 181
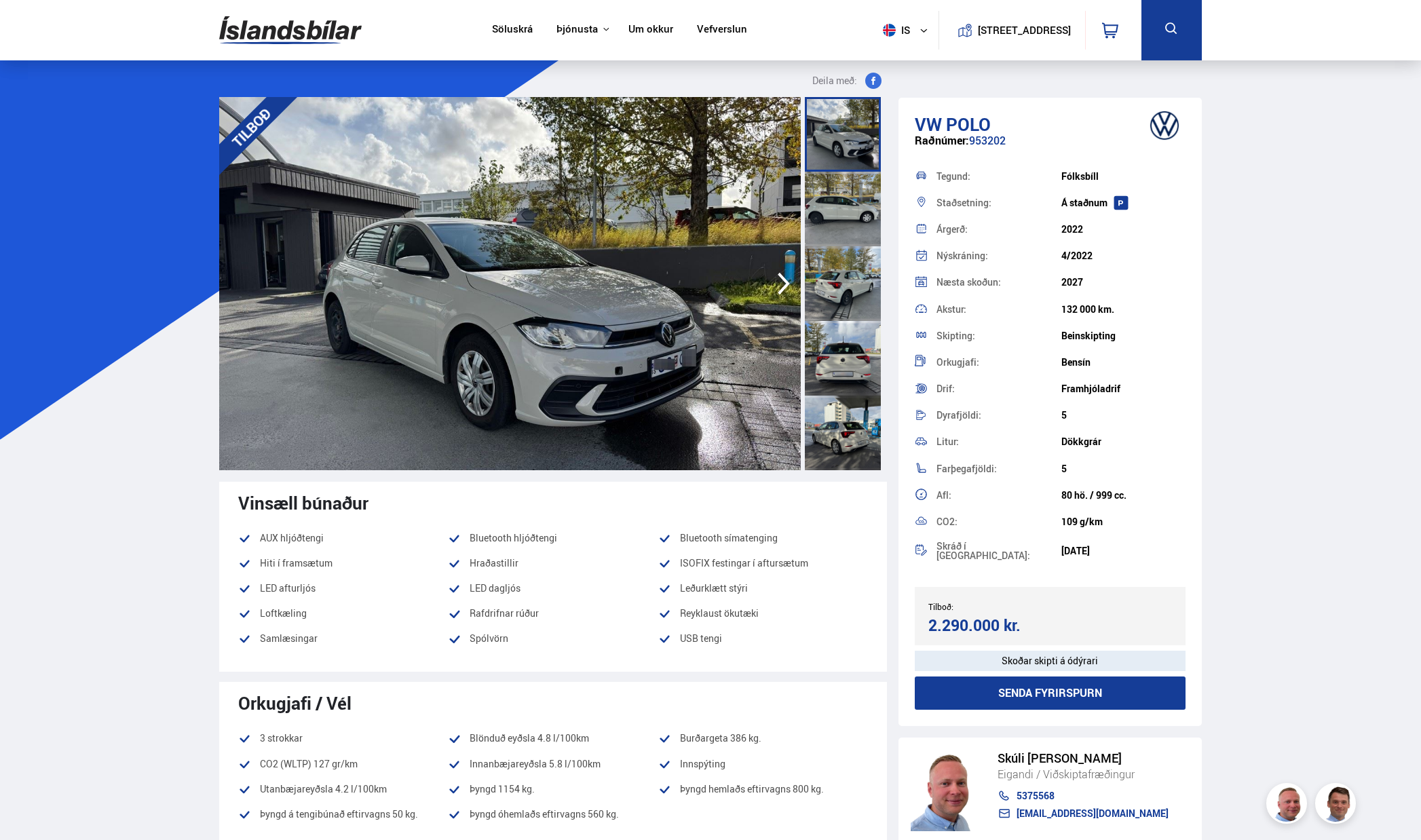
click at [985, 143] on div "Raðnúmer: 953202" at bounding box center [1050, 147] width 271 height 27
copy div "953202"
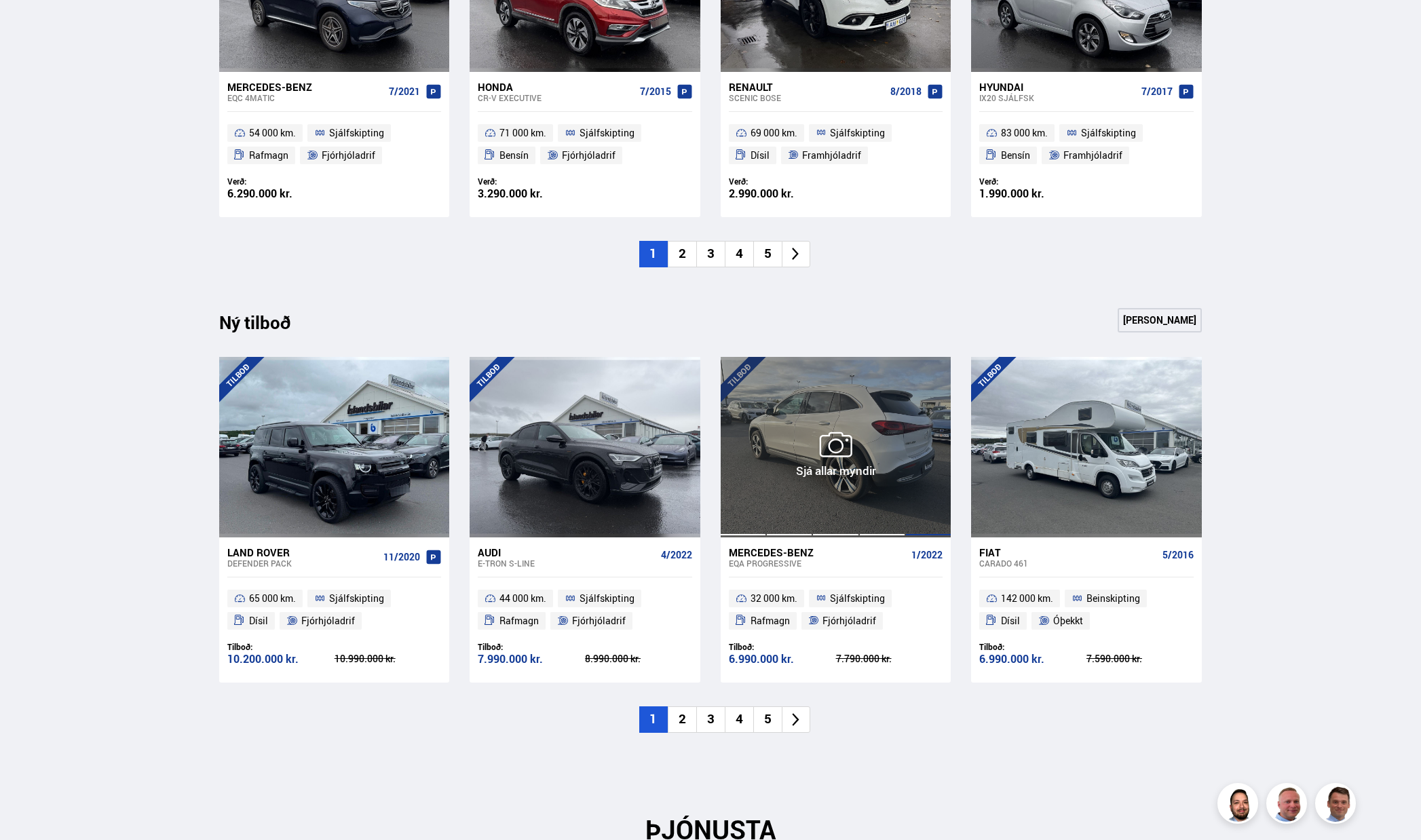
scroll to position [1153, 0]
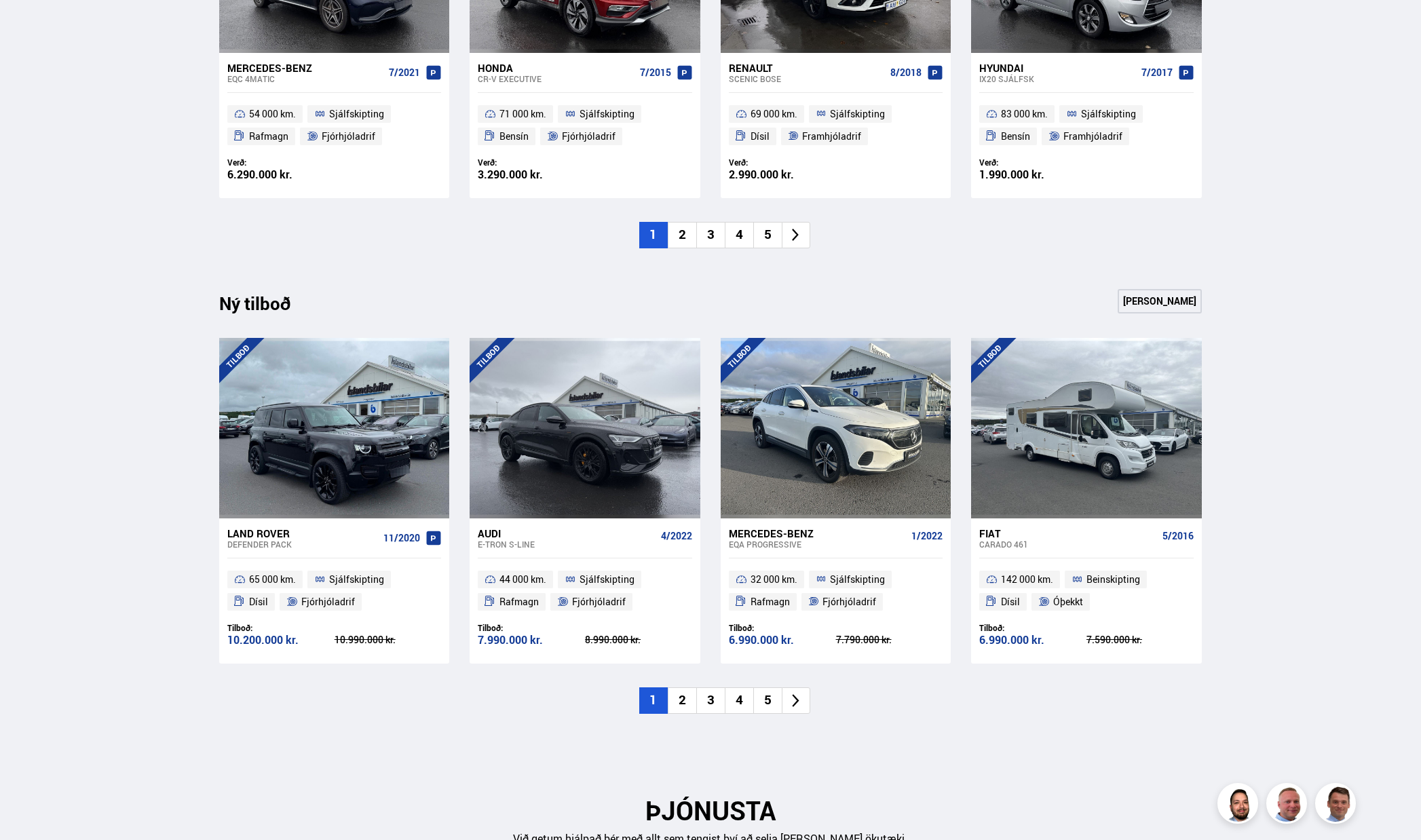
click at [780, 232] on li "5" at bounding box center [767, 235] width 29 height 27
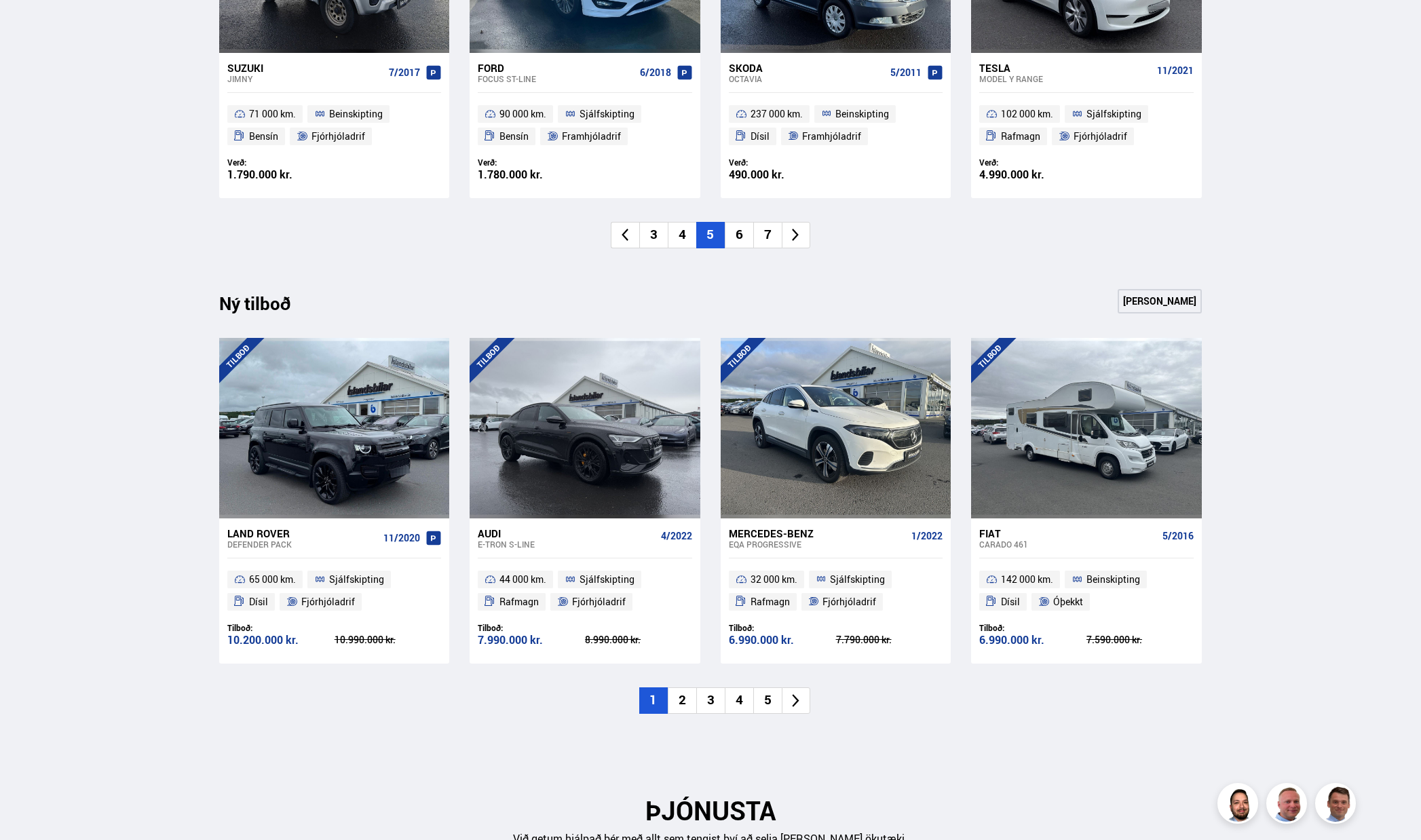
click at [780, 232] on li "7" at bounding box center [767, 235] width 29 height 27
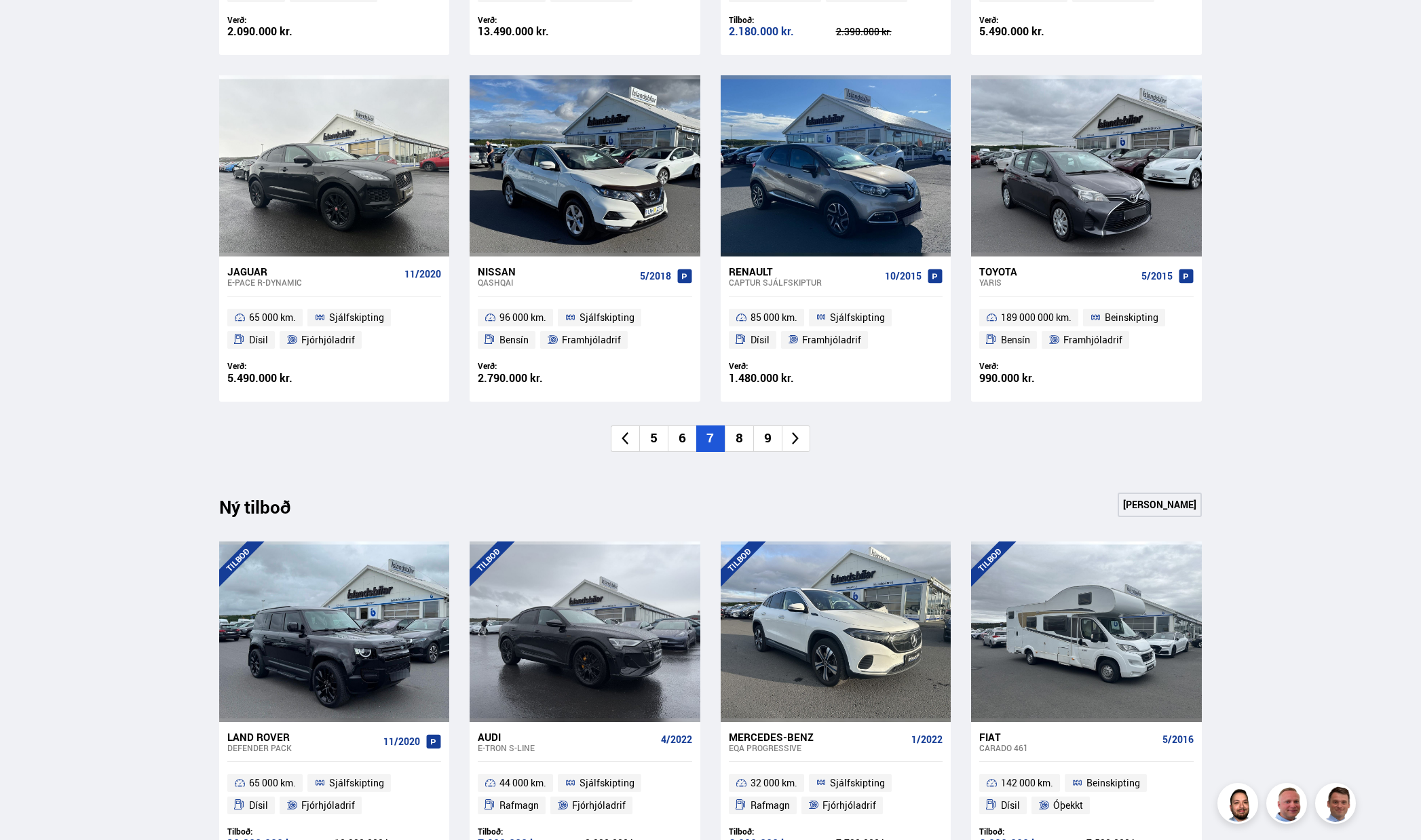
click at [749, 435] on li "8" at bounding box center [739, 438] width 29 height 27
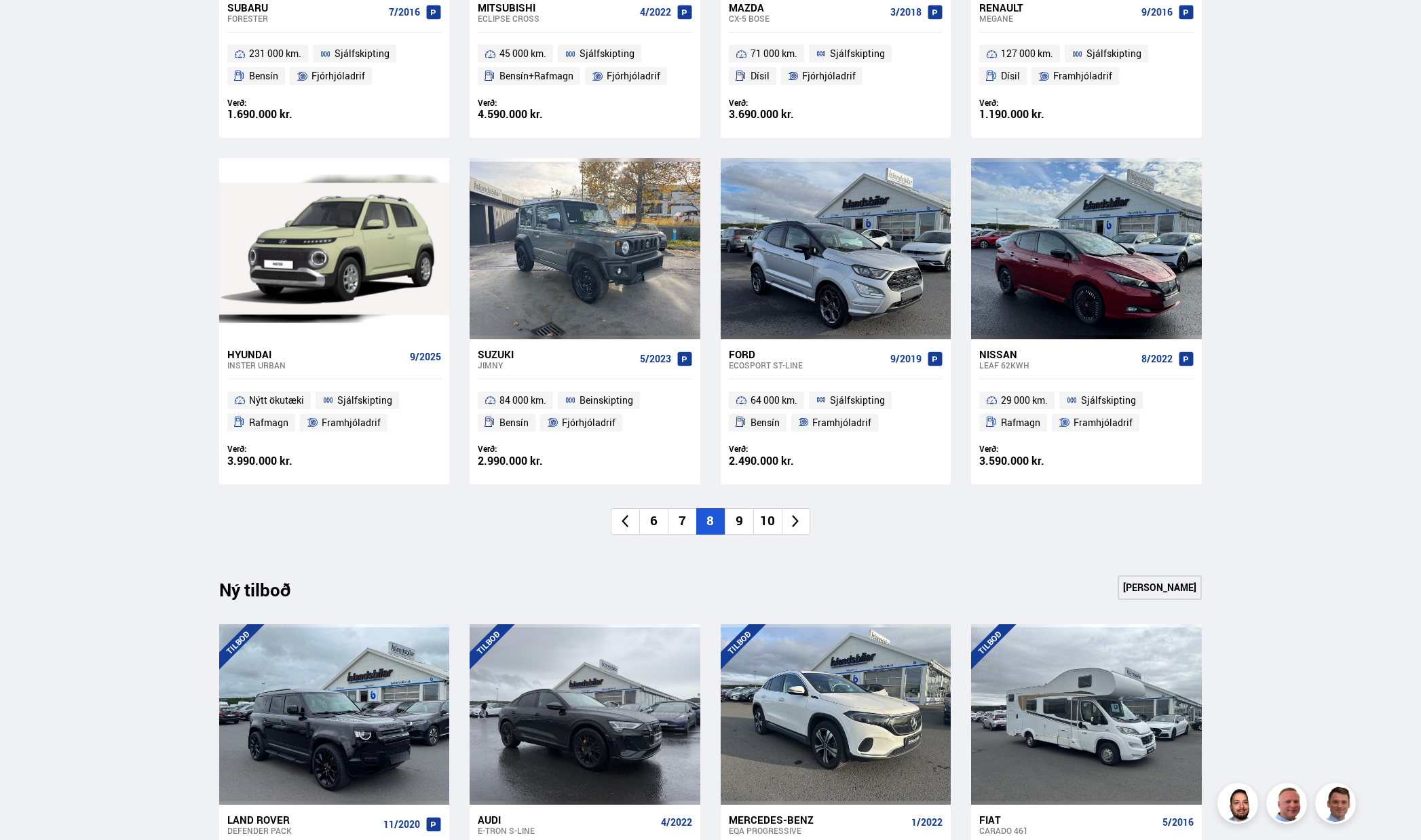
scroll to position [882, 0]
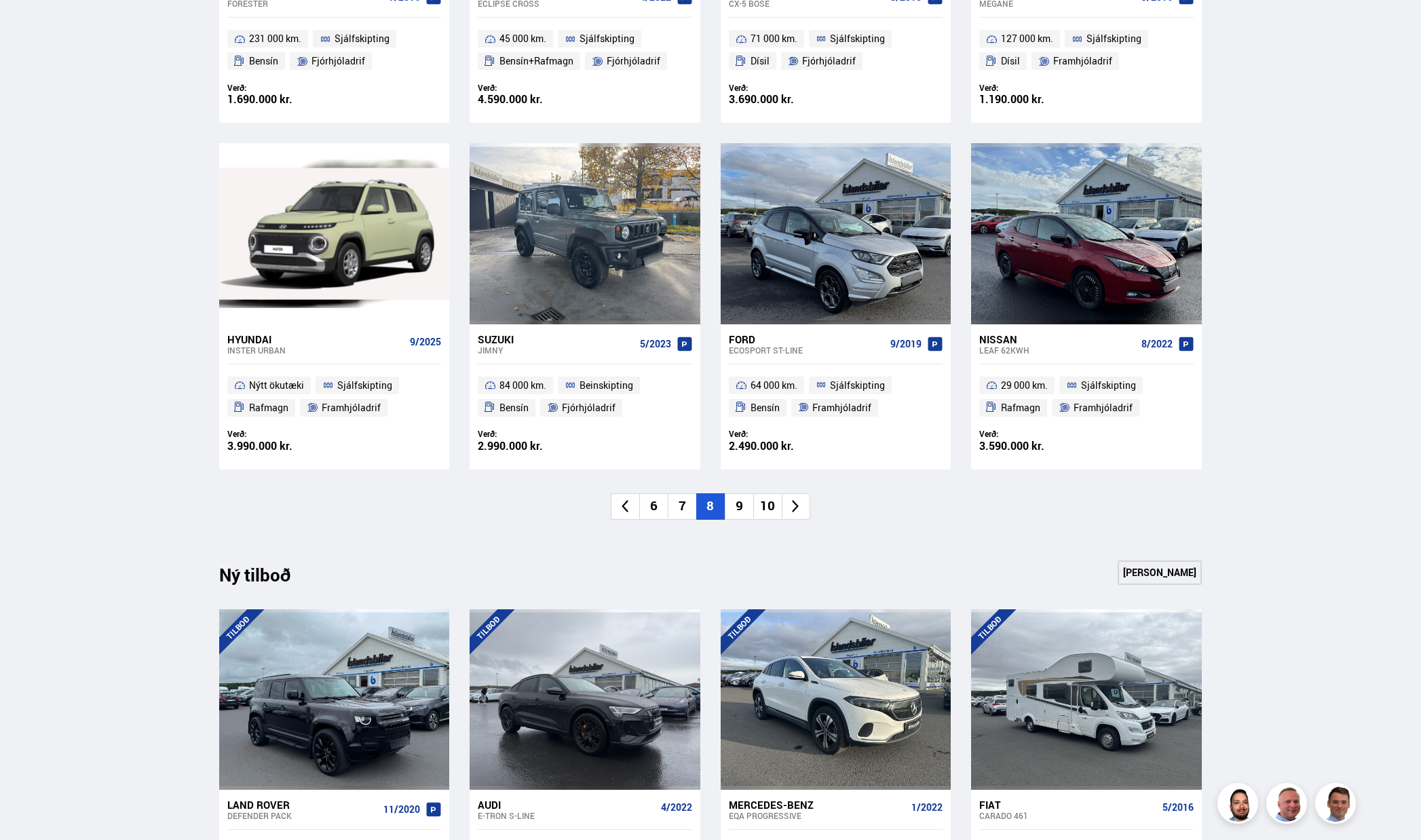
click at [745, 504] on li "9" at bounding box center [739, 506] width 29 height 27
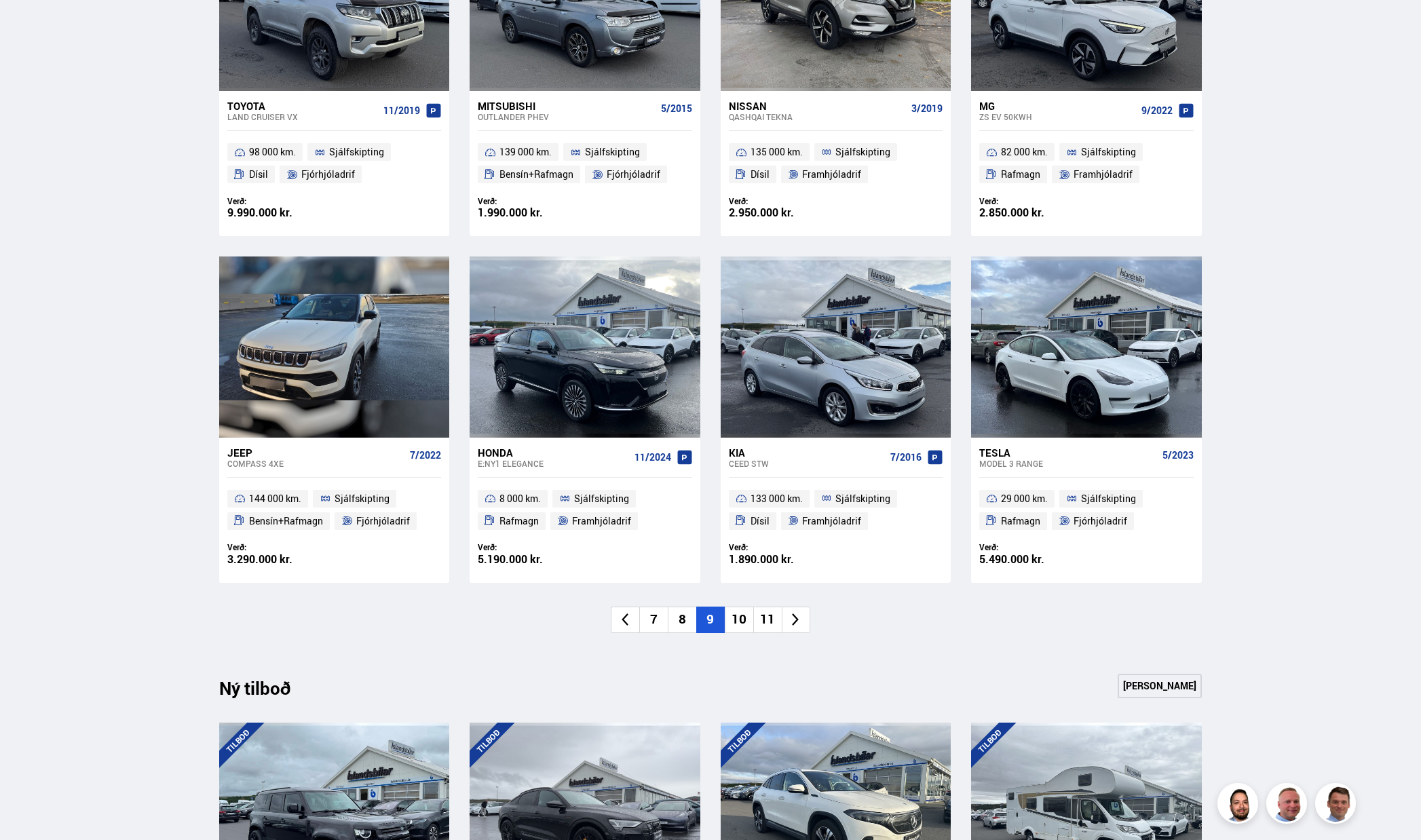
scroll to position [814, 0]
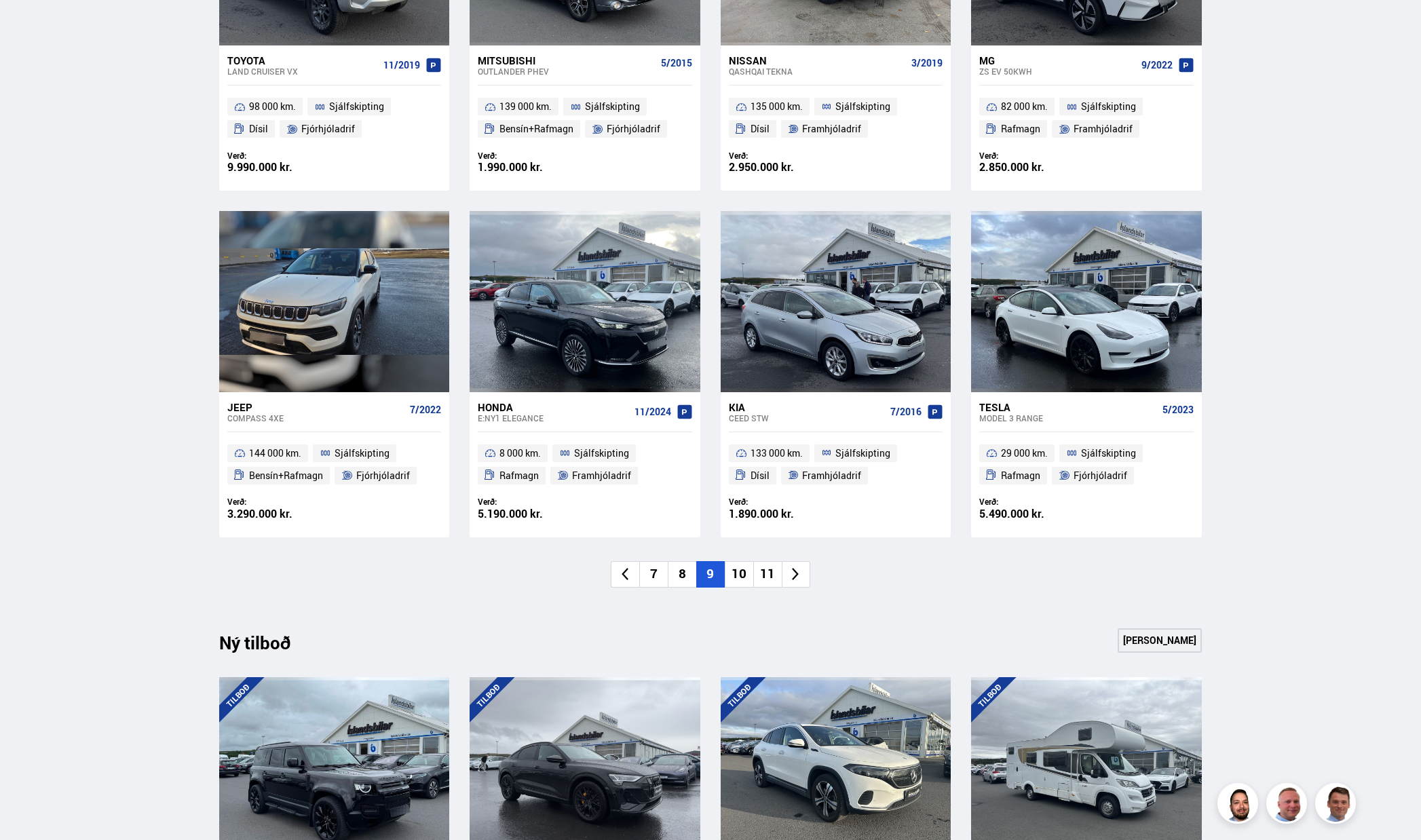
click at [768, 576] on li "11" at bounding box center [767, 574] width 29 height 27
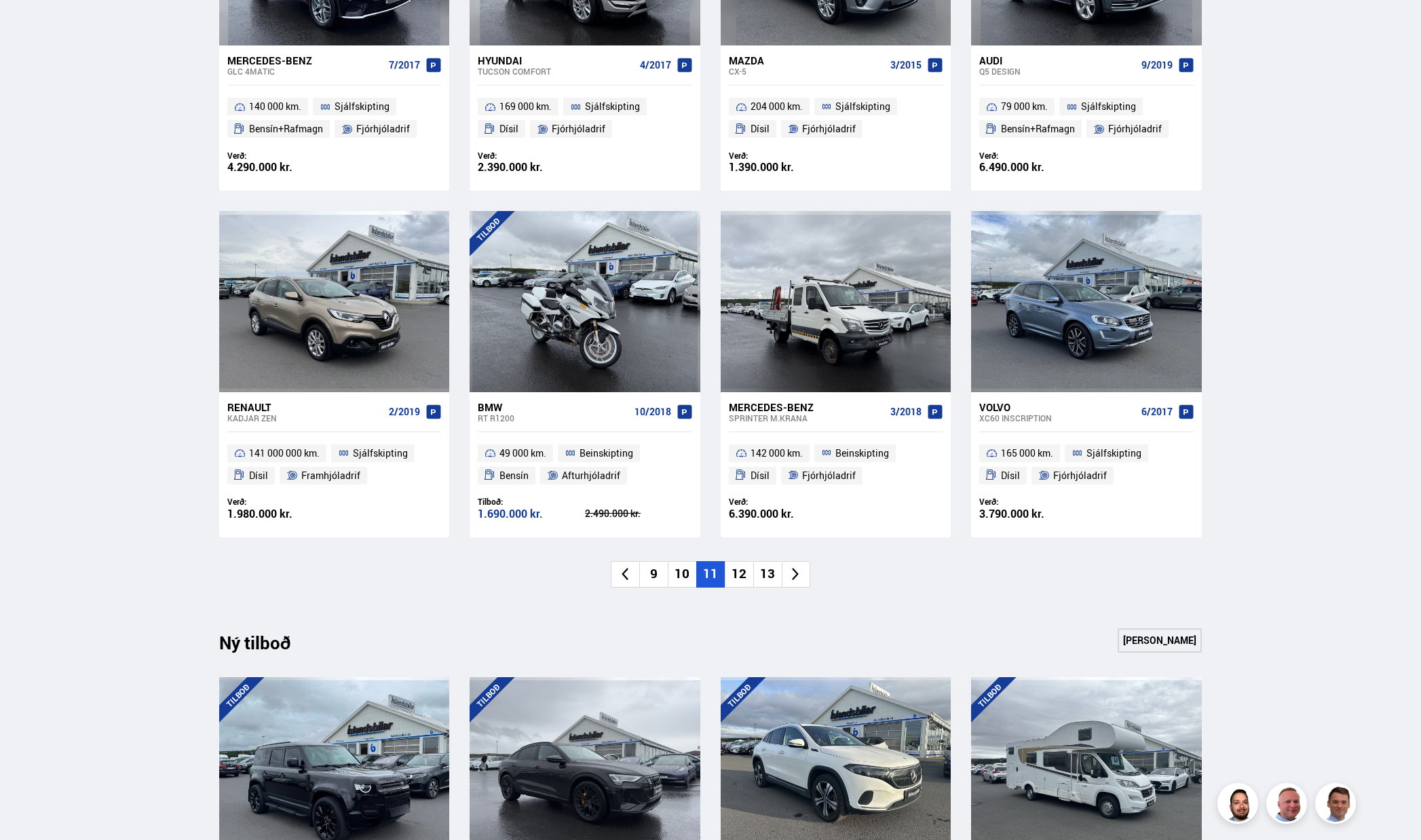
click at [770, 571] on li "13" at bounding box center [767, 574] width 29 height 27
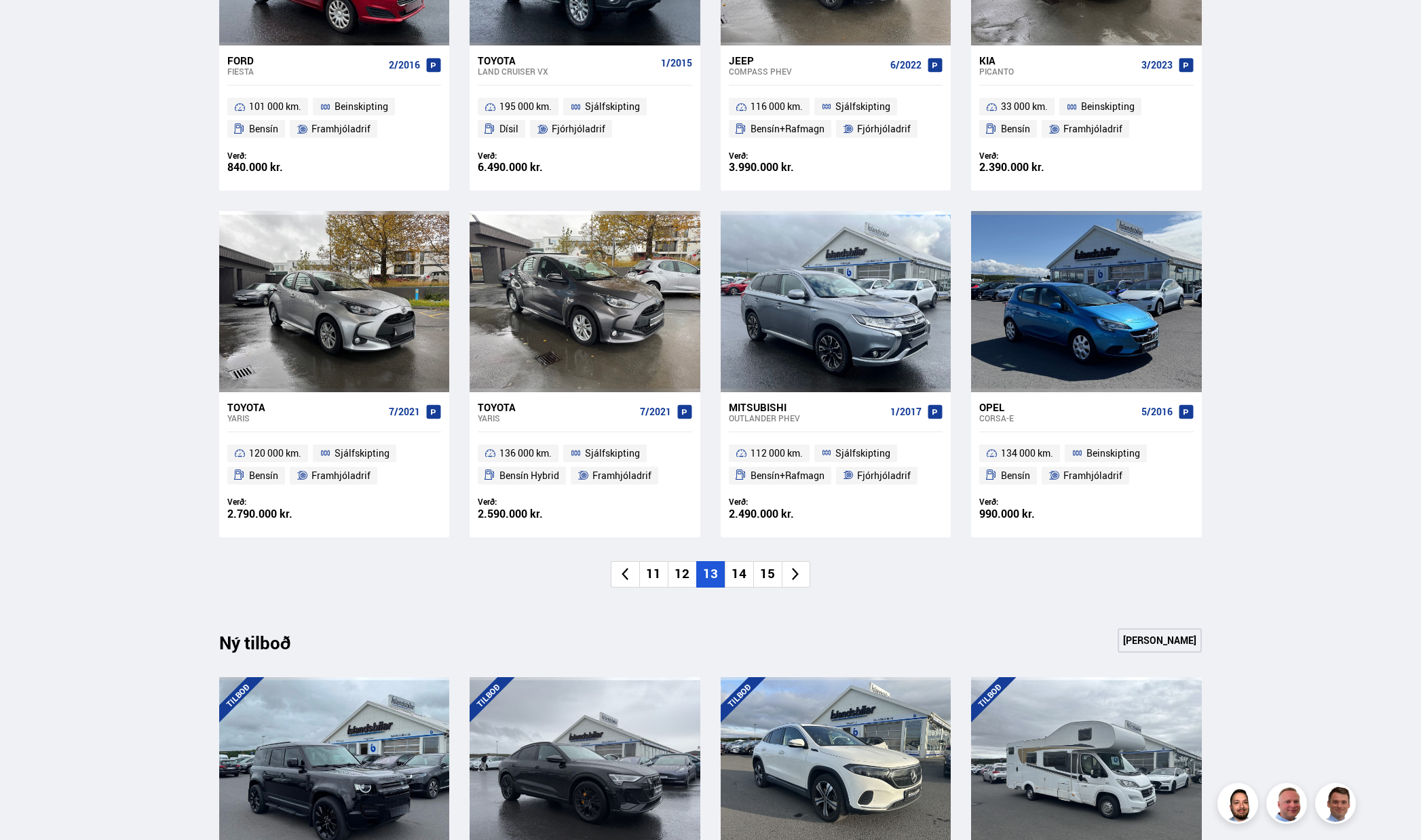
click at [770, 571] on li "15" at bounding box center [767, 574] width 29 height 27
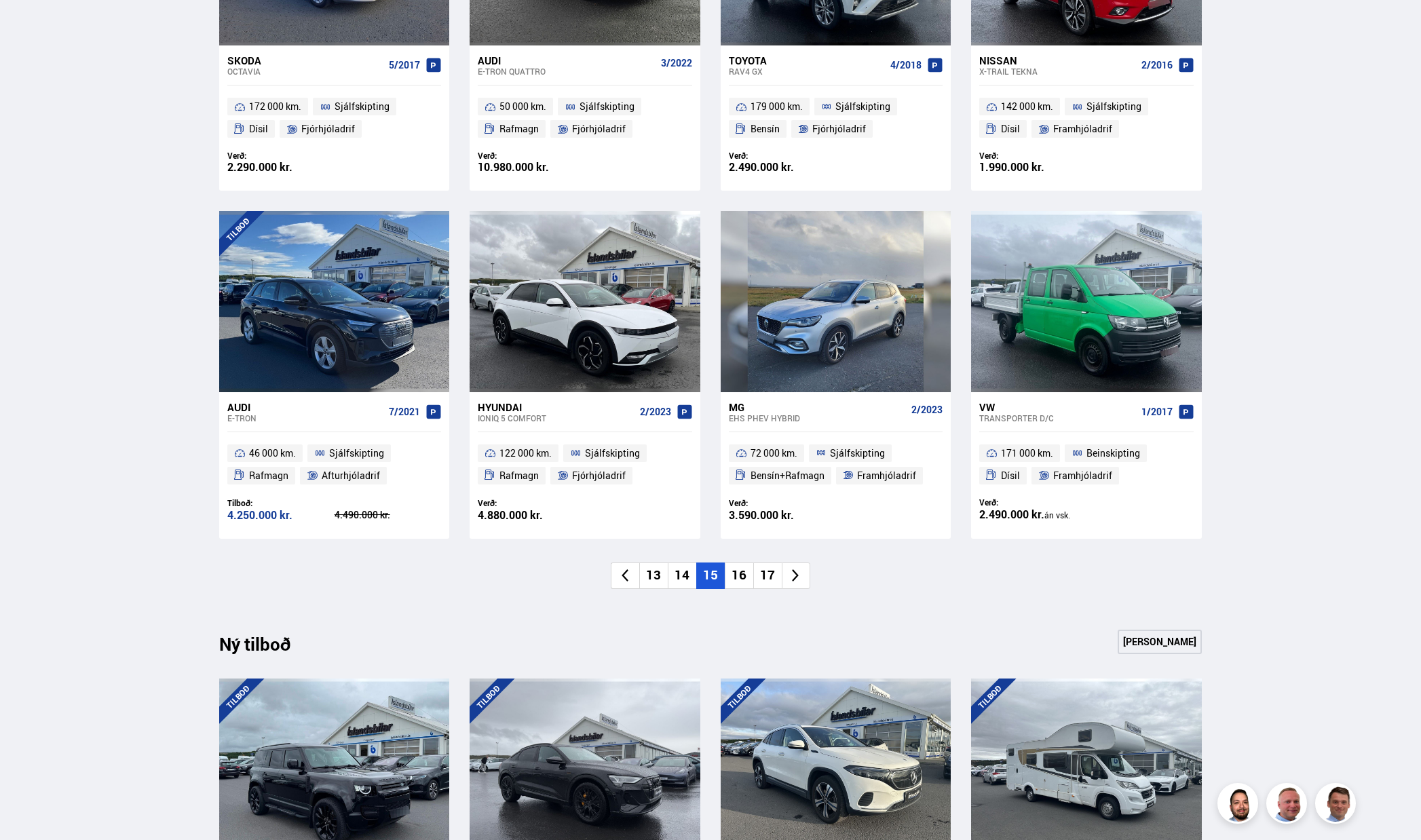
click at [770, 573] on li "17" at bounding box center [767, 575] width 29 height 27
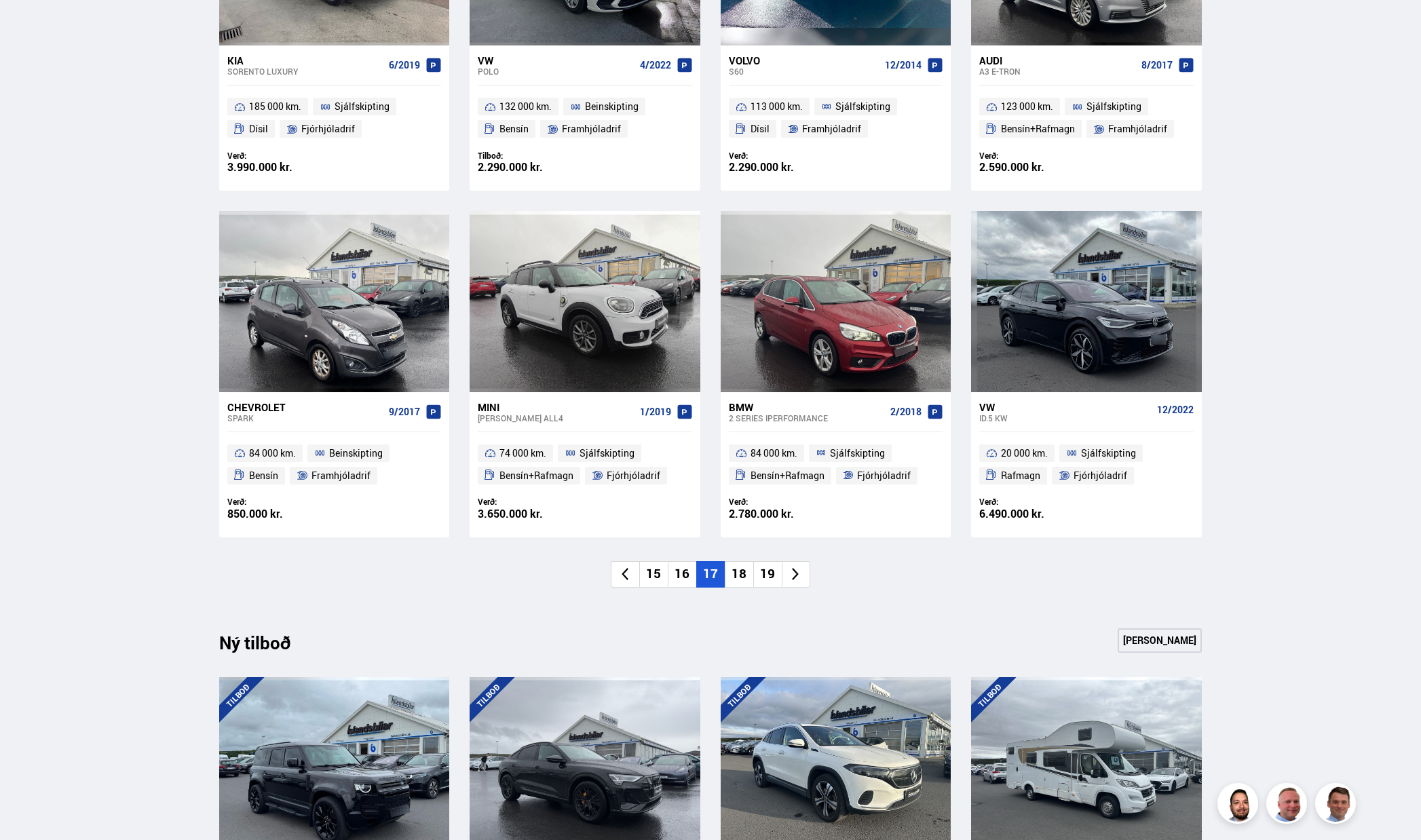
click at [770, 573] on li "19" at bounding box center [767, 574] width 29 height 27
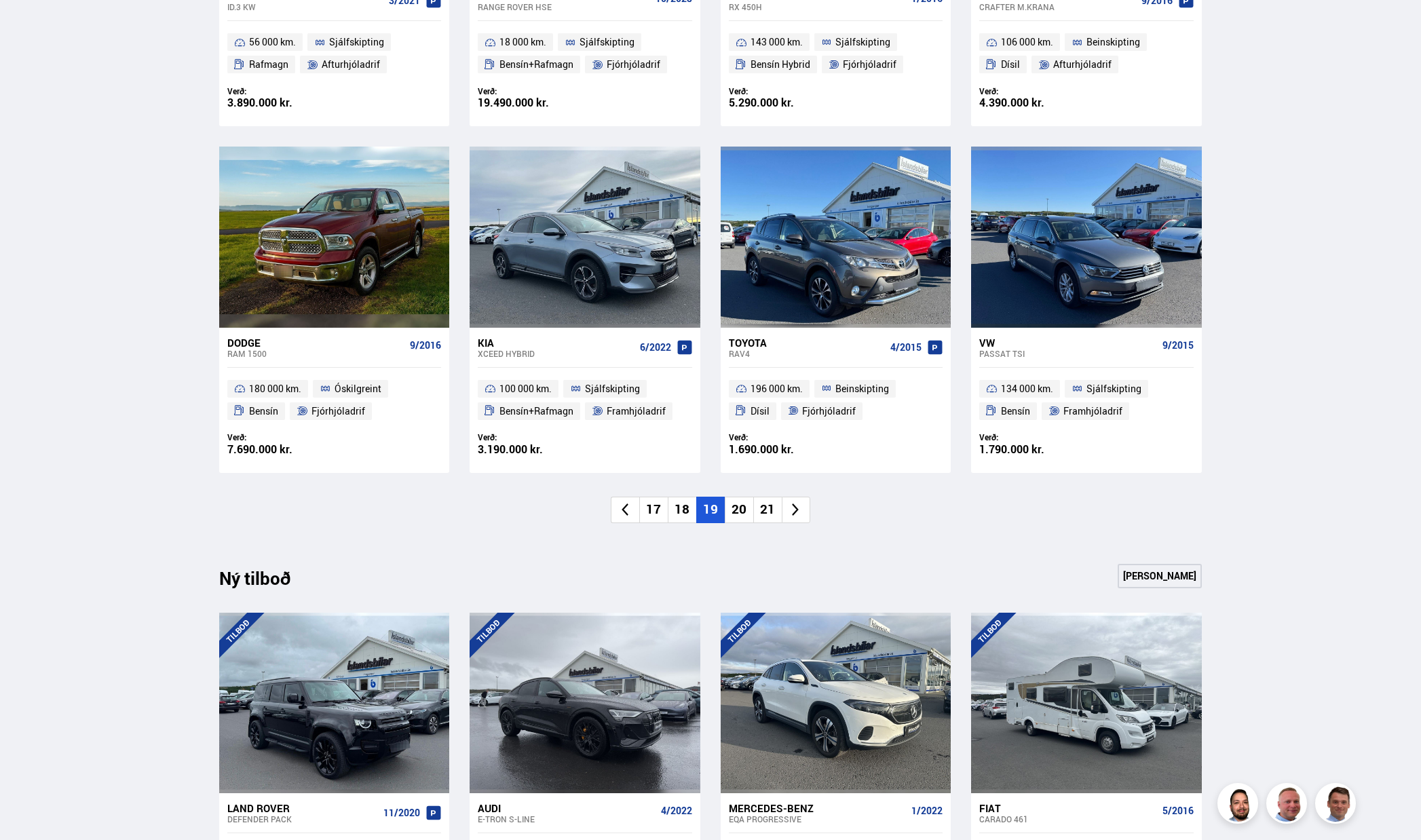
scroll to position [882, 0]
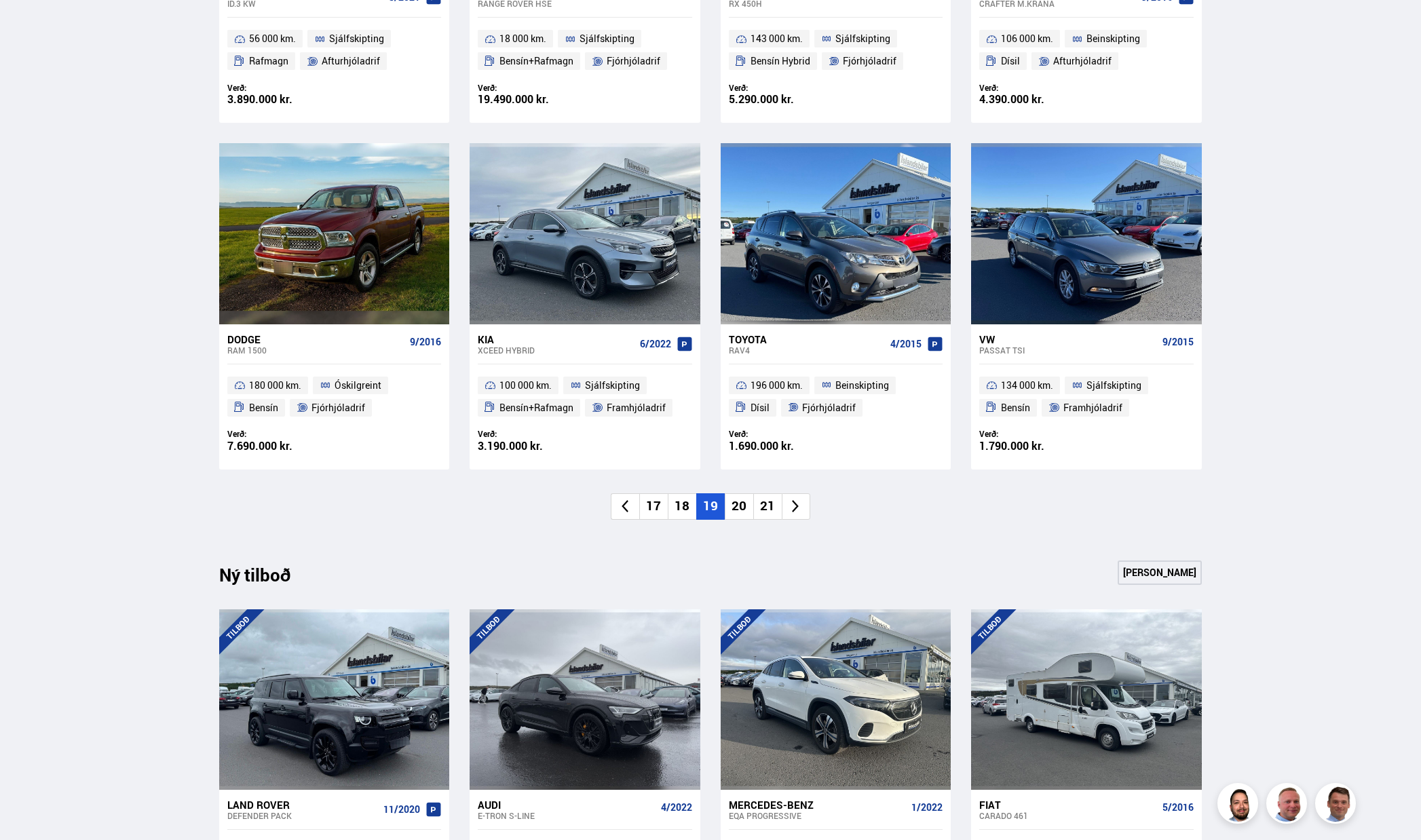
click at [738, 505] on li "20" at bounding box center [739, 506] width 29 height 27
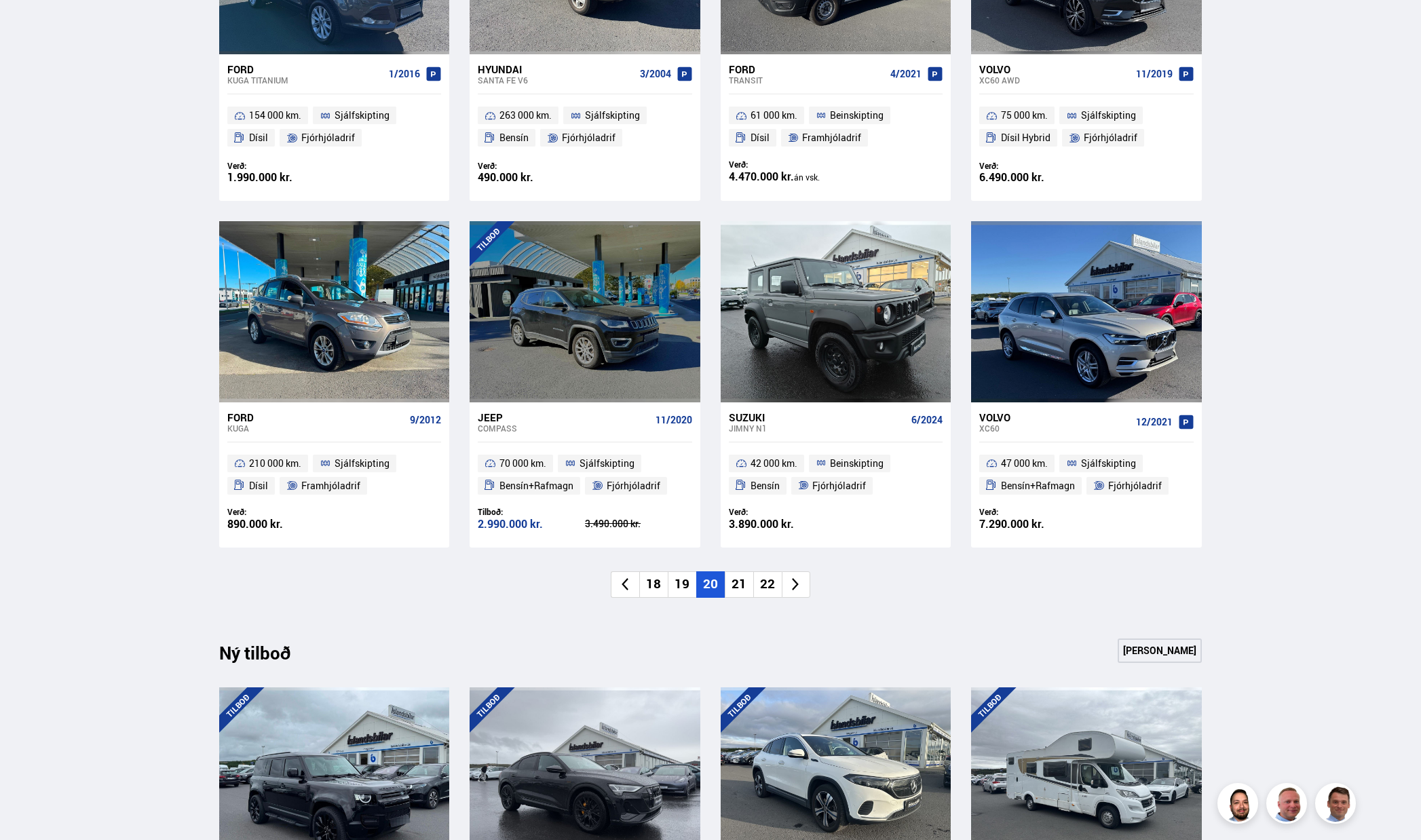
scroll to position [814, 0]
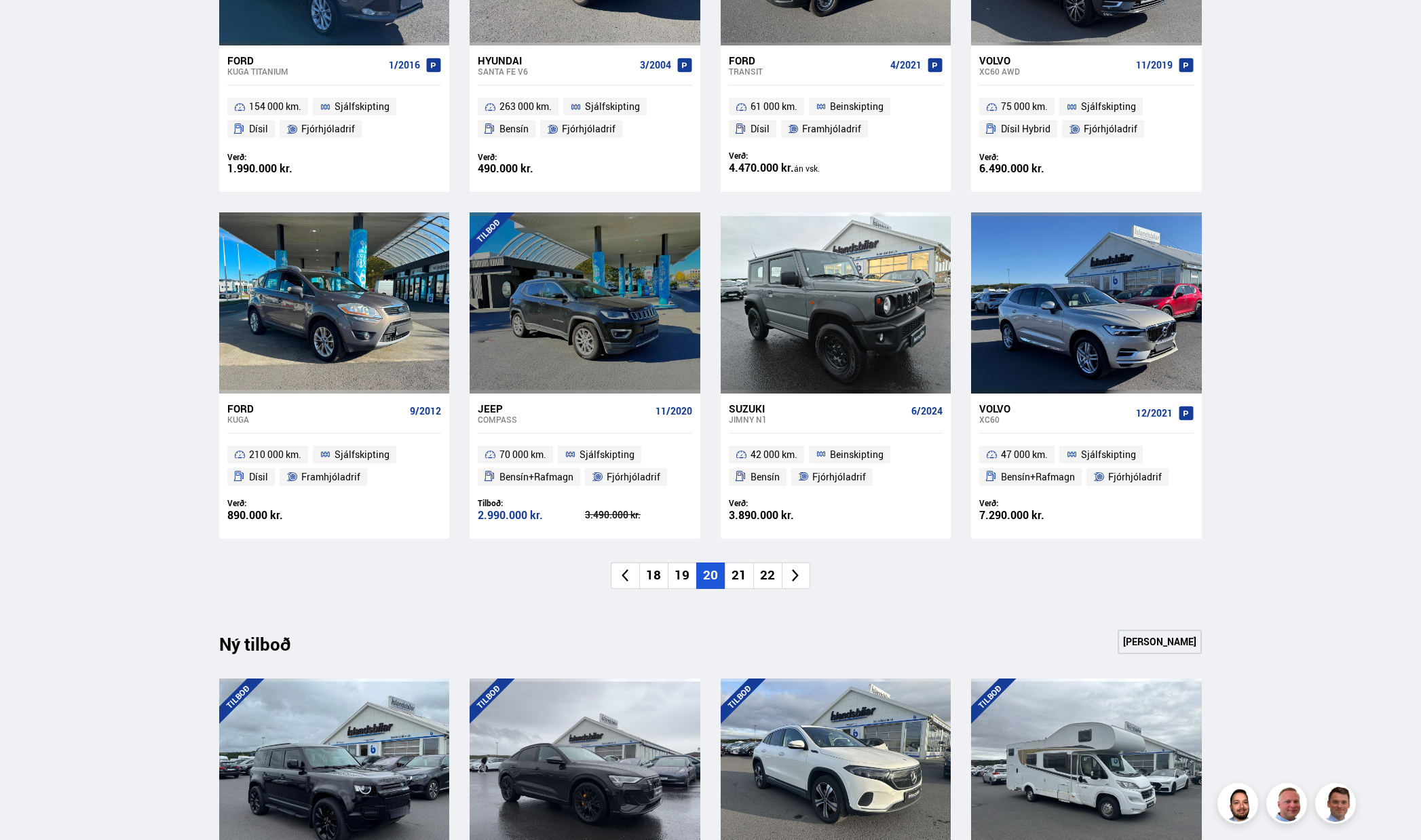
click at [744, 565] on li "21" at bounding box center [739, 575] width 29 height 27
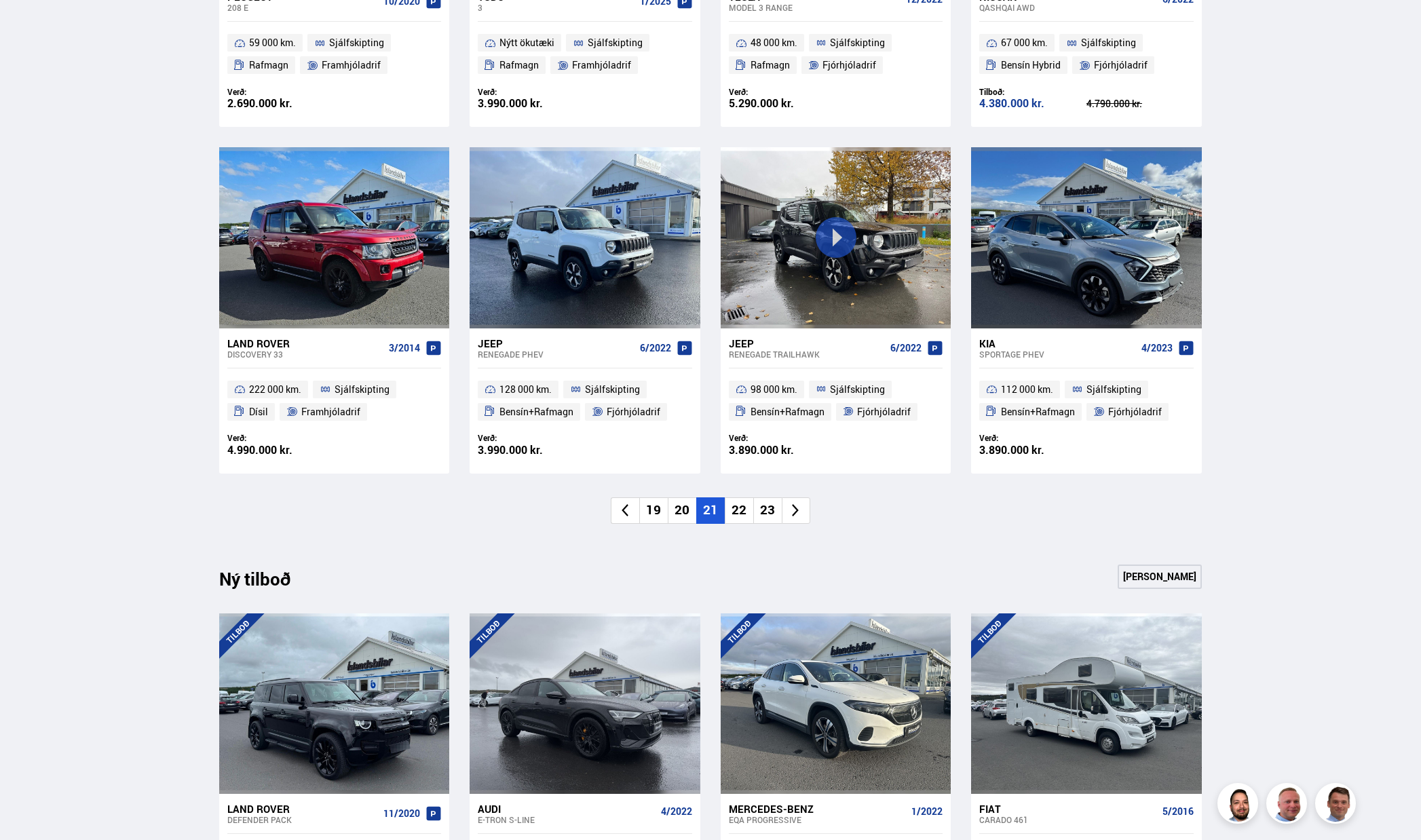
scroll to position [882, 0]
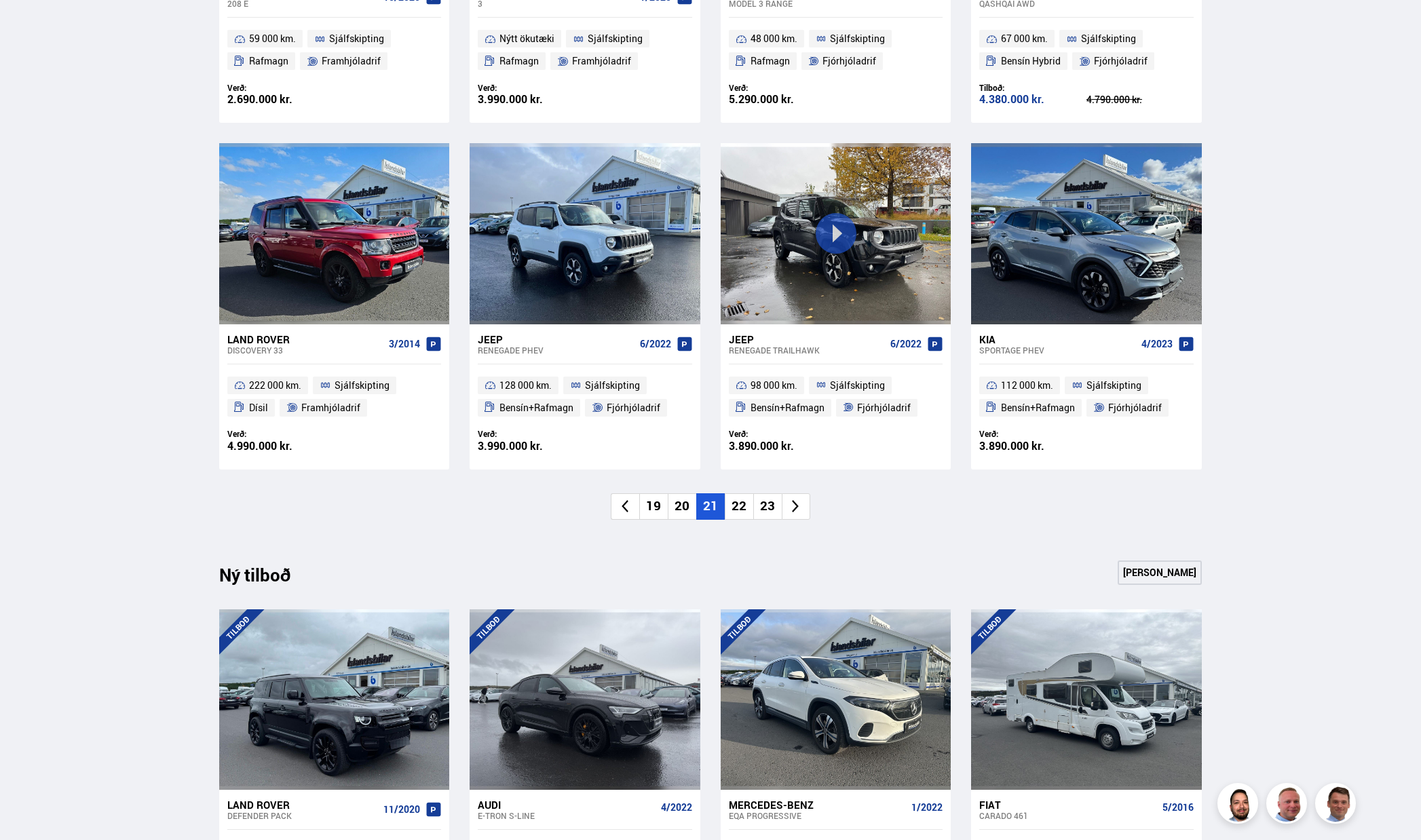
click at [740, 505] on li "22" at bounding box center [739, 506] width 29 height 27
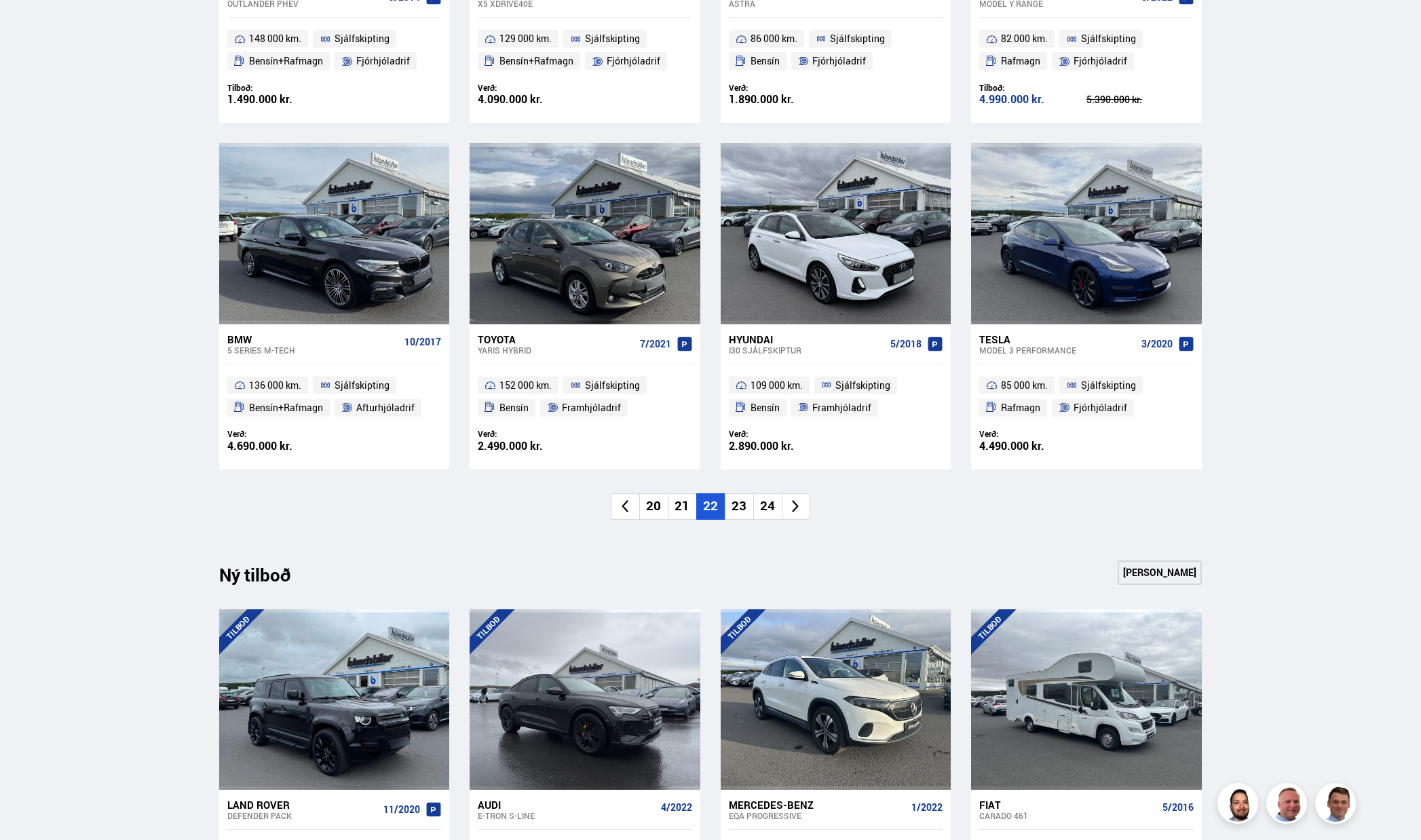
click at [742, 510] on li "23" at bounding box center [739, 506] width 29 height 27
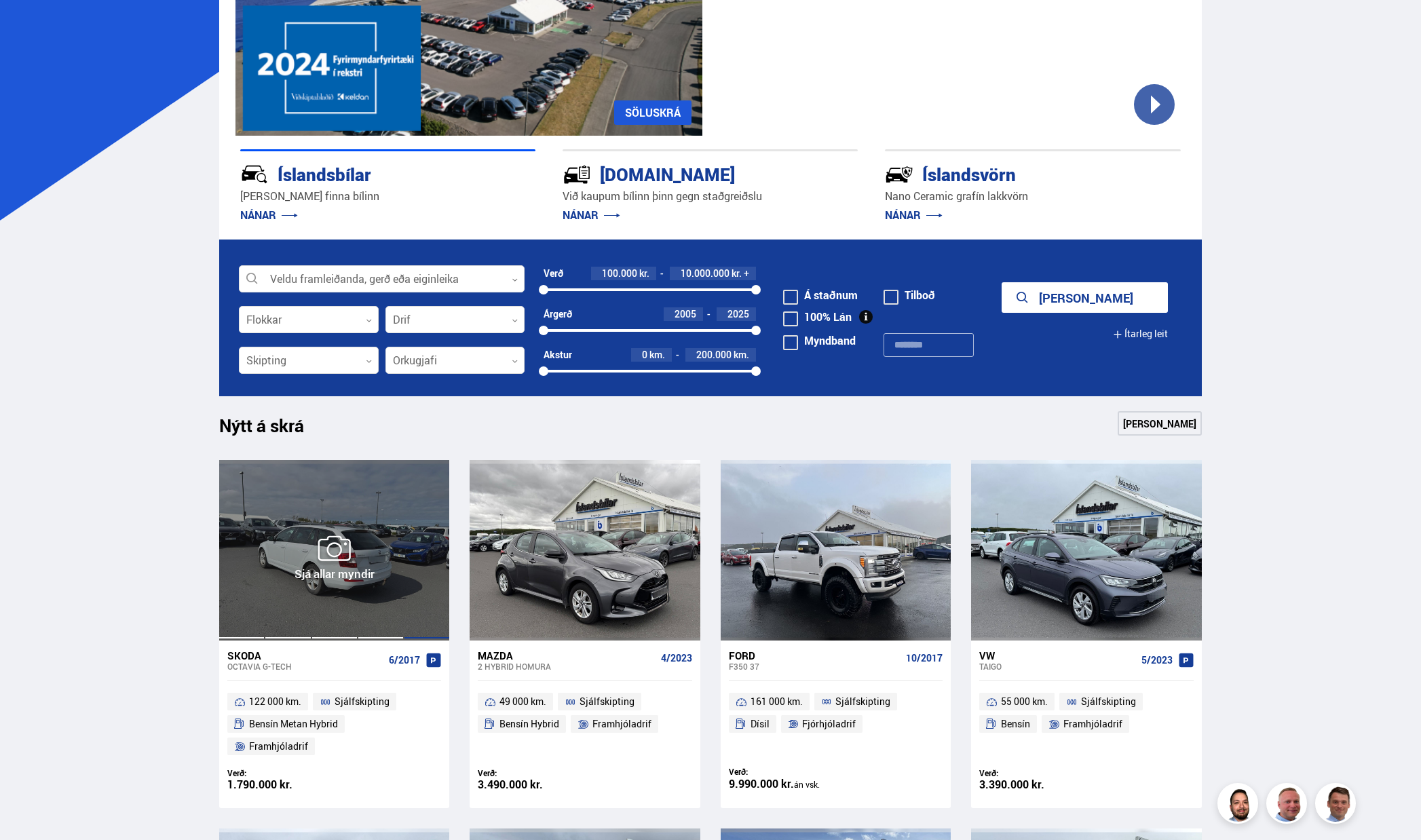
scroll to position [0, 0]
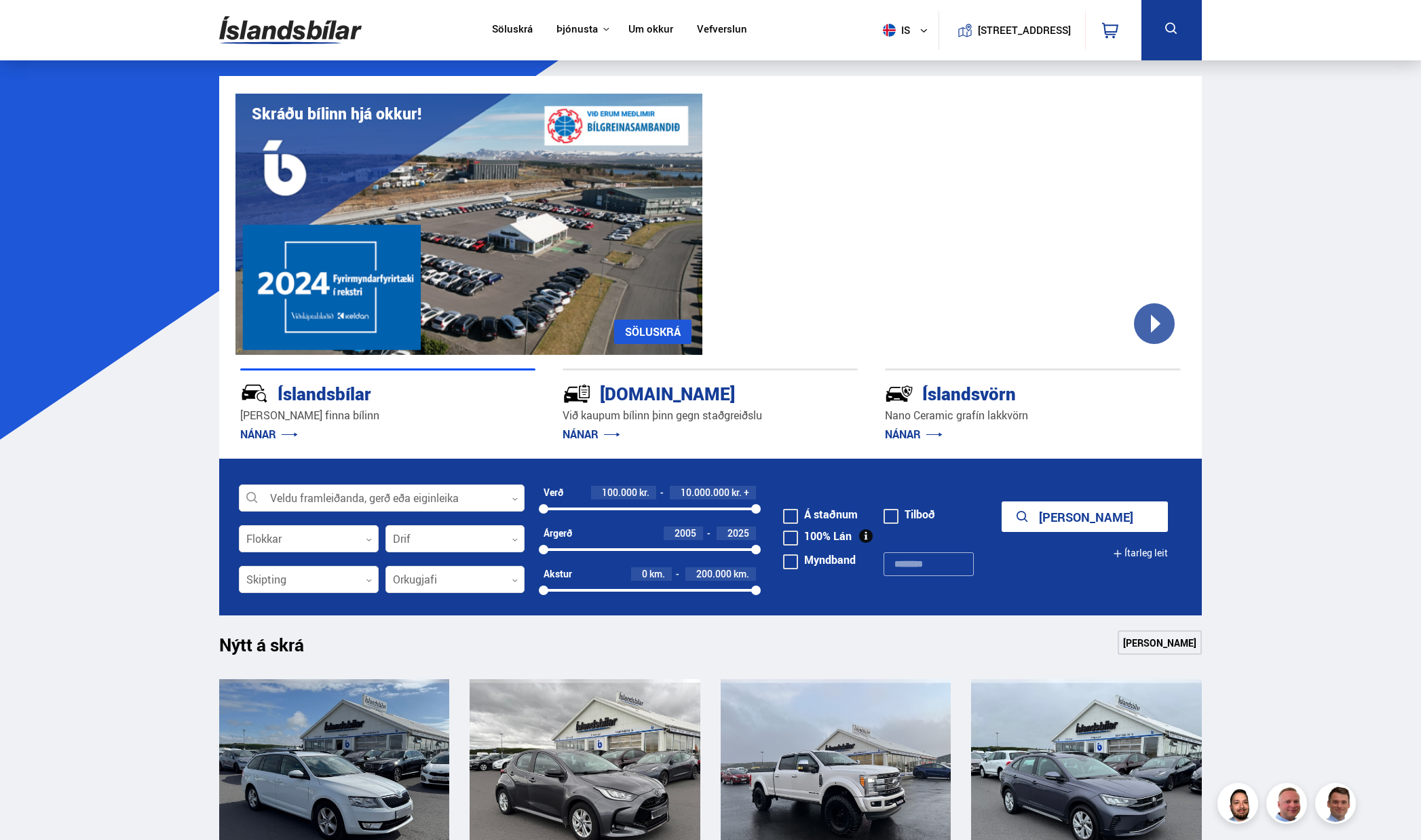
click at [639, 33] on link "Um okkur" at bounding box center [651, 30] width 45 height 14
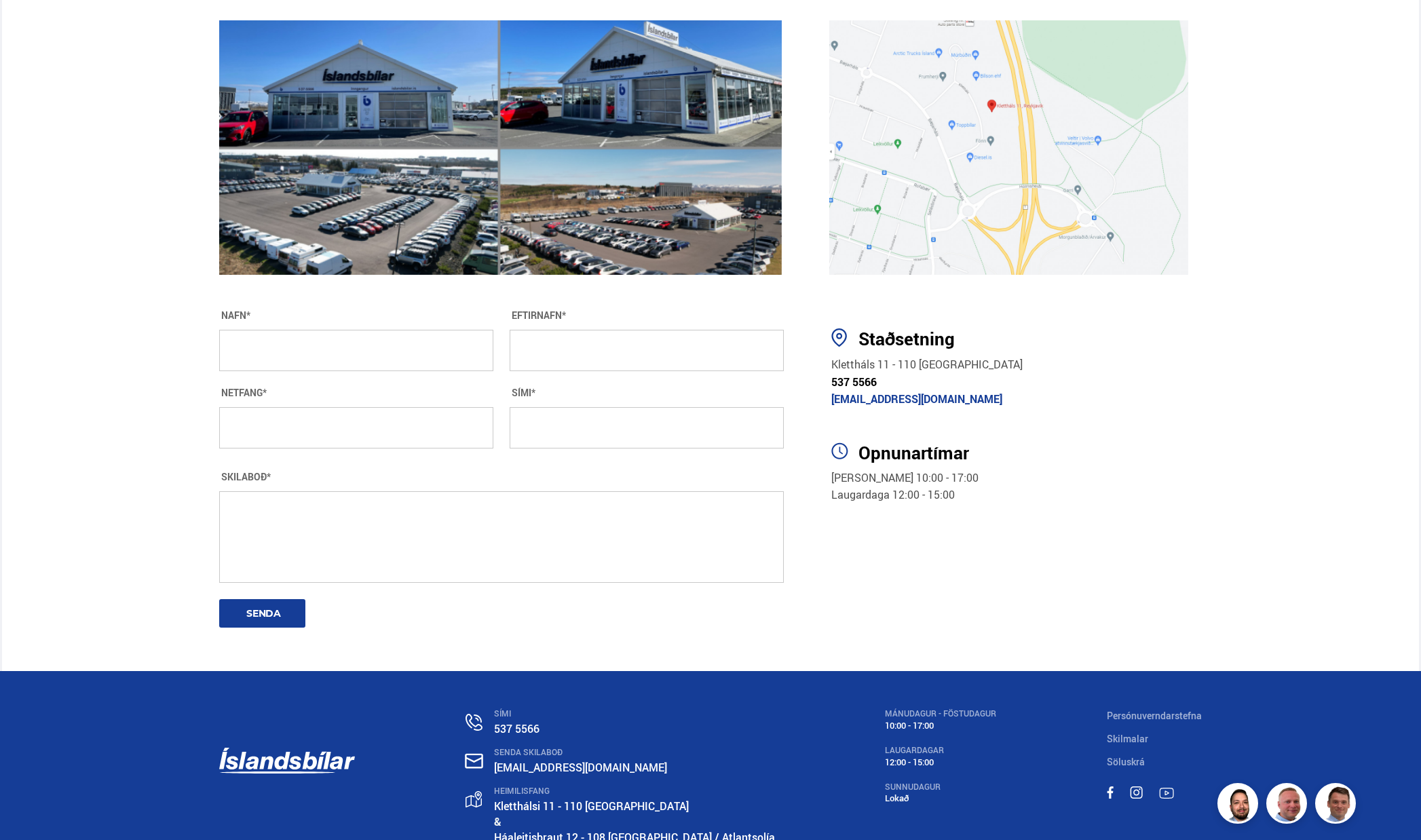
scroll to position [2257, 0]
